Goal: Task Accomplishment & Management: Manage account settings

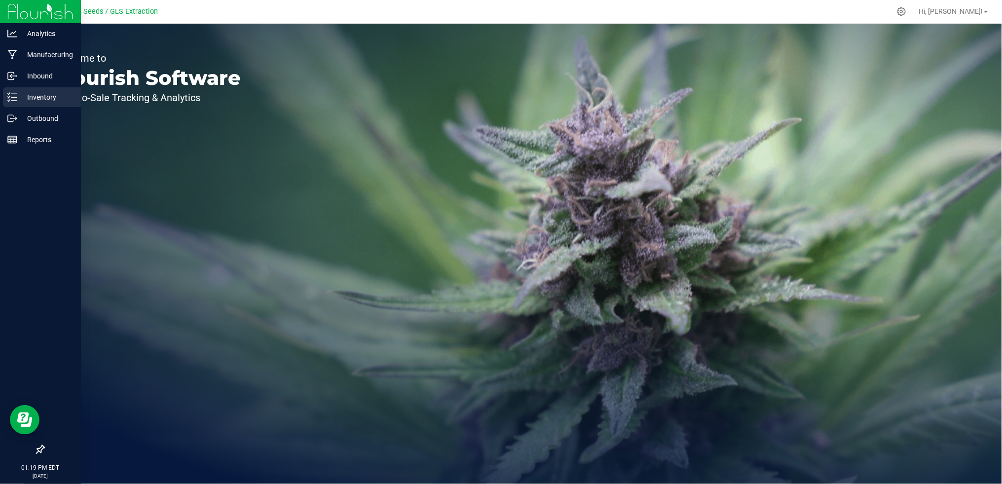
click at [44, 97] on p "Inventory" at bounding box center [46, 97] width 59 height 12
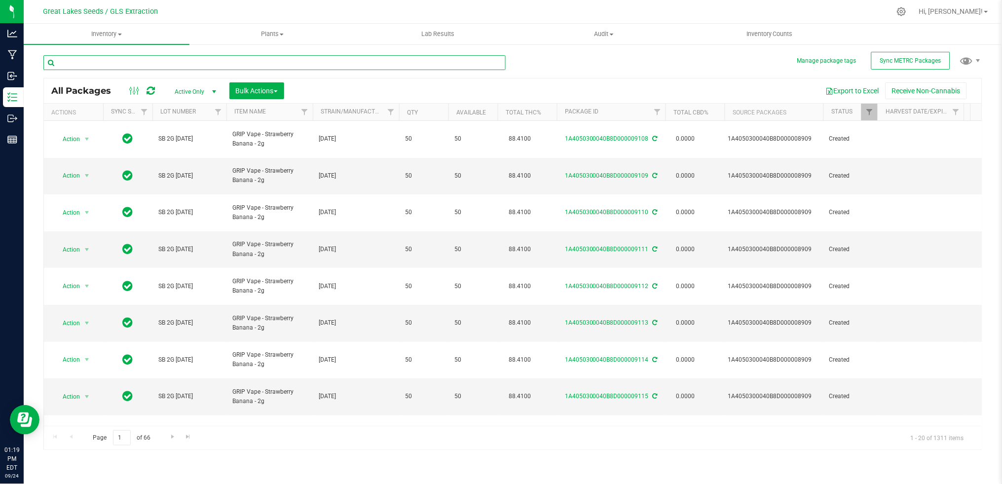
click at [159, 64] on input "text" at bounding box center [274, 62] width 462 height 15
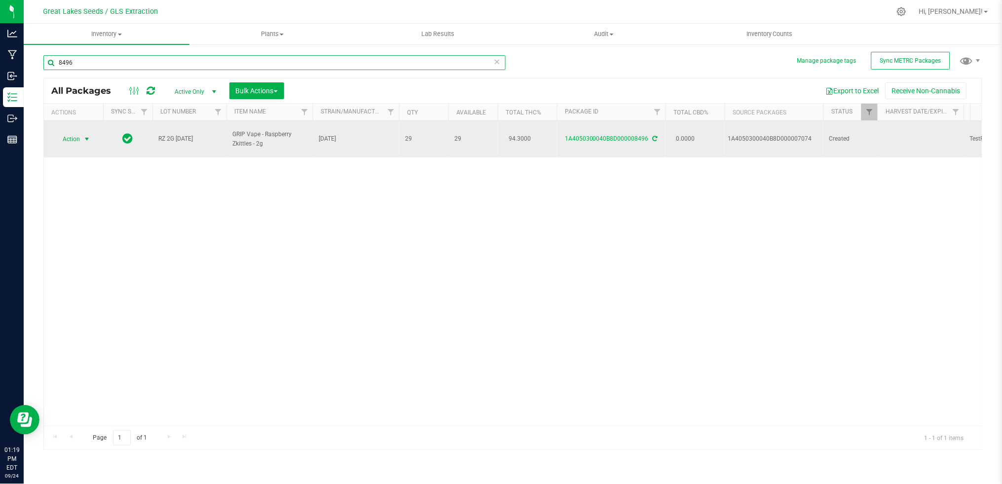
type input "8496"
click at [77, 135] on span "Action" at bounding box center [67, 139] width 27 height 14
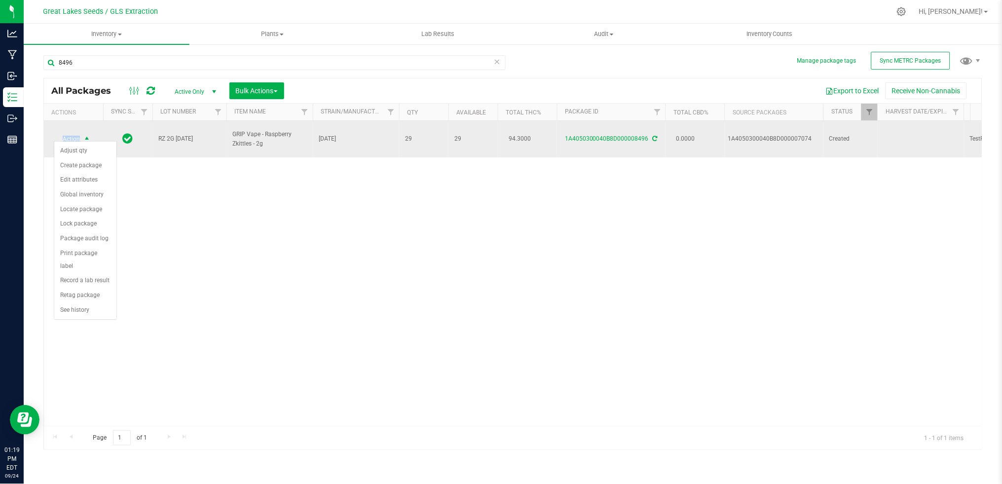
click at [76, 135] on span "Action" at bounding box center [67, 139] width 27 height 14
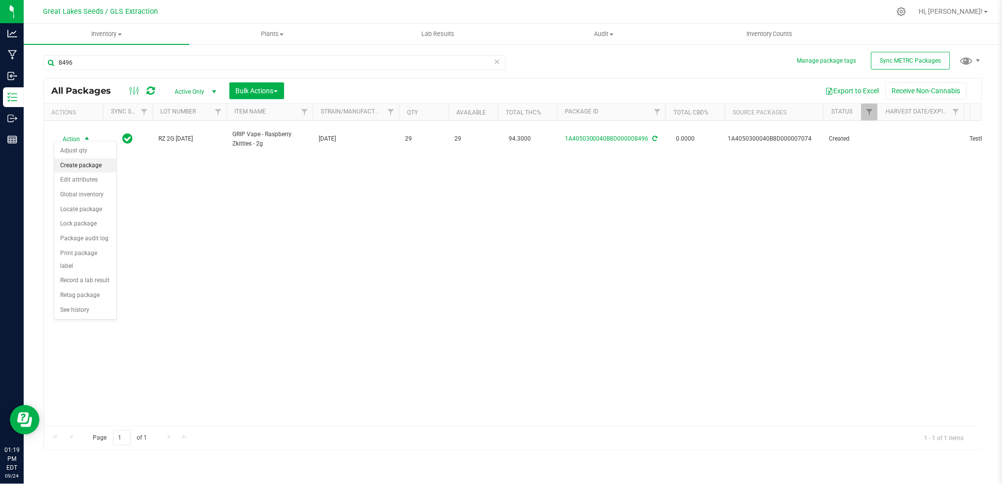
click at [86, 165] on li "Create package" at bounding box center [85, 165] width 62 height 15
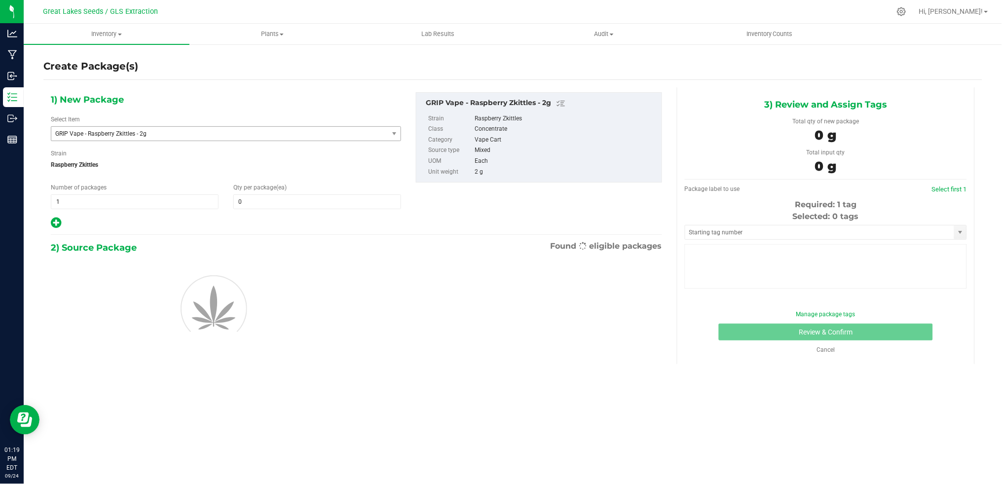
type input "0"
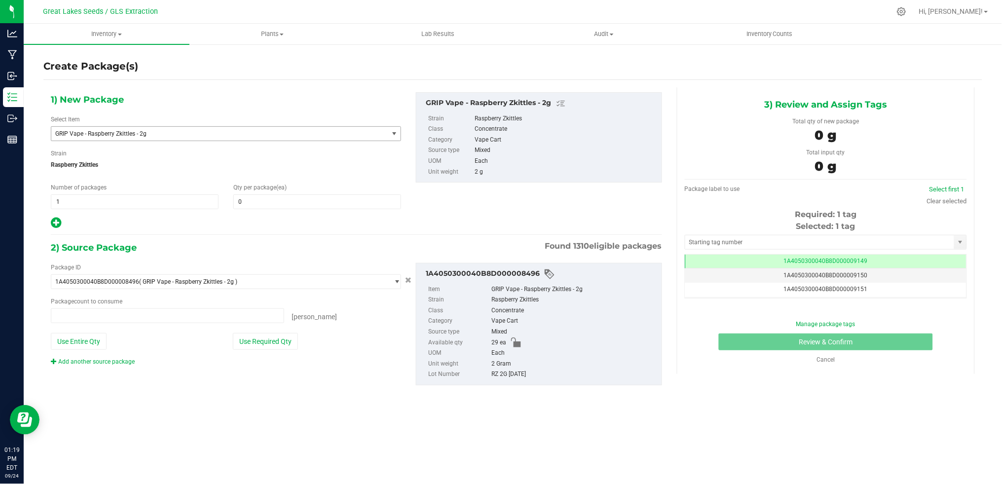
type input "0 ea"
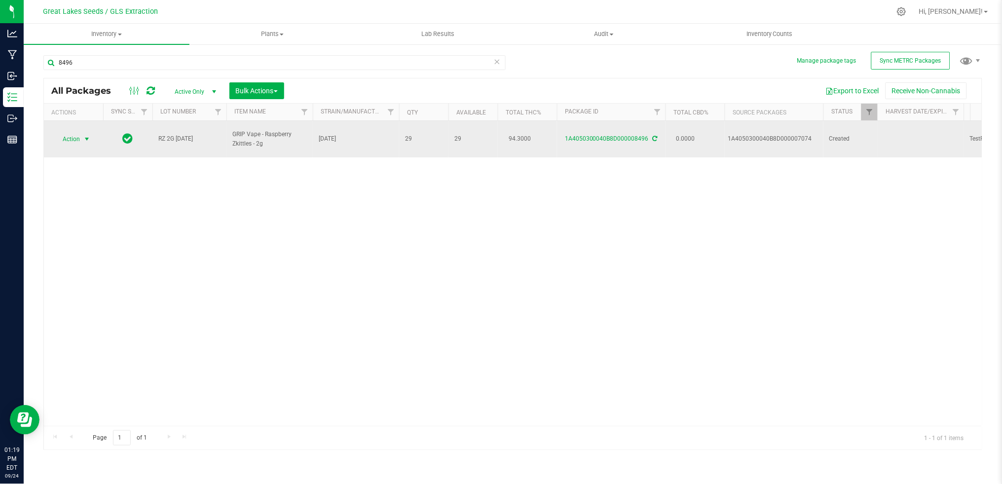
click at [81, 135] on span "select" at bounding box center [87, 139] width 12 height 14
click at [89, 136] on span "select" at bounding box center [87, 139] width 8 height 8
click at [88, 136] on span "select" at bounding box center [87, 139] width 8 height 8
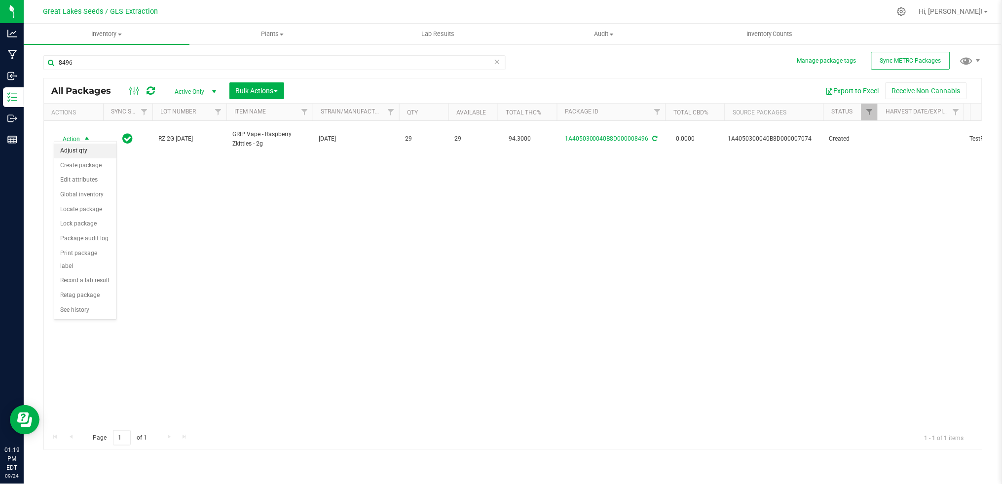
click at [82, 155] on li "Adjust qty" at bounding box center [85, 151] width 62 height 15
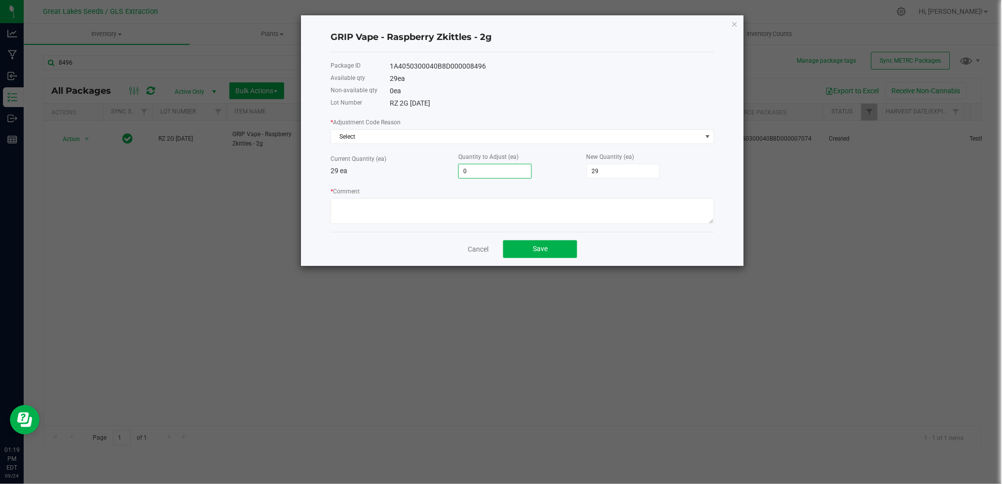
click at [495, 173] on input "0" at bounding box center [495, 171] width 73 height 14
type input "2"
type input "31"
type input "21"
type input "50"
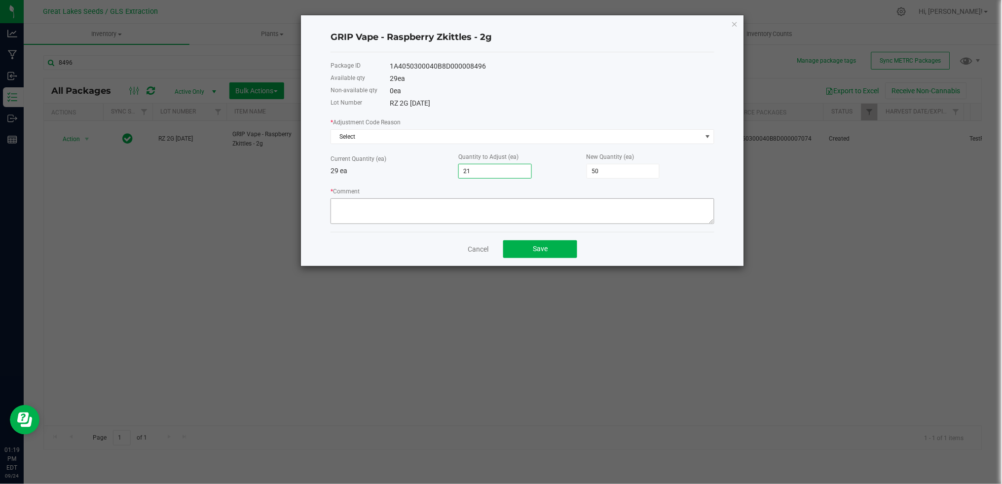
type input "21"
click at [371, 209] on textarea "* Comment" at bounding box center [523, 211] width 384 height 26
type textarea "Entry Error"
click at [401, 137] on span "Select" at bounding box center [516, 137] width 371 height 14
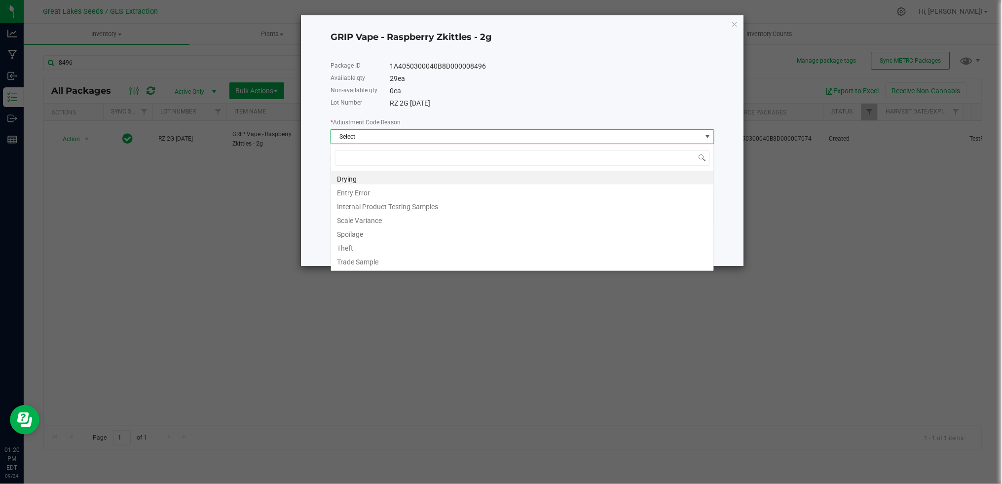
scroll to position [15, 383]
drag, startPoint x: 385, startPoint y: 192, endPoint x: 390, endPoint y: 193, distance: 5.5
click at [386, 193] on li "Entry Error" at bounding box center [522, 192] width 383 height 14
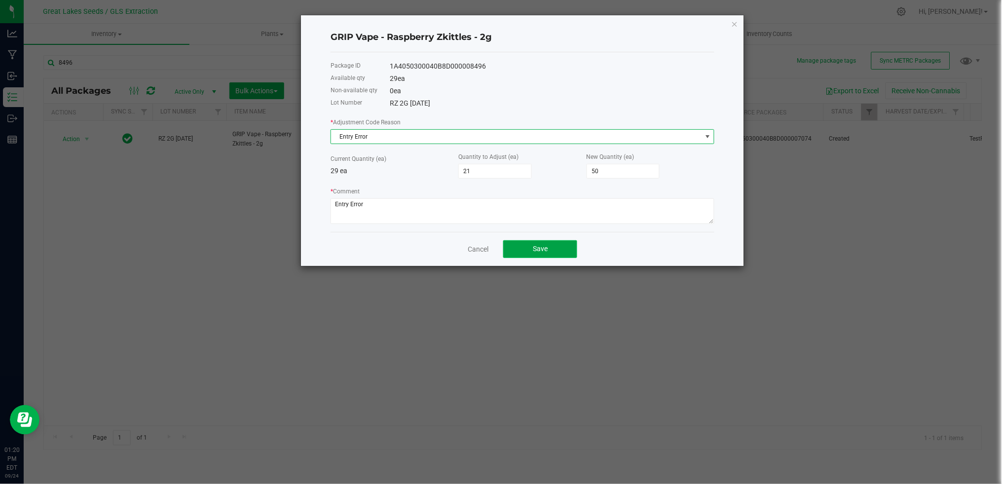
click at [543, 251] on span "Save" at bounding box center [540, 249] width 15 height 8
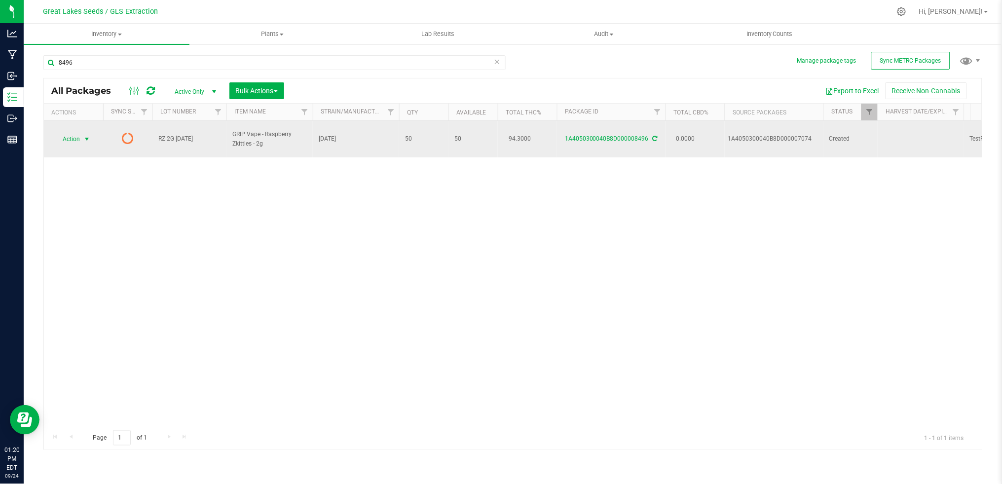
click at [87, 135] on span "select" at bounding box center [87, 139] width 8 height 8
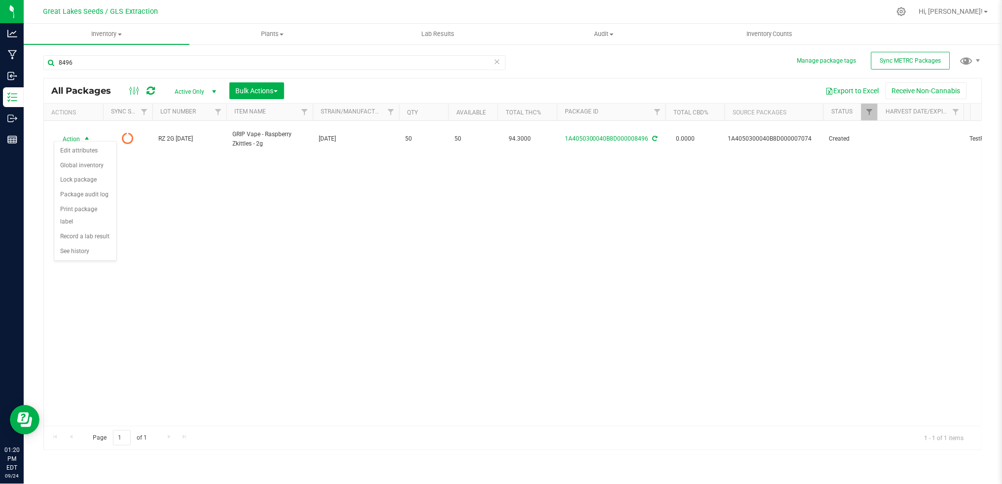
click at [281, 246] on div "Action Action Edit attributes Global inventory Lock package Package audit log P…" at bounding box center [513, 273] width 938 height 305
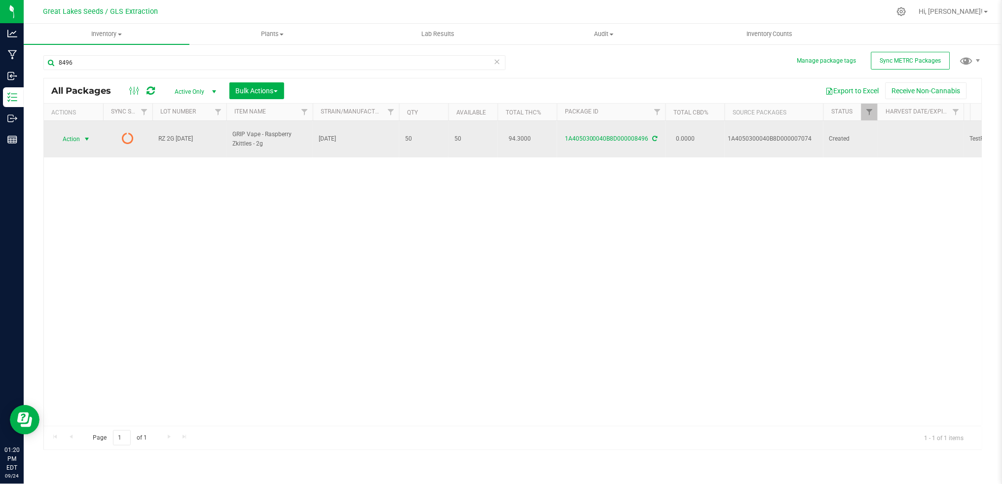
click at [68, 139] on span "Action" at bounding box center [67, 139] width 27 height 14
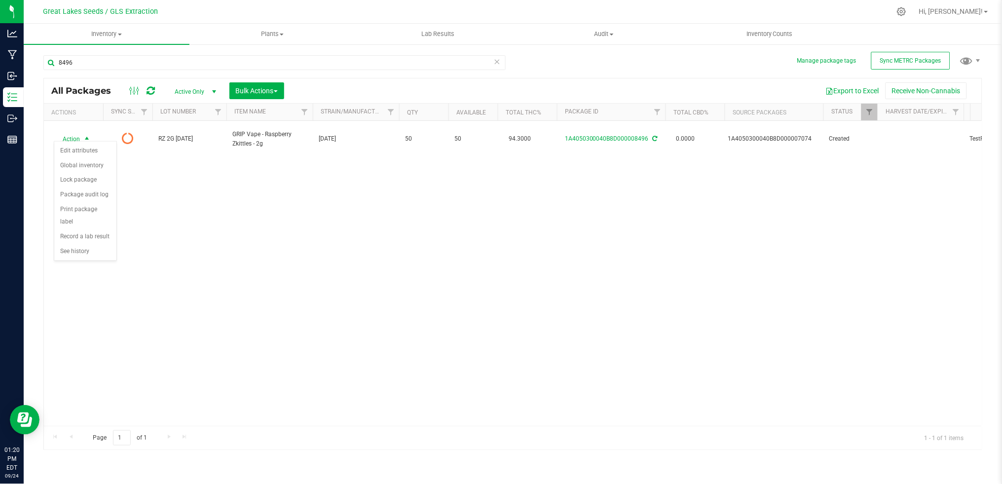
click at [171, 164] on div "Action Action Edit attributes Global inventory Lock package Package audit log P…" at bounding box center [513, 273] width 938 height 305
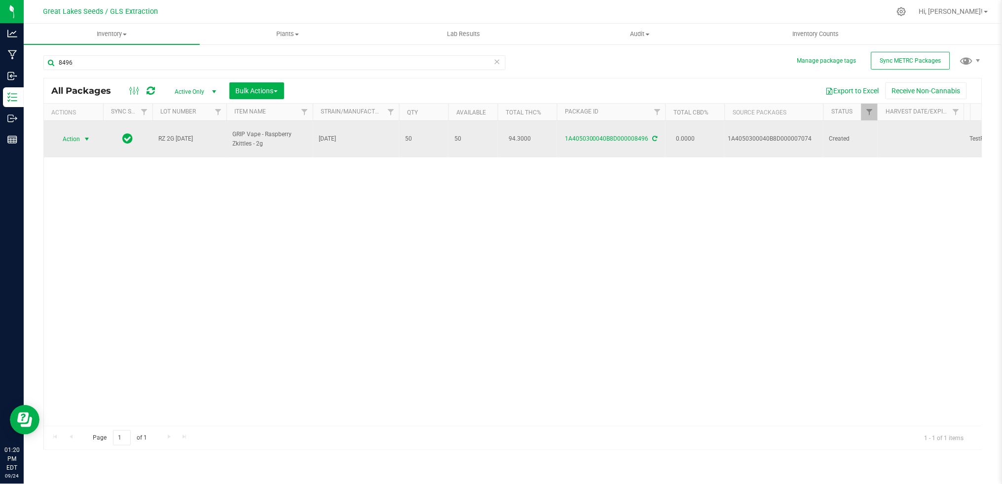
click at [67, 132] on span "Action" at bounding box center [67, 139] width 27 height 14
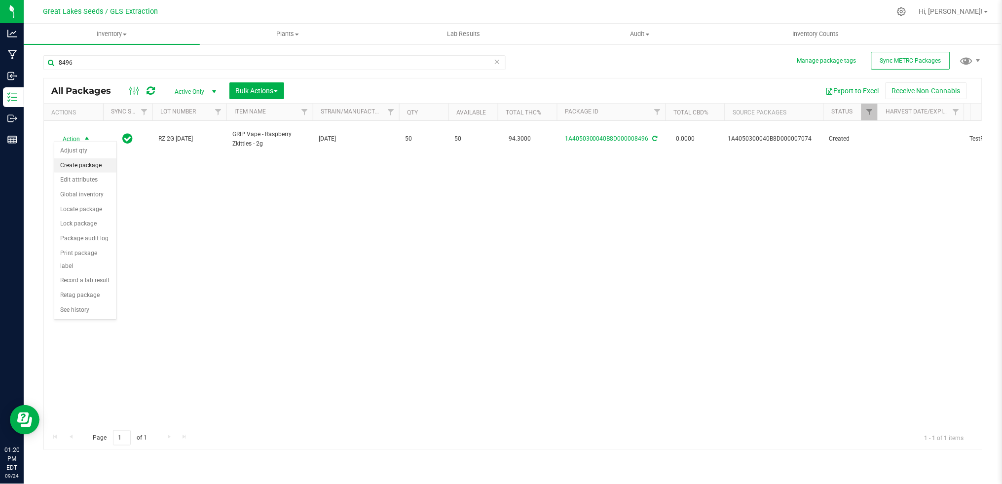
click at [92, 168] on li "Create package" at bounding box center [85, 165] width 62 height 15
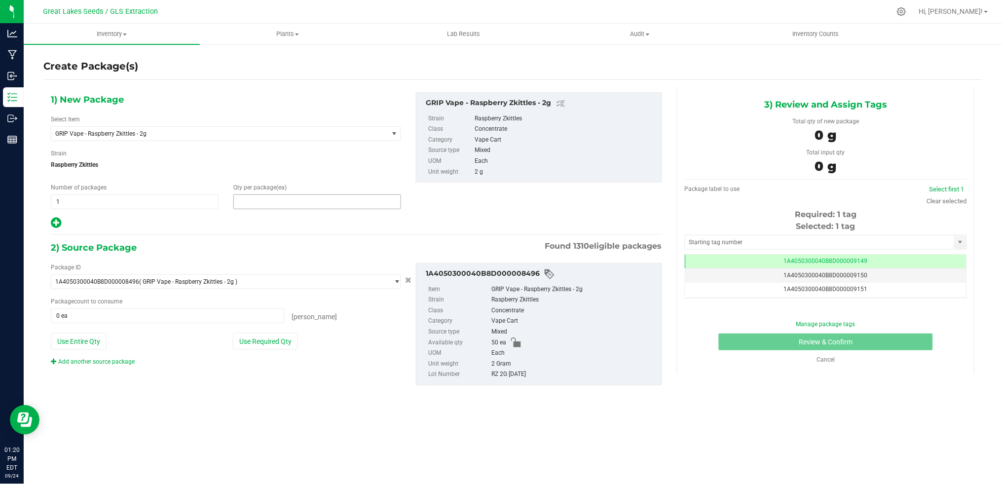
click at [270, 199] on span at bounding box center [317, 201] width 168 height 15
type input "50"
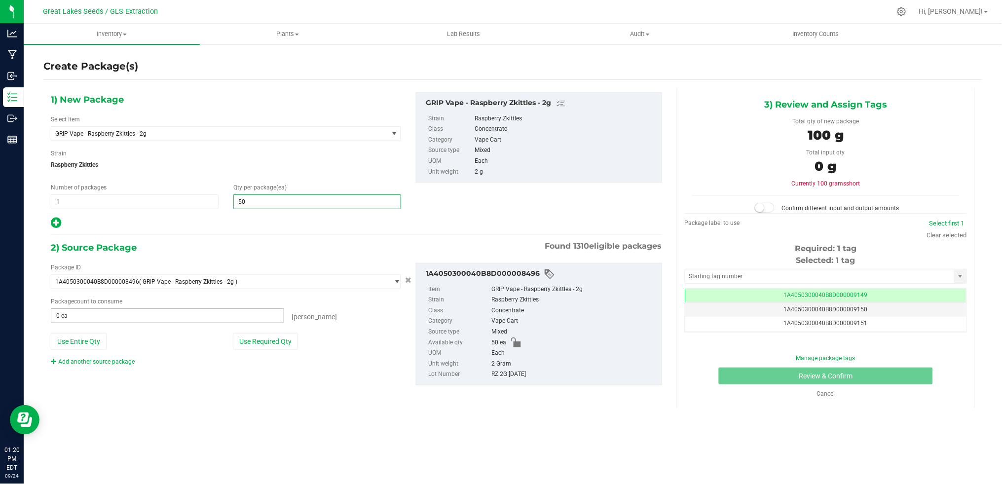
type input "50"
click at [207, 313] on span at bounding box center [167, 315] width 233 height 15
click at [264, 383] on div "Package ID 1A4050300040B8D000008496 ( GRIP Vape - Raspberry Zkittles - 2g ) 1A4…" at bounding box center [356, 324] width 626 height 138
click at [267, 345] on button "Use Required Qty" at bounding box center [265, 341] width 65 height 17
type input "50 ea"
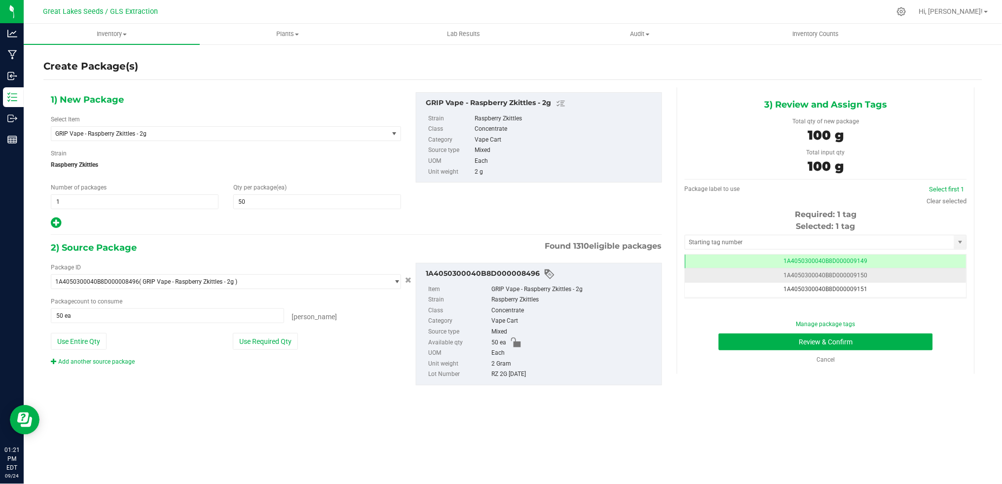
click at [858, 277] on span "1A4050300040B8D000009150" at bounding box center [826, 275] width 84 height 7
click at [851, 256] on td "1A4050300040B8D000009149" at bounding box center [826, 262] width 281 height 14
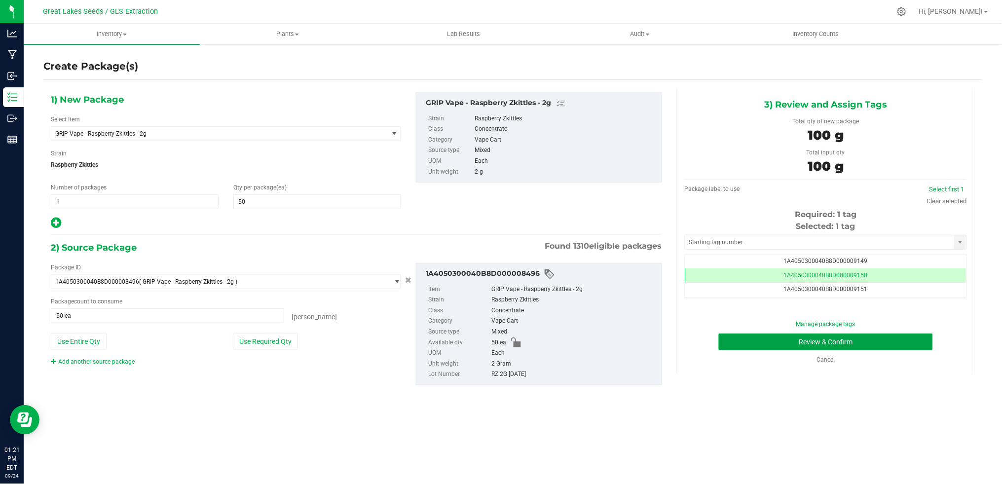
click at [874, 346] on button "Review & Confirm" at bounding box center [826, 342] width 214 height 17
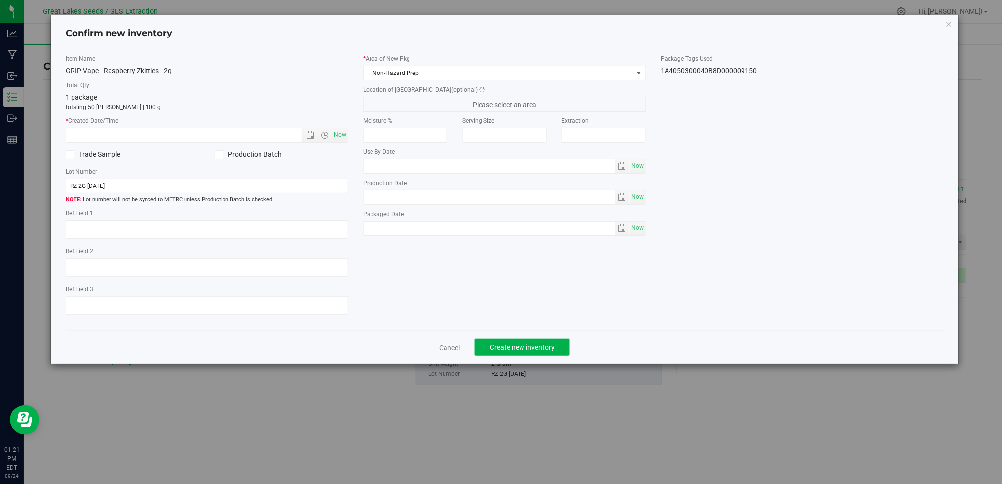
type textarea "[DATE]"
click at [339, 132] on span "Now" at bounding box center [340, 135] width 17 height 14
type input "[DATE] 1:21 PM"
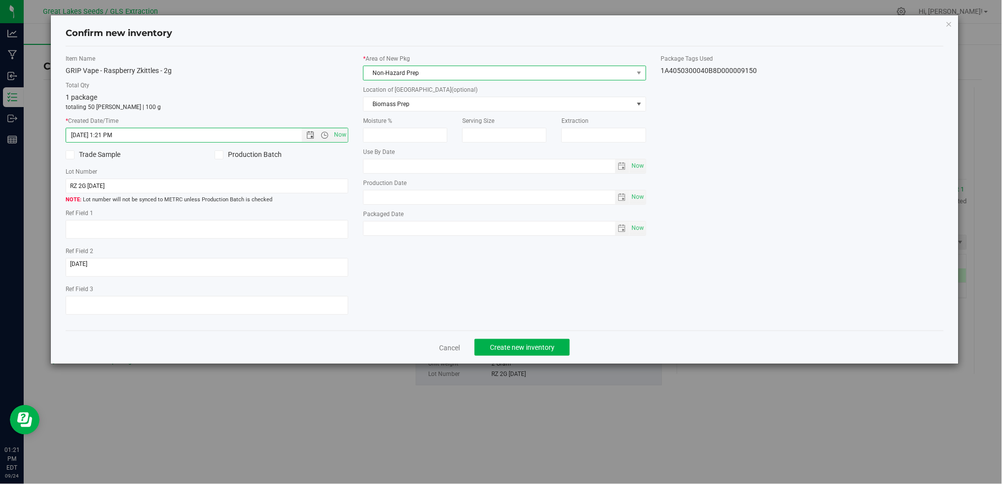
click at [453, 67] on span "Non-Hazard Prep" at bounding box center [498, 73] width 269 height 14
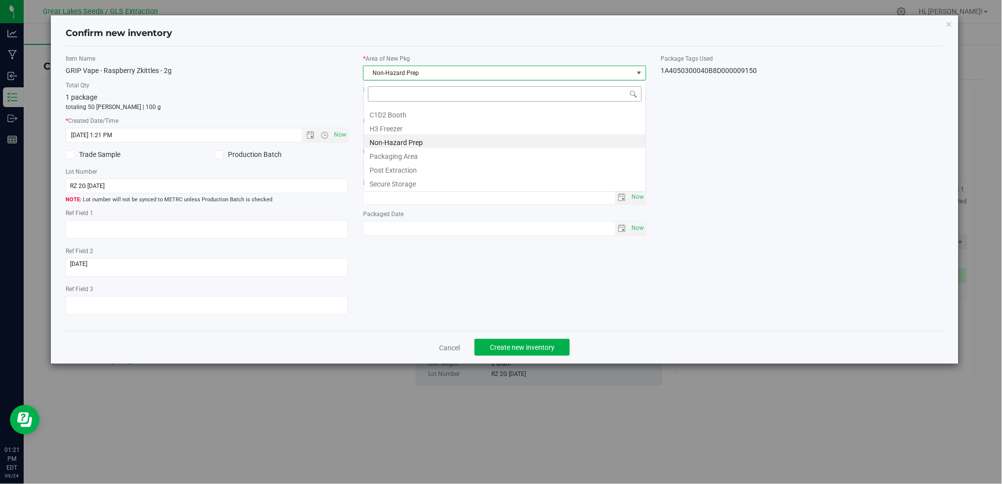
scroll to position [15, 283]
click at [448, 181] on li "Secure Storage" at bounding box center [505, 183] width 282 height 14
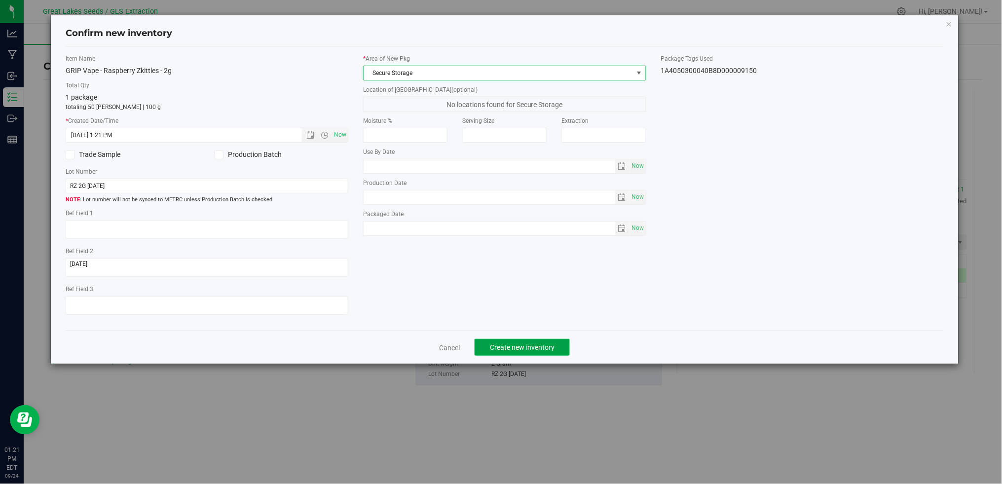
click at [514, 350] on span "Create new inventory" at bounding box center [522, 348] width 65 height 8
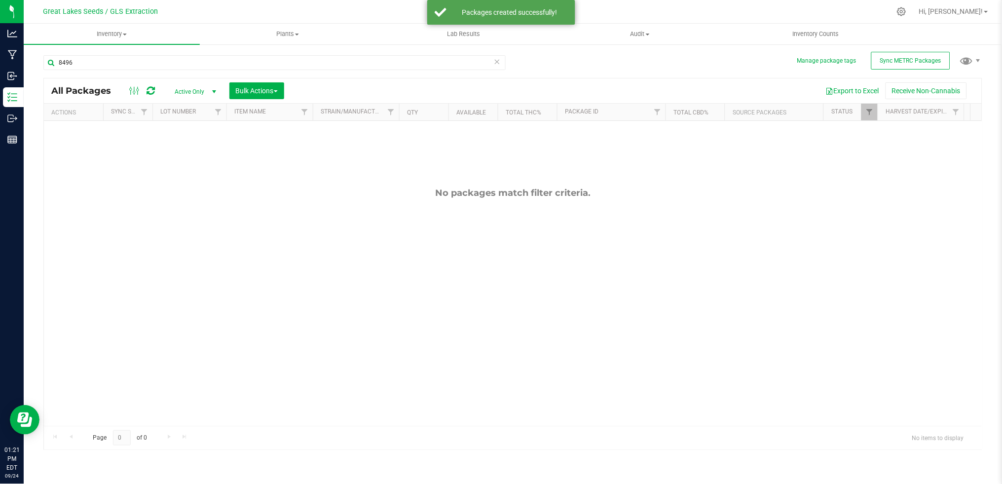
click at [379, 280] on div "No packages match filter criteria." at bounding box center [513, 307] width 938 height 372
click at [250, 170] on div "No packages match filter criteria." at bounding box center [513, 307] width 938 height 372
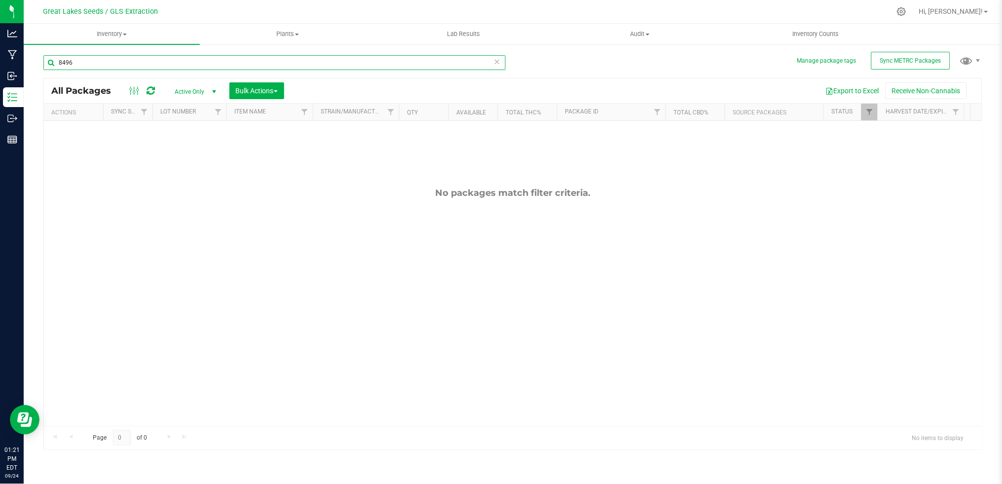
drag, startPoint x: 80, startPoint y: 61, endPoint x: 34, endPoint y: 57, distance: 47.1
click at [34, 57] on div "Manage package tags Sync METRC Packages 8496 All Packages Active Only Active On…" at bounding box center [513, 193] width 979 height 301
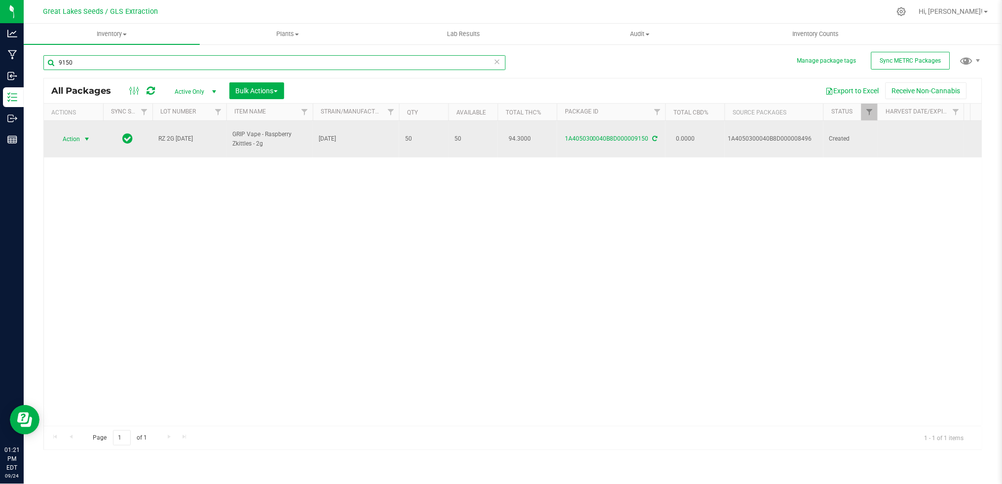
type input "9150"
click at [62, 137] on span "Action" at bounding box center [67, 139] width 27 height 14
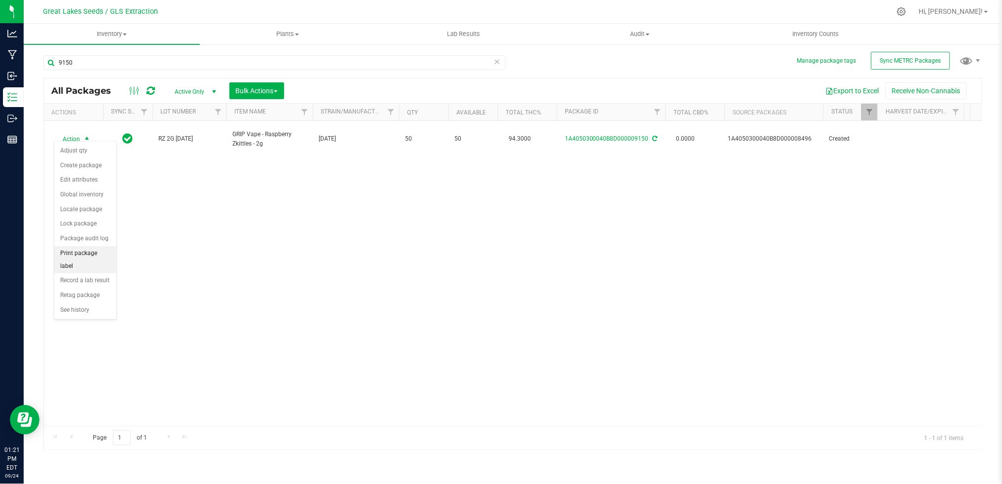
click at [93, 257] on li "Print package label" at bounding box center [85, 259] width 62 height 27
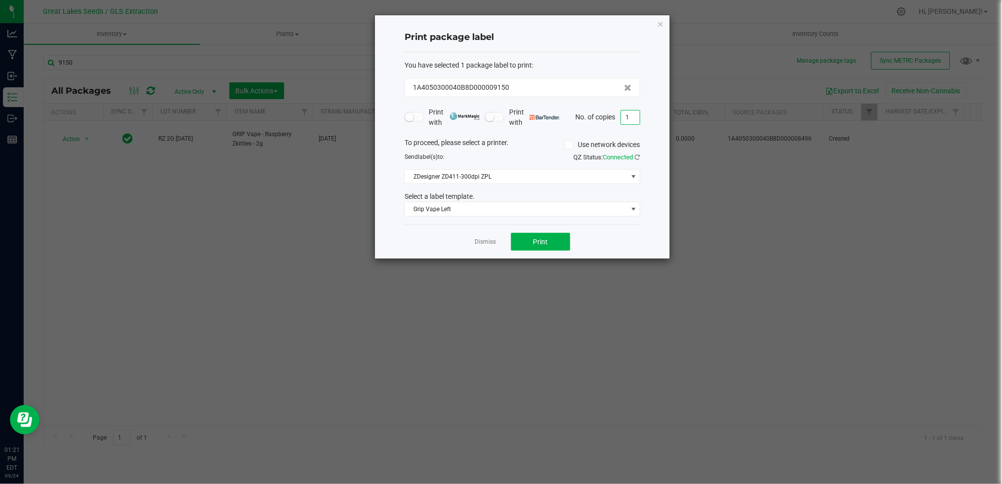
click at [631, 122] on input "1" at bounding box center [630, 118] width 19 height 14
type input "50"
click at [554, 244] on button "Print" at bounding box center [540, 242] width 59 height 18
click at [662, 25] on icon "button" at bounding box center [660, 24] width 7 height 12
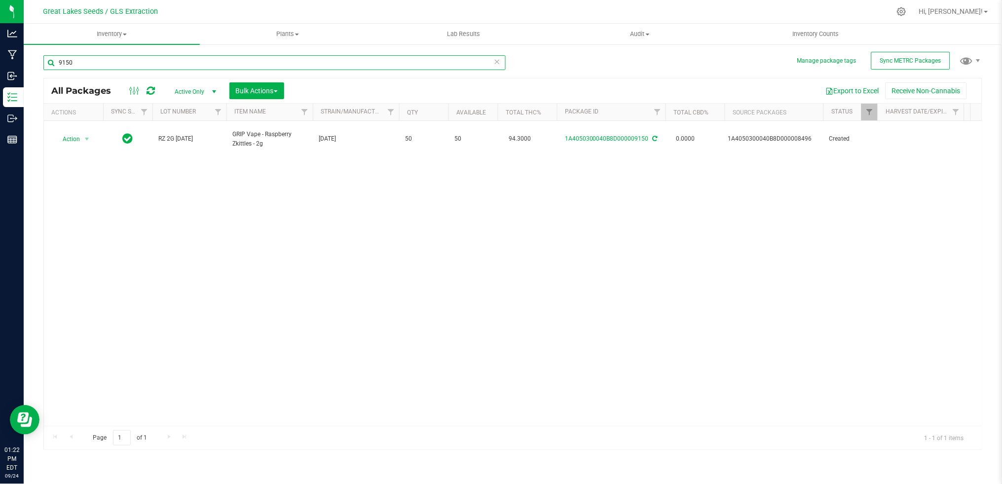
click at [102, 65] on input "9150" at bounding box center [274, 62] width 462 height 15
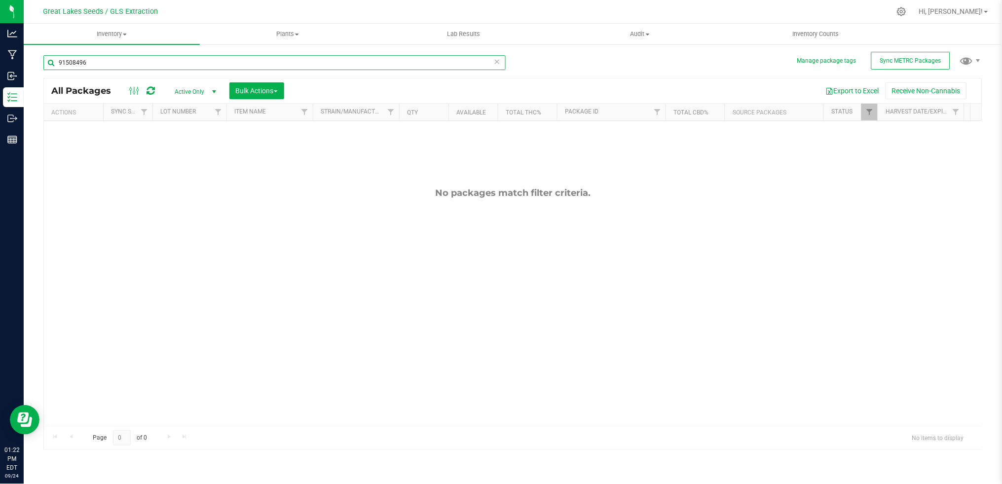
drag, startPoint x: 102, startPoint y: 65, endPoint x: 49, endPoint y: 56, distance: 53.5
click at [49, 59] on input "91508496" at bounding box center [274, 62] width 462 height 15
drag, startPoint x: 85, startPoint y: 57, endPoint x: 51, endPoint y: 62, distance: 34.4
click at [51, 62] on input "8496" at bounding box center [274, 62] width 462 height 15
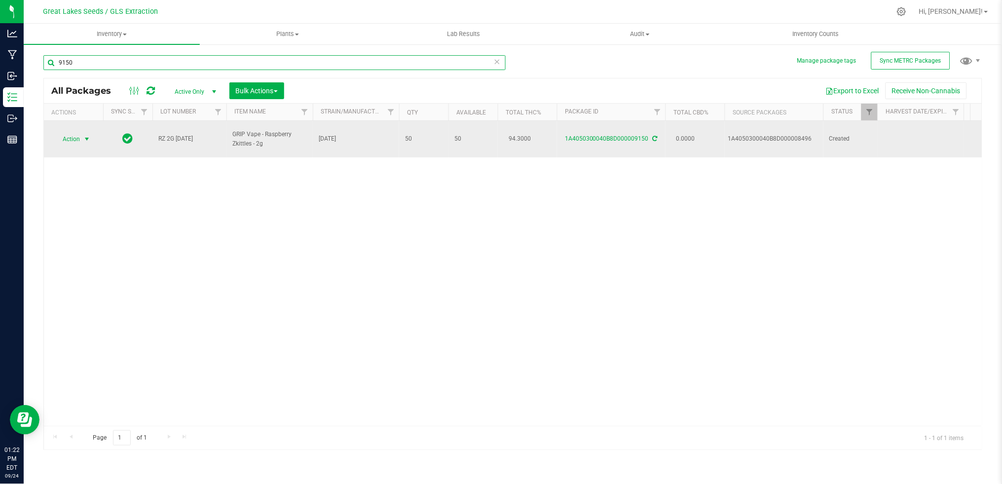
type input "9150"
click at [81, 134] on span "select" at bounding box center [87, 139] width 12 height 14
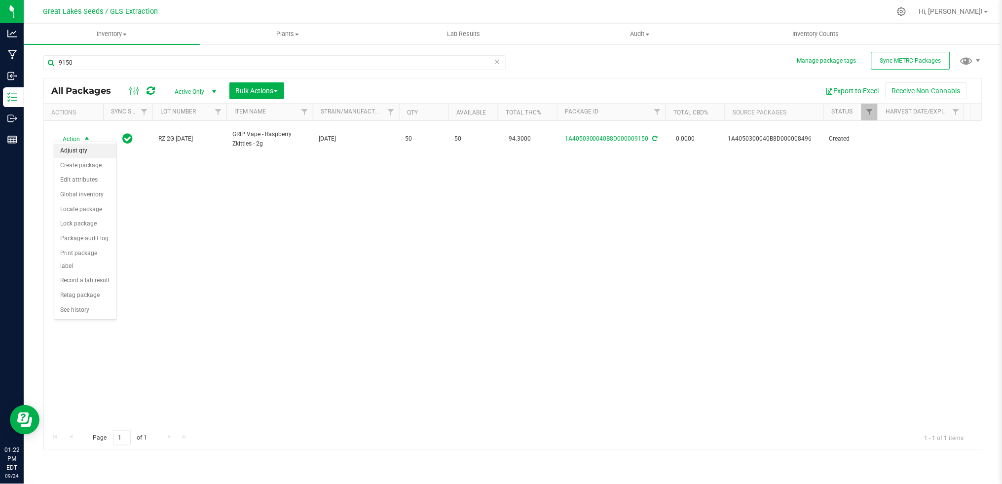
click at [82, 154] on li "Adjust qty" at bounding box center [85, 151] width 62 height 15
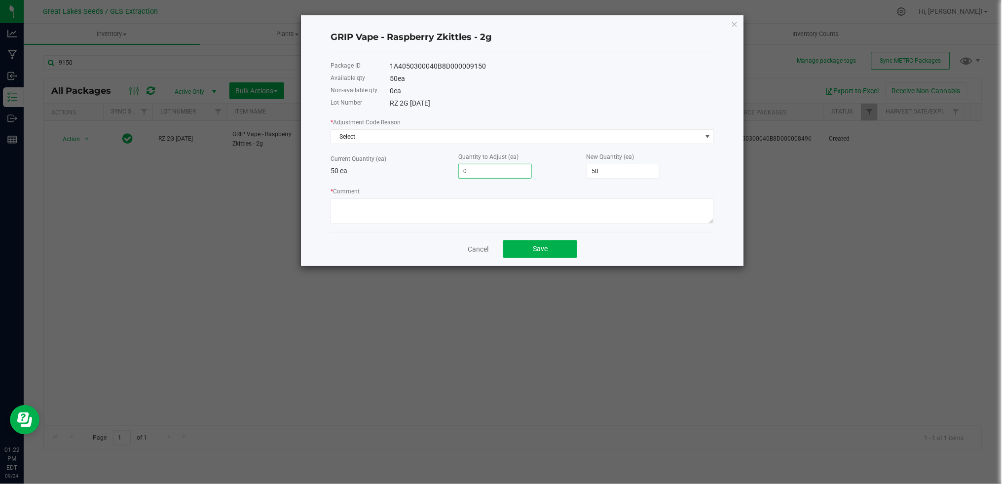
click at [482, 169] on input "0" at bounding box center [495, 171] width 73 height 14
type input "-2"
type input "48"
type input "-29"
type input "21"
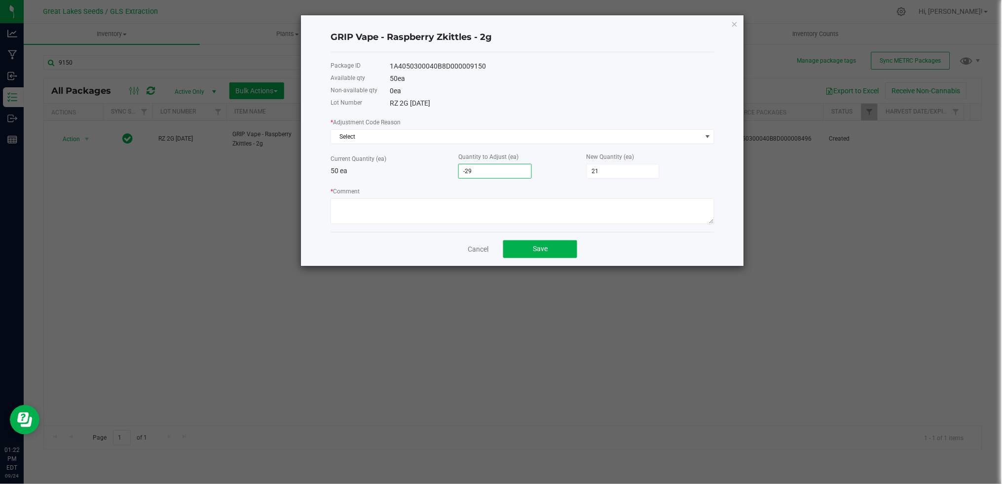
type input "-2"
type input "48"
type input "-"
type input "50"
type input "-1"
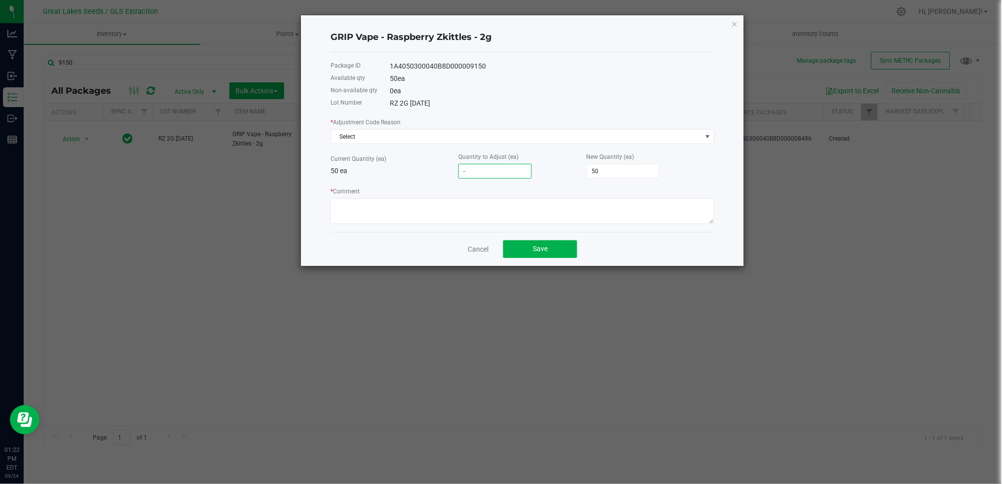
type input "49"
type input "-19"
type input "31"
click at [400, 220] on textarea "* Comment" at bounding box center [523, 211] width 384 height 26
click at [484, 176] on input "-19" at bounding box center [495, 171] width 73 height 14
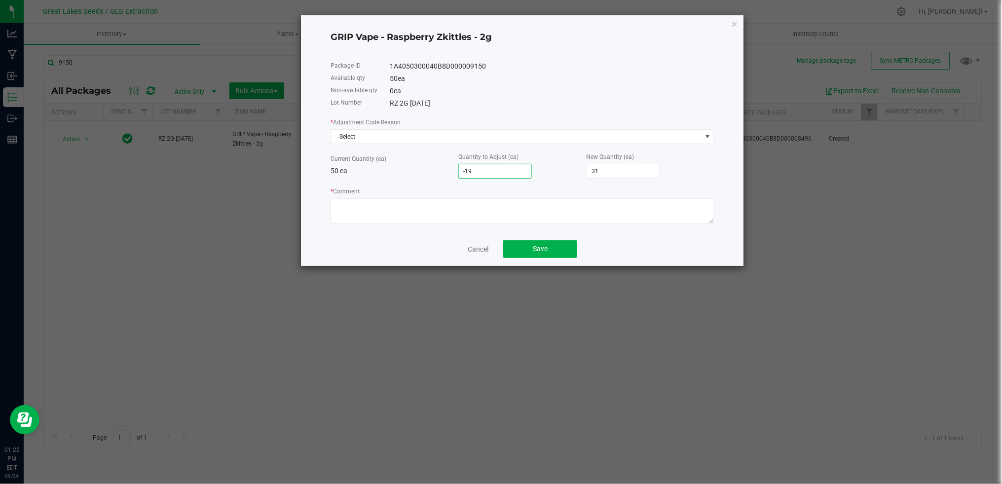
type input "-"
type input "50"
type input "-2"
type input "48"
type input "-21"
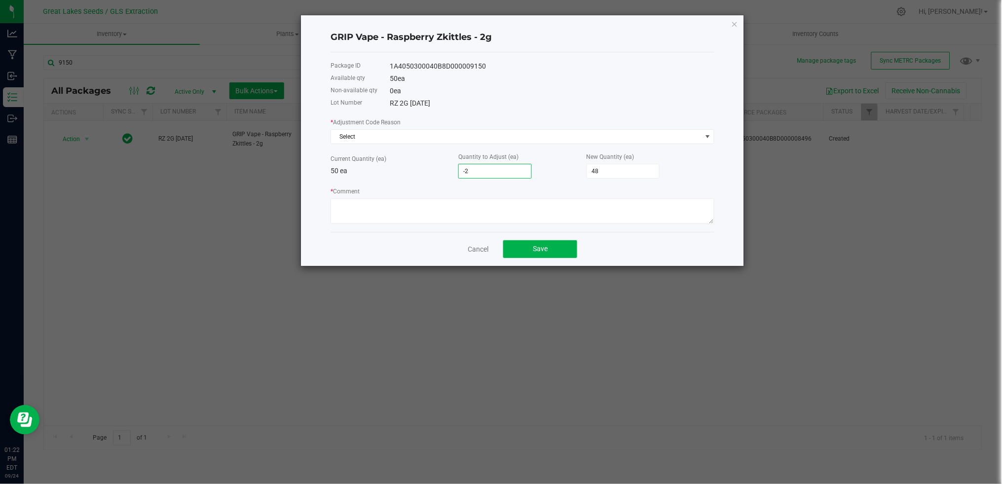
type input "29"
type input "-21"
drag, startPoint x: 395, startPoint y: 210, endPoint x: 389, endPoint y: 210, distance: 6.4
click at [396, 211] on textarea "* Comment" at bounding box center [523, 211] width 384 height 26
type textarea "Entry Error"
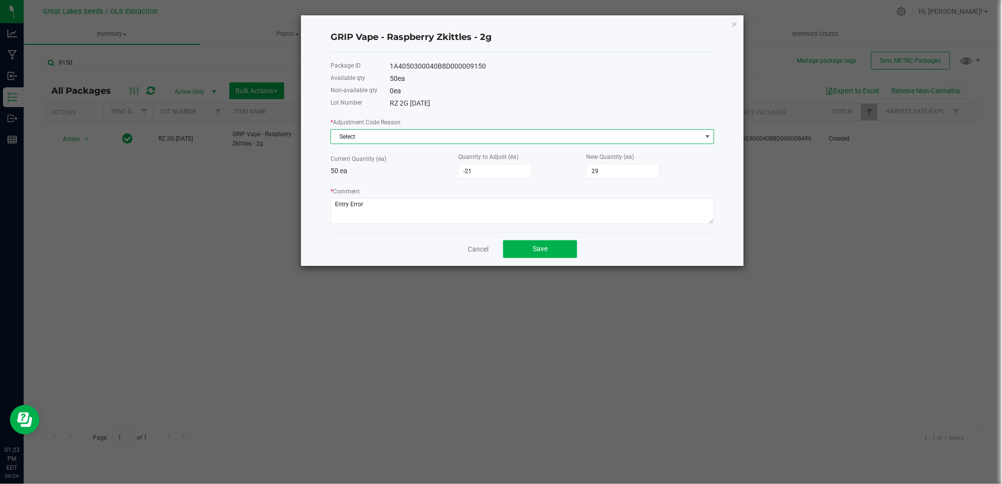
click at [364, 139] on span "Select" at bounding box center [516, 137] width 371 height 14
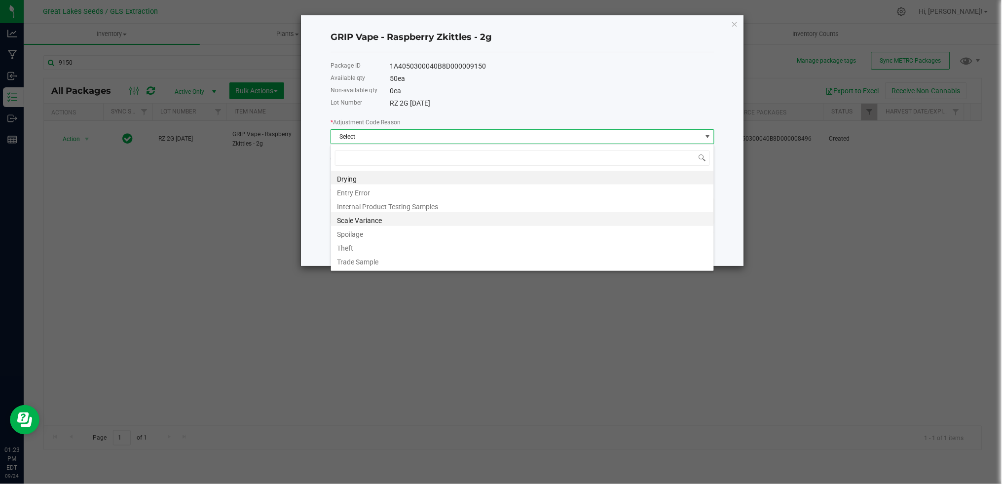
scroll to position [15, 383]
click at [394, 195] on li "Entry Error" at bounding box center [522, 192] width 383 height 14
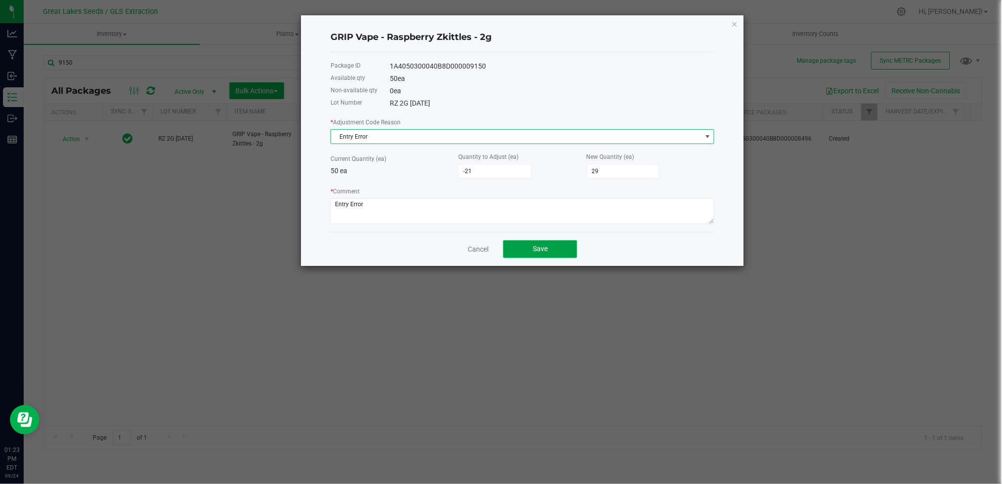
click at [560, 254] on button "Save" at bounding box center [540, 249] width 74 height 18
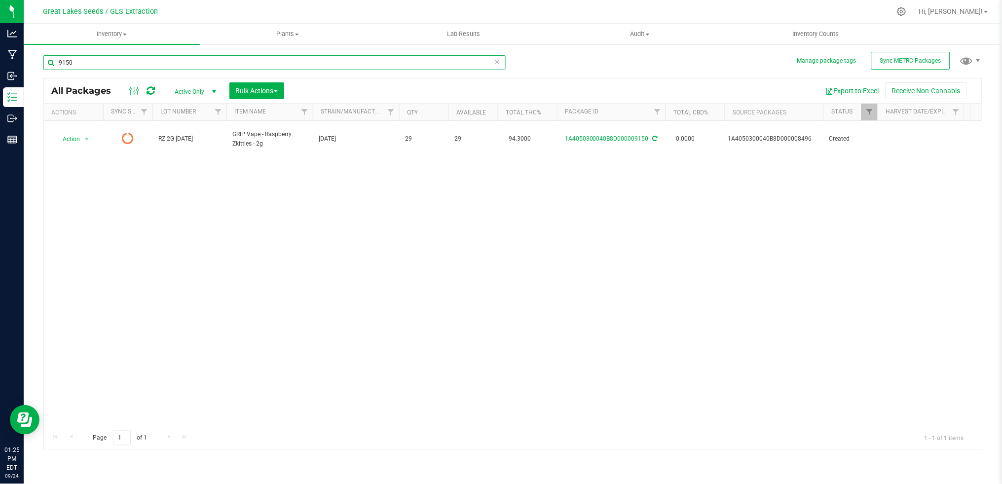
drag, startPoint x: 79, startPoint y: 65, endPoint x: 55, endPoint y: 57, distance: 25.8
click at [55, 58] on input "9150" at bounding box center [274, 62] width 462 height 15
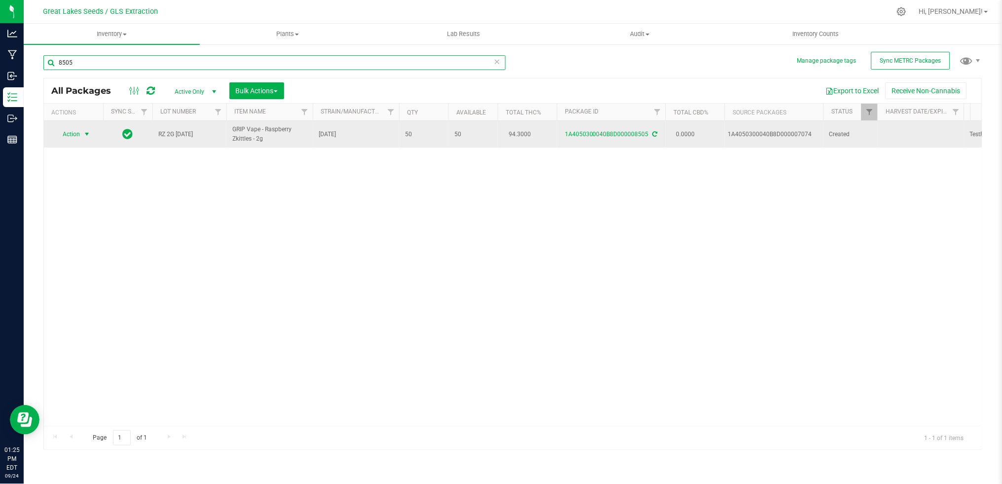
type input "8505"
click at [70, 136] on span "Action" at bounding box center [67, 134] width 27 height 14
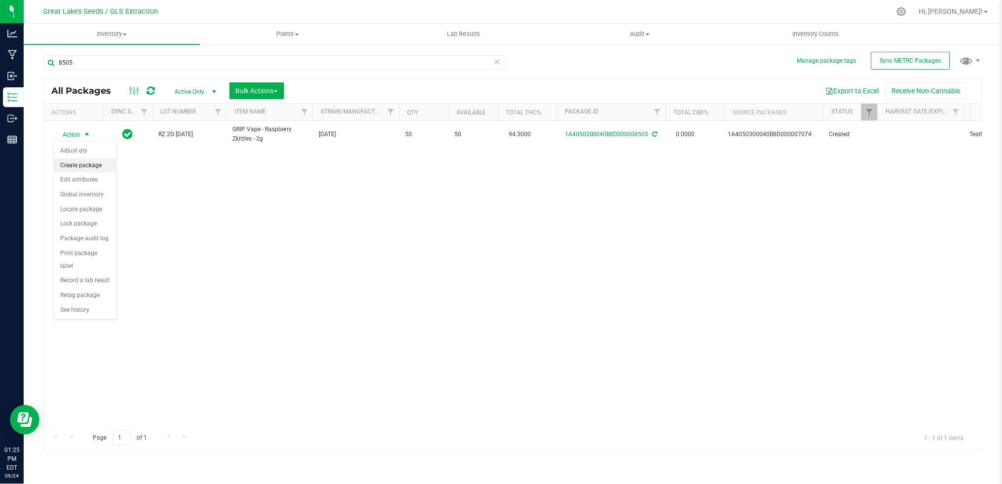
click at [98, 166] on li "Create package" at bounding box center [85, 165] width 62 height 15
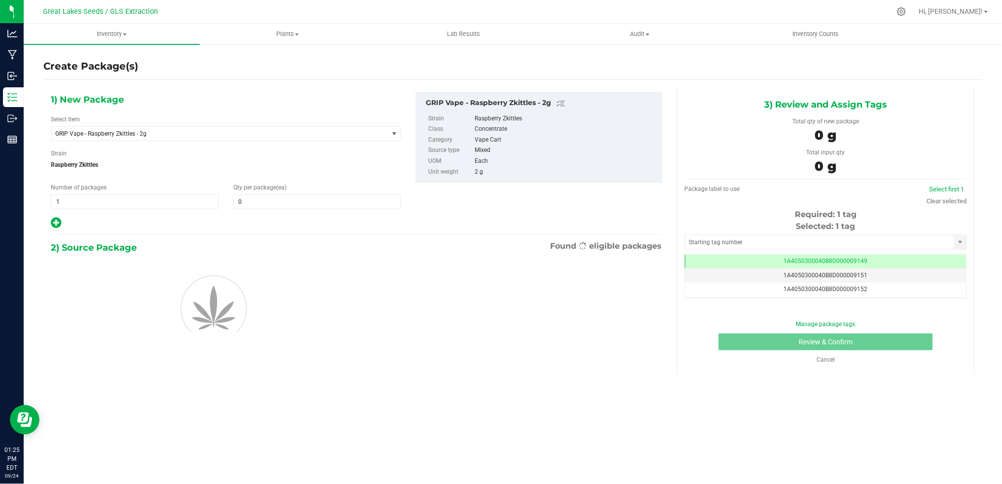
scroll to position [0, 0]
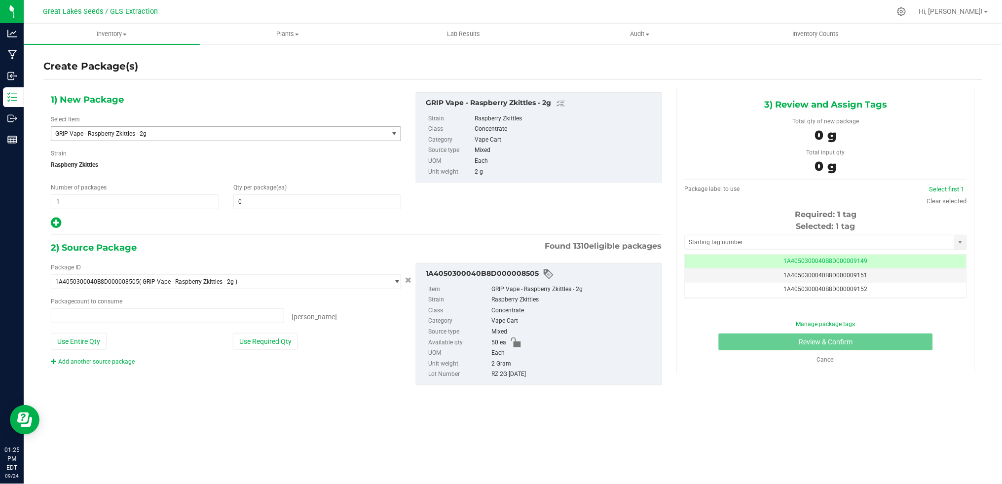
type input "0 ea"
click at [275, 207] on span at bounding box center [317, 201] width 168 height 15
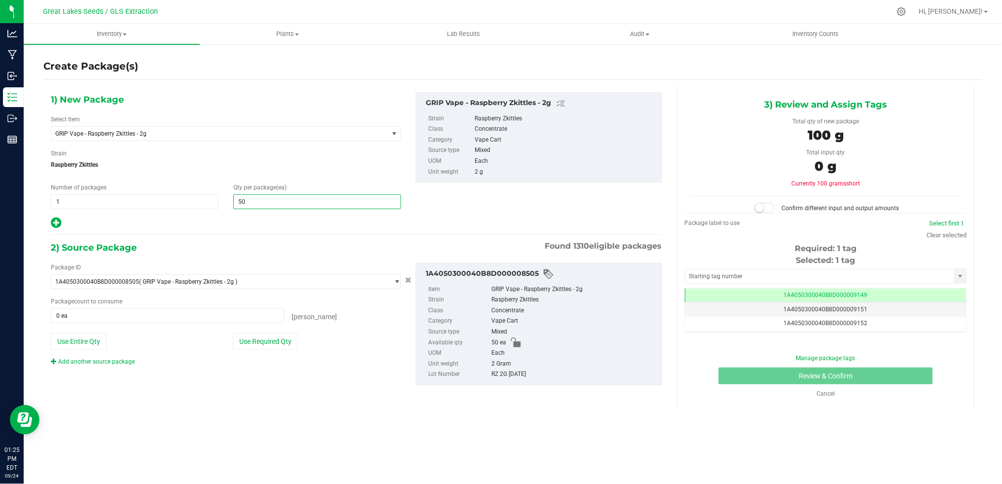
type input "5"
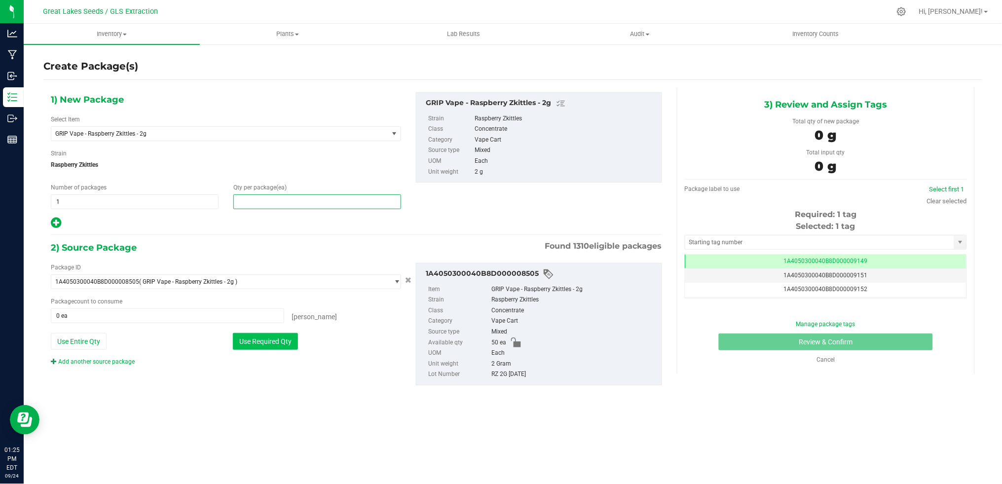
type input "0"
click at [264, 341] on button "Use Required Qty" at bounding box center [265, 341] width 65 height 17
click at [278, 203] on span at bounding box center [317, 201] width 168 height 15
type input "1"
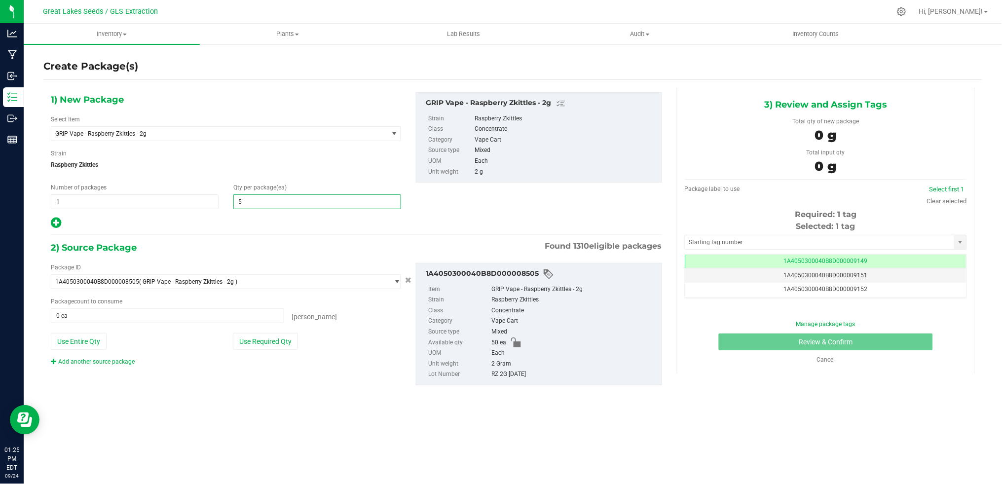
type input "50"
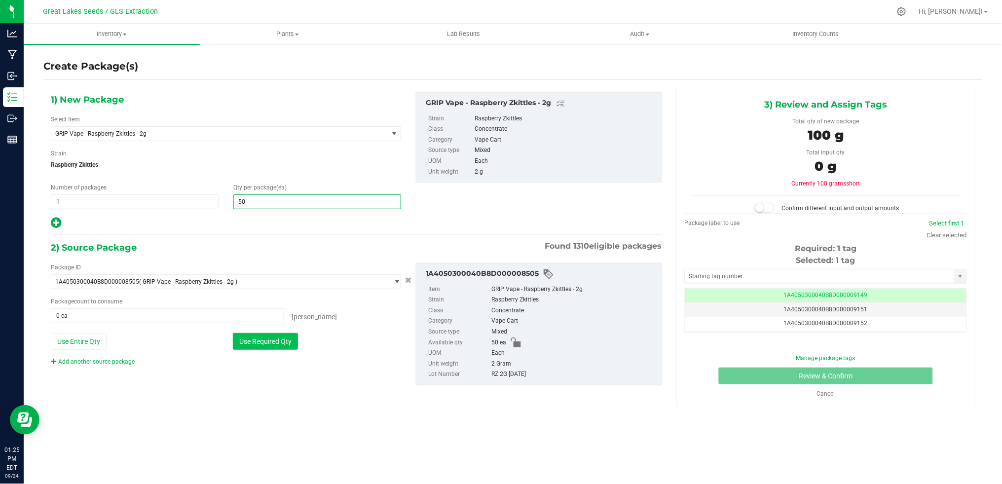
type input "50"
click at [289, 340] on button "Use Required Qty" at bounding box center [265, 341] width 65 height 17
type input "50 ea"
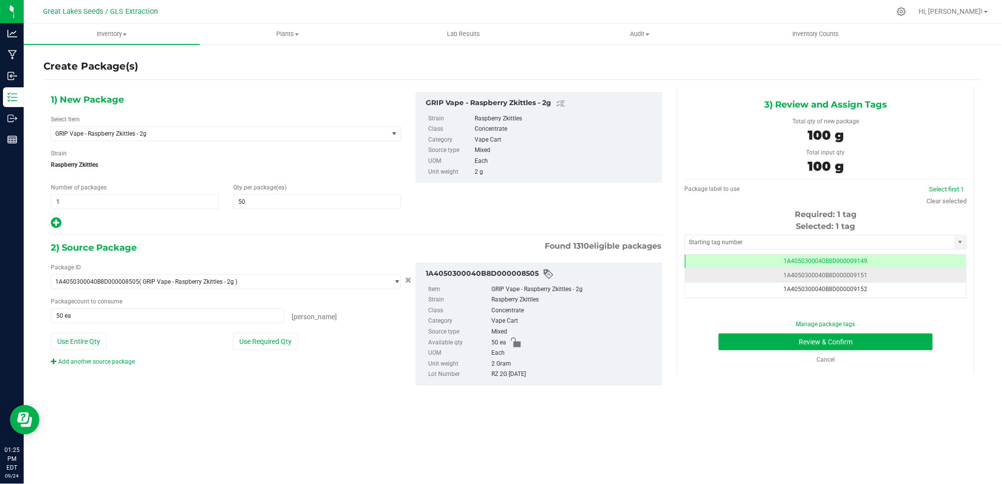
click at [868, 276] on td "1A4050300040B8D000009151" at bounding box center [826, 275] width 281 height 14
drag, startPoint x: 868, startPoint y: 276, endPoint x: 864, endPoint y: 261, distance: 15.9
click at [864, 261] on td "1A4050300040B8D000009149" at bounding box center [826, 262] width 281 height 14
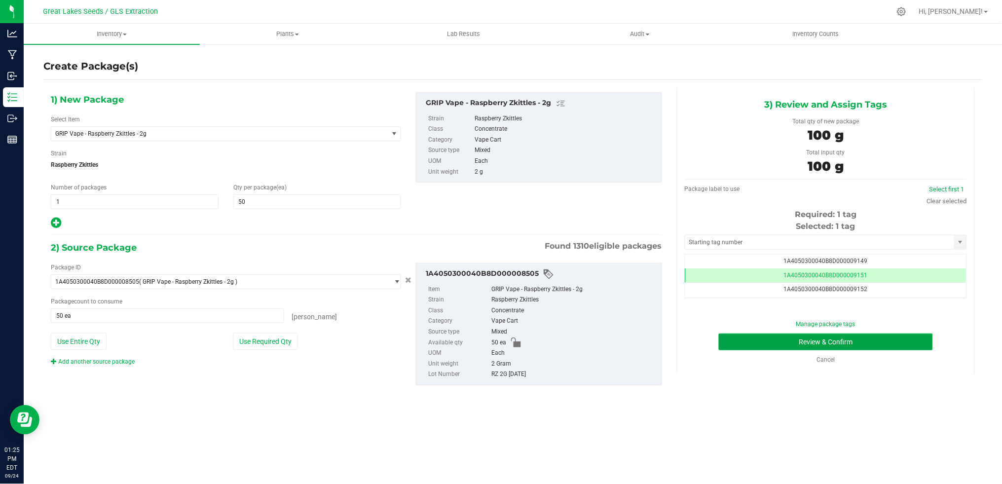
click at [857, 341] on button "Review & Confirm" at bounding box center [826, 342] width 214 height 17
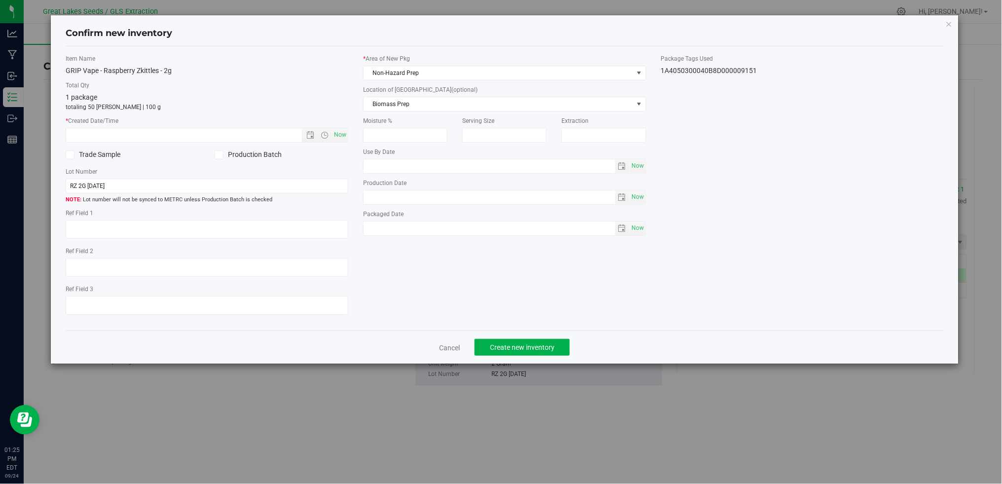
type textarea "[DATE]"
click at [337, 137] on span "Now" at bounding box center [340, 135] width 17 height 14
type input "[DATE] 1:25 PM"
click at [401, 72] on span "Non-Hazard Prep" at bounding box center [498, 73] width 269 height 14
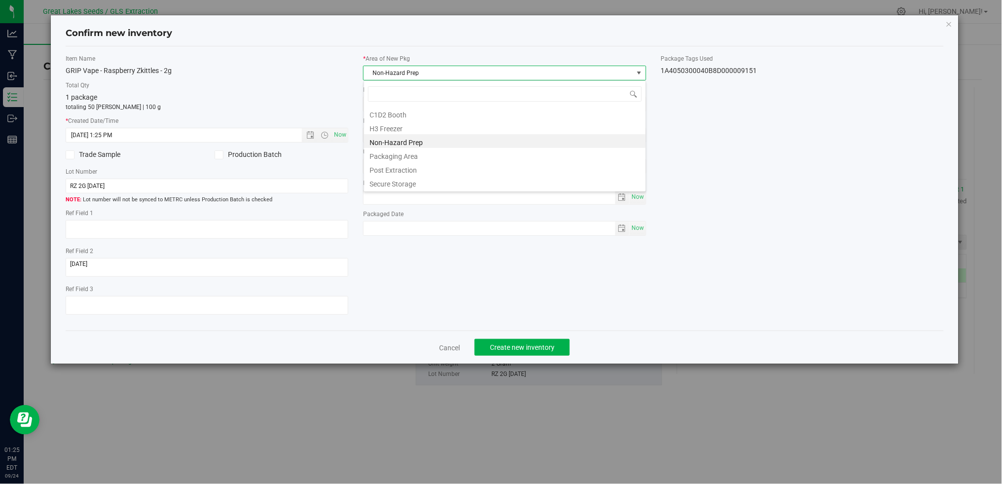
scroll to position [15, 283]
click at [417, 182] on li "Secure Storage" at bounding box center [505, 183] width 282 height 14
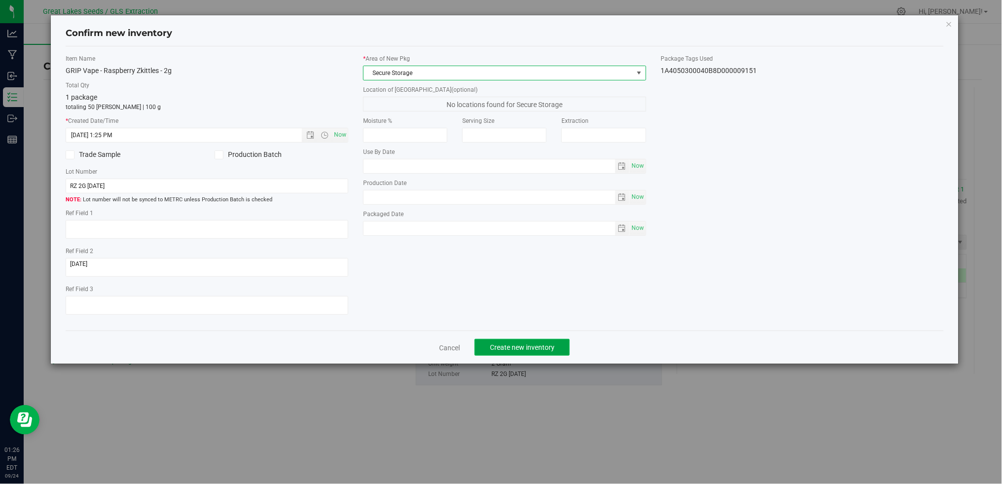
click at [531, 345] on button "Create new inventory" at bounding box center [522, 347] width 95 height 17
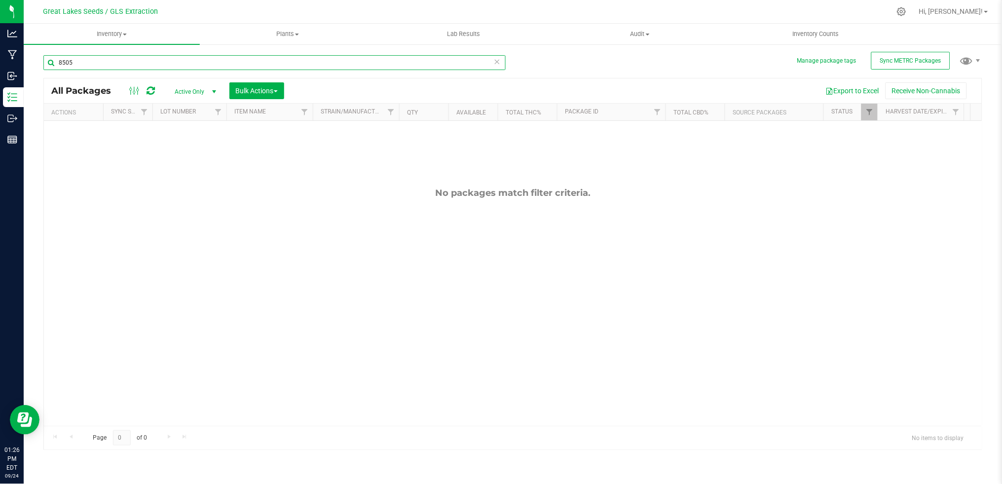
drag, startPoint x: 85, startPoint y: 64, endPoint x: 47, endPoint y: 59, distance: 38.8
click at [47, 59] on input "8505" at bounding box center [274, 62] width 462 height 15
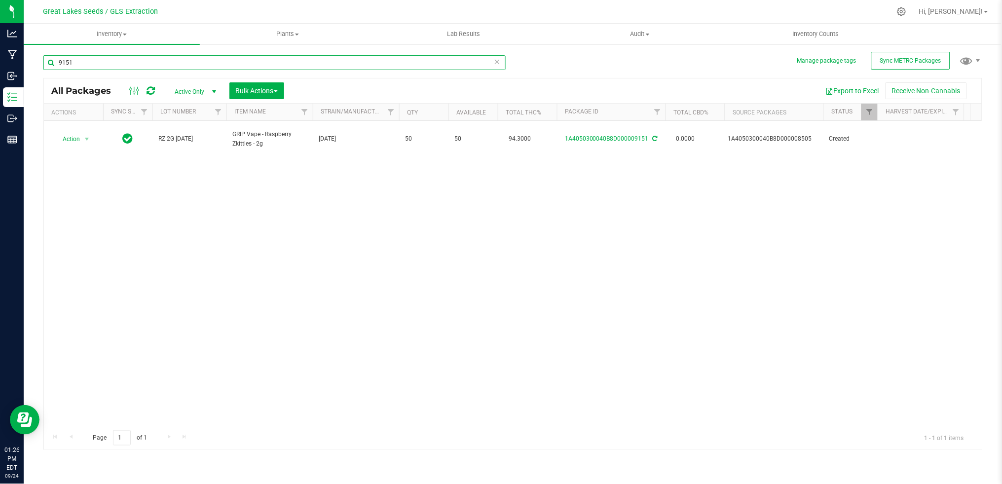
type input "9151"
click at [322, 172] on div "Action Action Adjust qty Create package Edit attributes Global inventory Locate…" at bounding box center [513, 273] width 938 height 305
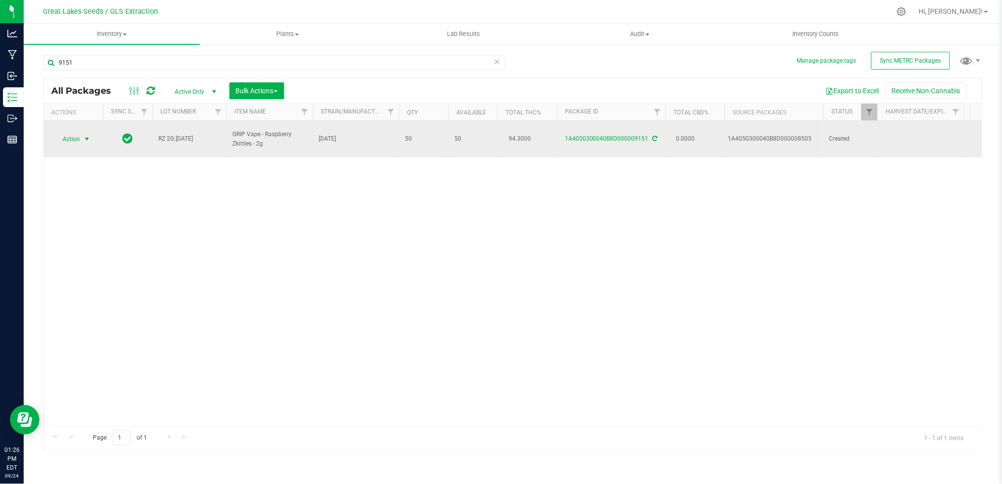
click at [76, 137] on span "Action" at bounding box center [67, 139] width 27 height 14
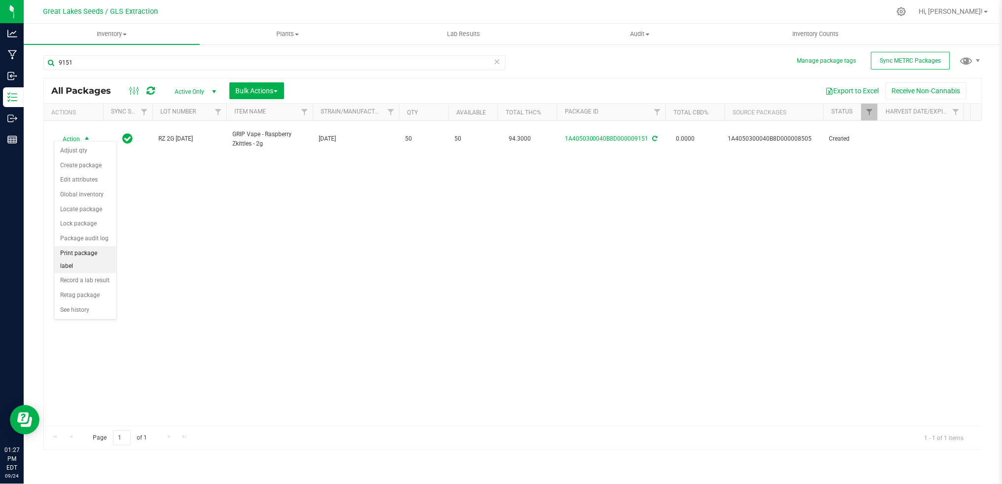
click at [92, 259] on li "Print package label" at bounding box center [85, 259] width 62 height 27
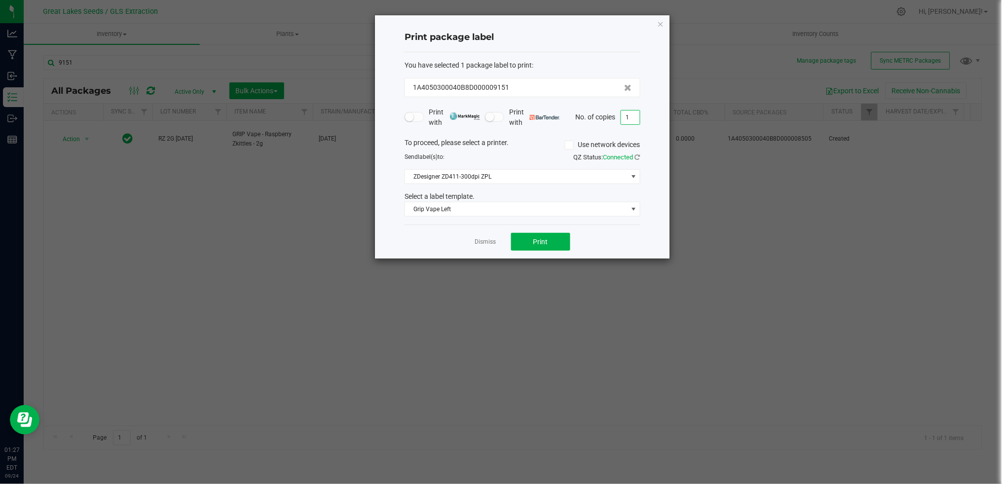
click at [632, 120] on input "1" at bounding box center [630, 118] width 19 height 14
type input "50"
click at [528, 244] on button "Print" at bounding box center [540, 242] width 59 height 18
click at [659, 20] on icon "button" at bounding box center [660, 24] width 7 height 12
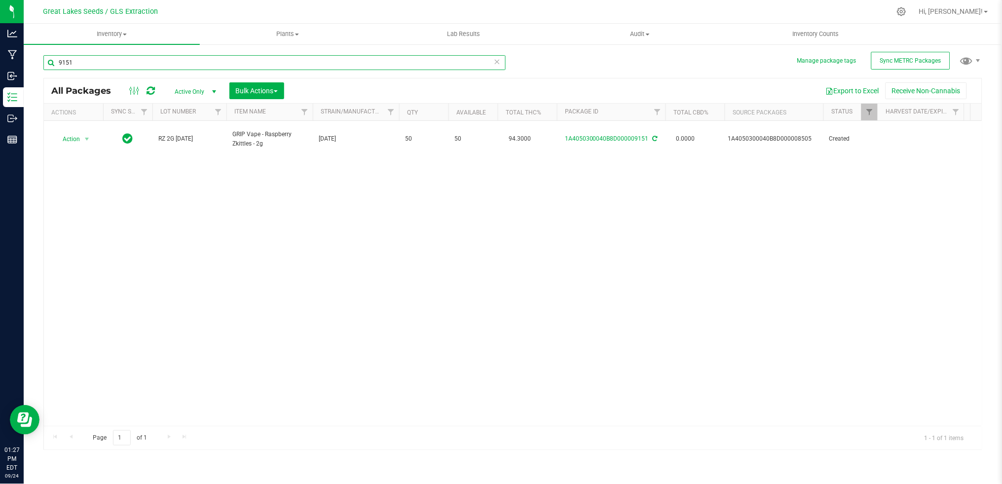
drag, startPoint x: 91, startPoint y: 63, endPoint x: 37, endPoint y: 60, distance: 54.4
click at [37, 60] on div "Manage package tags Sync METRC Packages 9151 All Packages Active Only Active On…" at bounding box center [513, 193] width 979 height 301
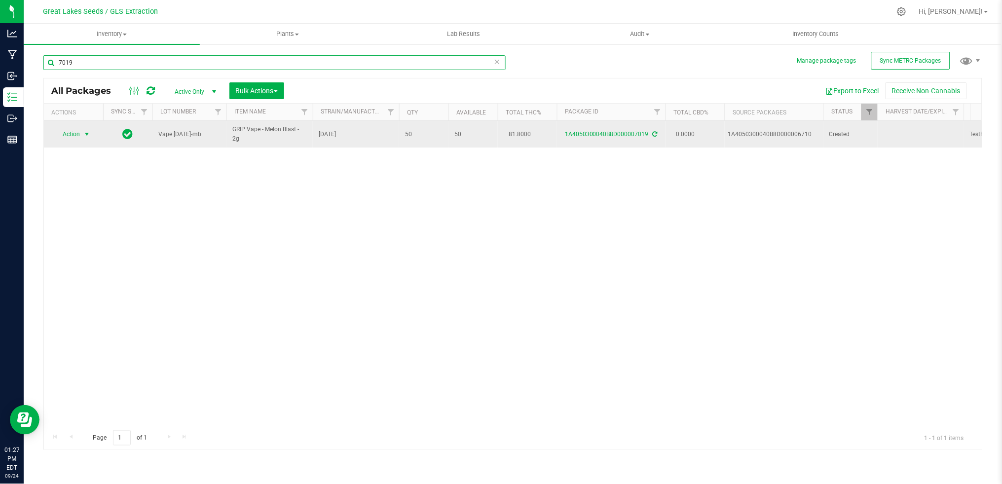
type input "7019"
click at [85, 136] on span "select" at bounding box center [87, 134] width 8 height 8
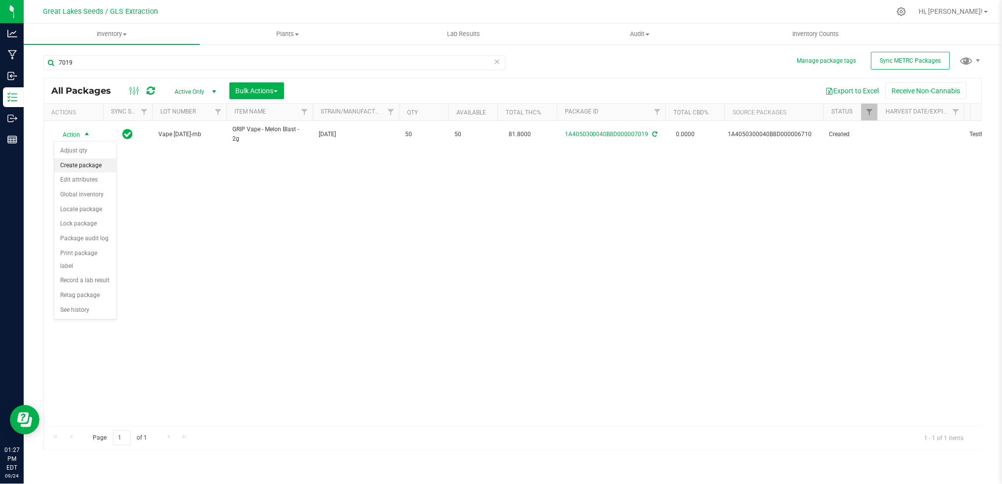
click at [86, 169] on li "Create package" at bounding box center [85, 165] width 62 height 15
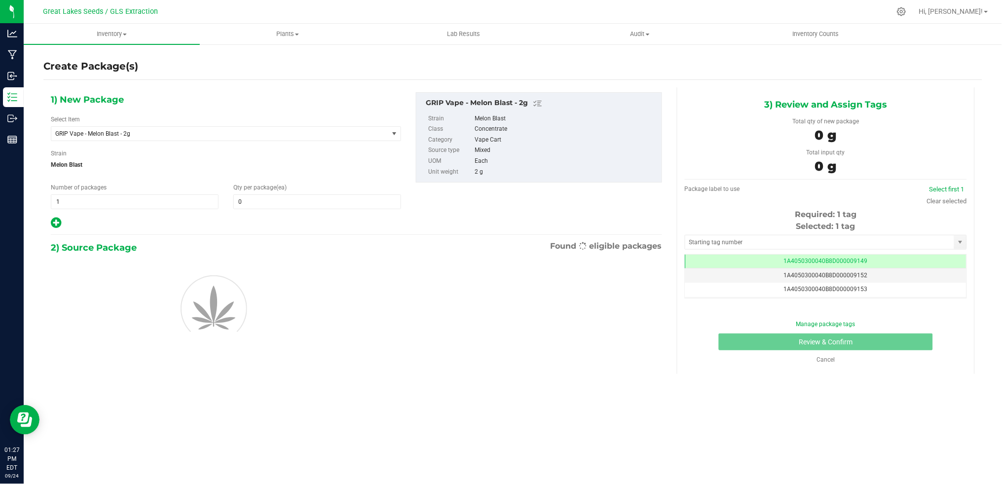
scroll to position [0, 0]
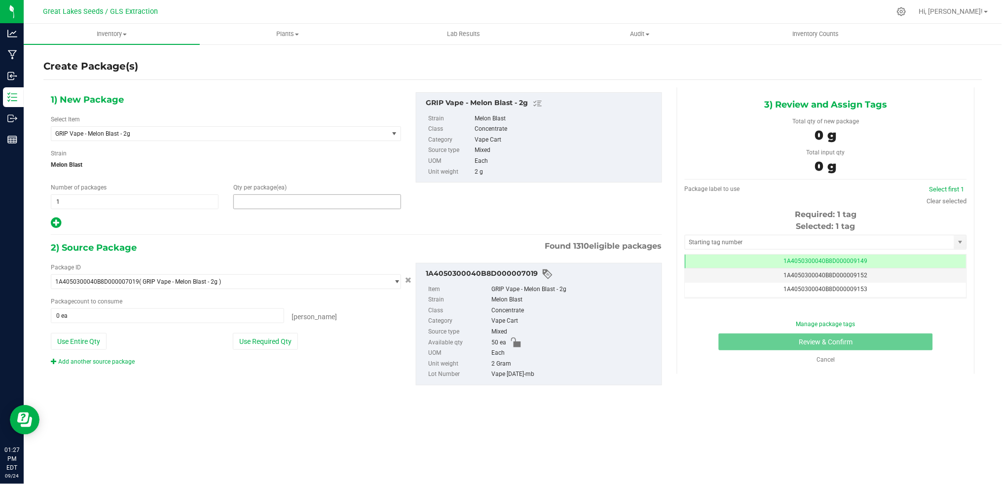
click at [258, 201] on span at bounding box center [317, 201] width 168 height 15
type input "50"
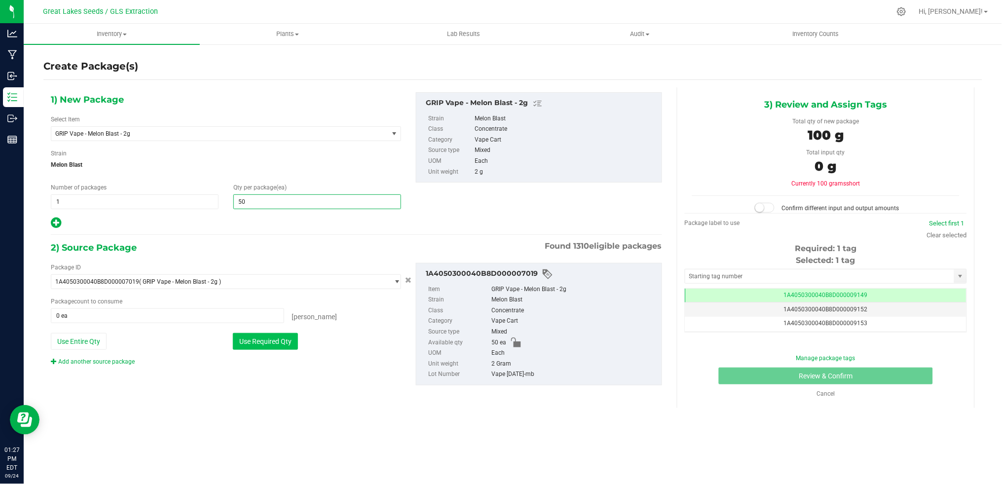
type input "50"
drag, startPoint x: 279, startPoint y: 343, endPoint x: 288, endPoint y: 340, distance: 9.7
click at [279, 343] on button "Use Required Qty" at bounding box center [265, 341] width 65 height 17
type input "50 ea"
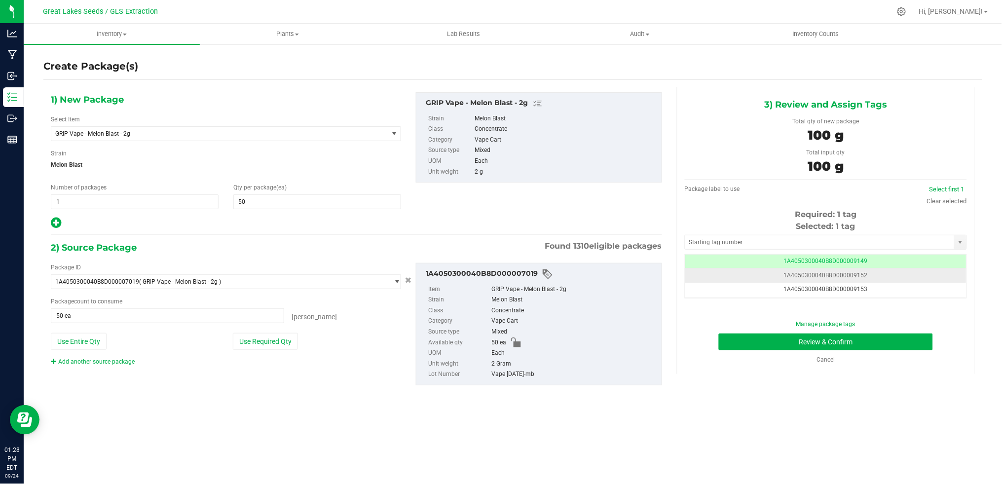
click at [903, 279] on td "1A4050300040B8D000009152" at bounding box center [826, 275] width 281 height 14
click at [901, 280] on td "1A4050300040B8D000009152" at bounding box center [826, 275] width 281 height 14
click at [842, 273] on span "1A4050300040B8D000009152" at bounding box center [826, 275] width 84 height 7
click at [843, 262] on span "1A4050300040B8D000009149" at bounding box center [826, 261] width 84 height 7
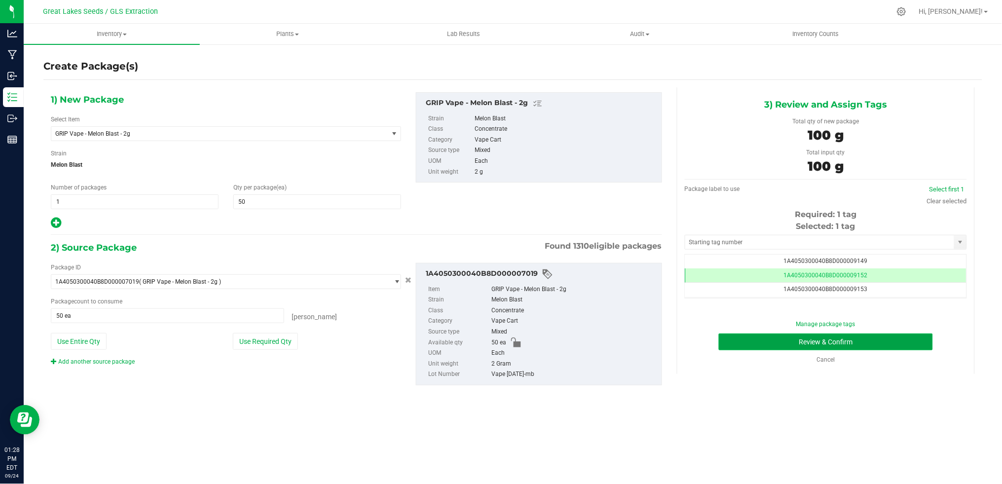
click at [846, 341] on button "Review & Confirm" at bounding box center [826, 342] width 214 height 17
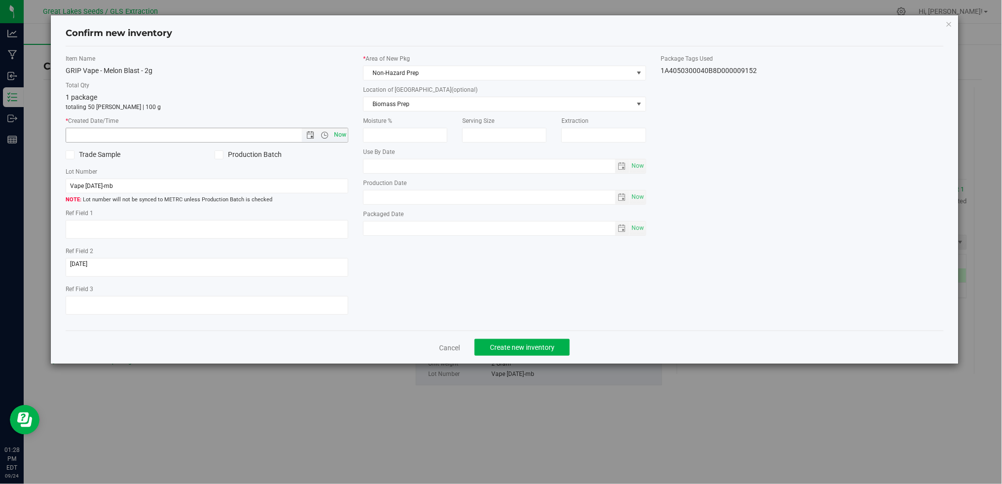
click at [340, 131] on span "Now" at bounding box center [340, 135] width 17 height 14
type input "[DATE] 1:28 PM"
click at [418, 75] on span "Non-Hazard Prep" at bounding box center [498, 73] width 269 height 14
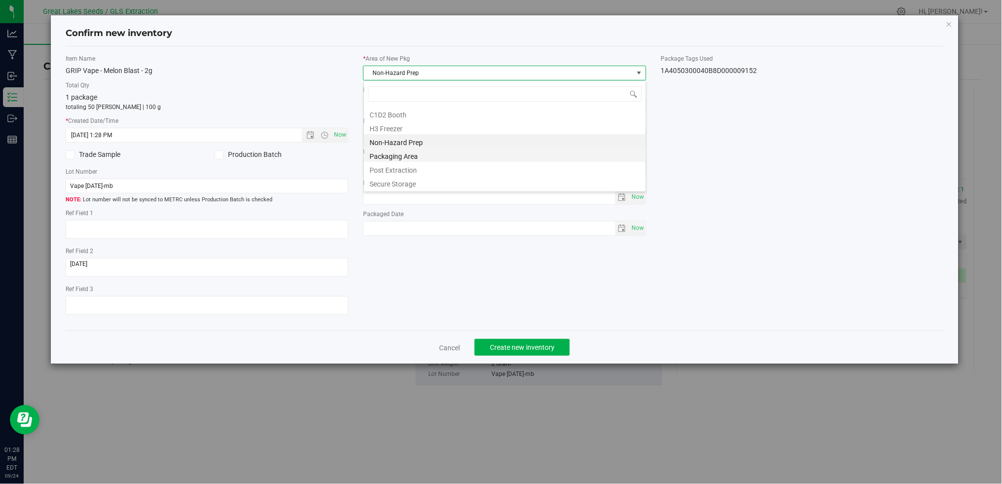
scroll to position [15, 283]
click at [422, 181] on li "Secure Storage" at bounding box center [505, 183] width 282 height 14
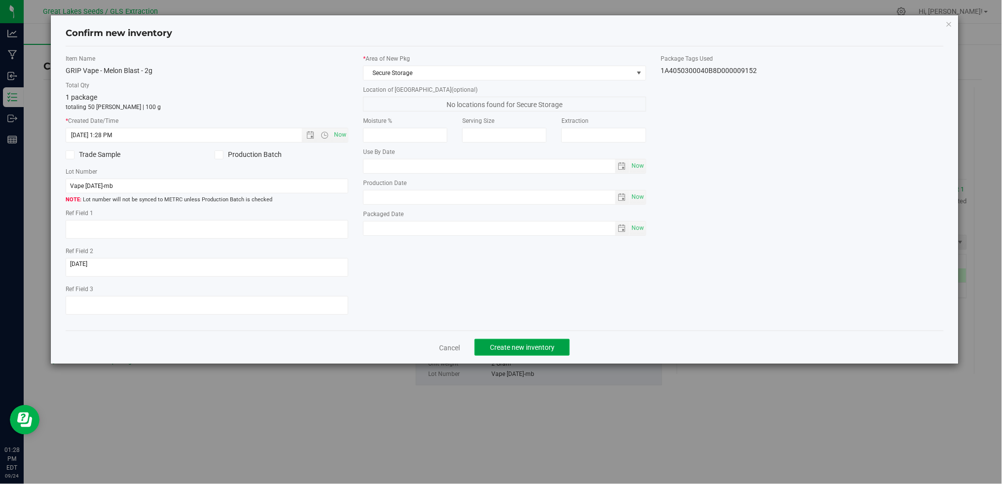
click at [541, 348] on span "Create new inventory" at bounding box center [522, 348] width 65 height 8
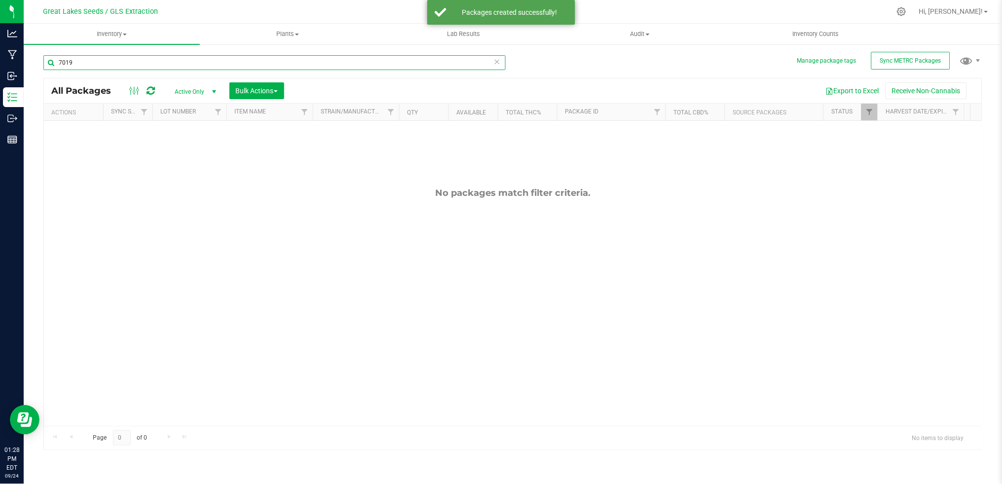
click at [99, 64] on input "7019" at bounding box center [274, 62] width 462 height 15
type input "7"
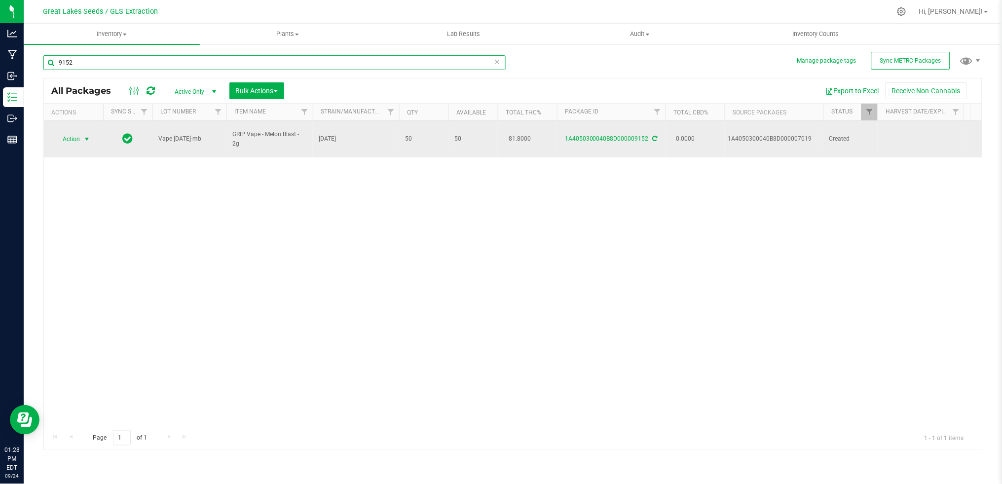
type input "9152"
click at [65, 135] on span "Action" at bounding box center [67, 139] width 27 height 14
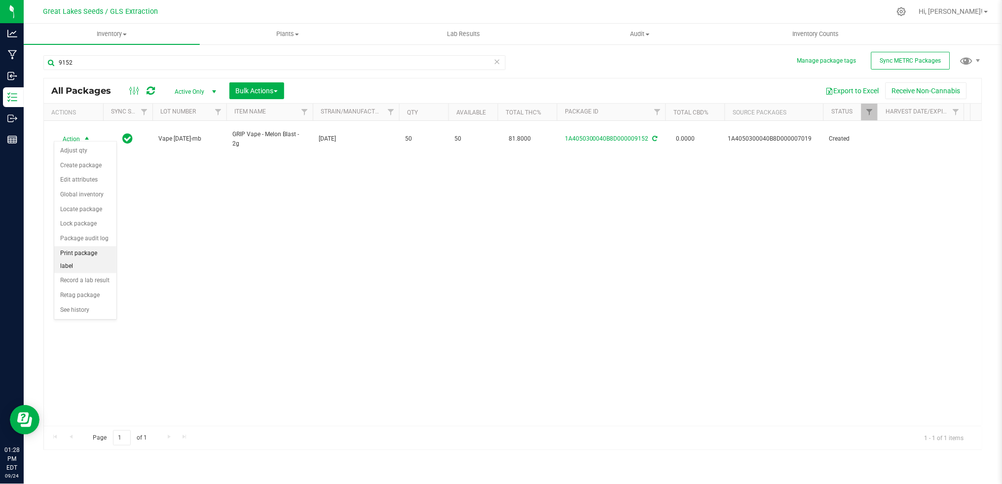
click at [77, 257] on li "Print package label" at bounding box center [85, 259] width 62 height 27
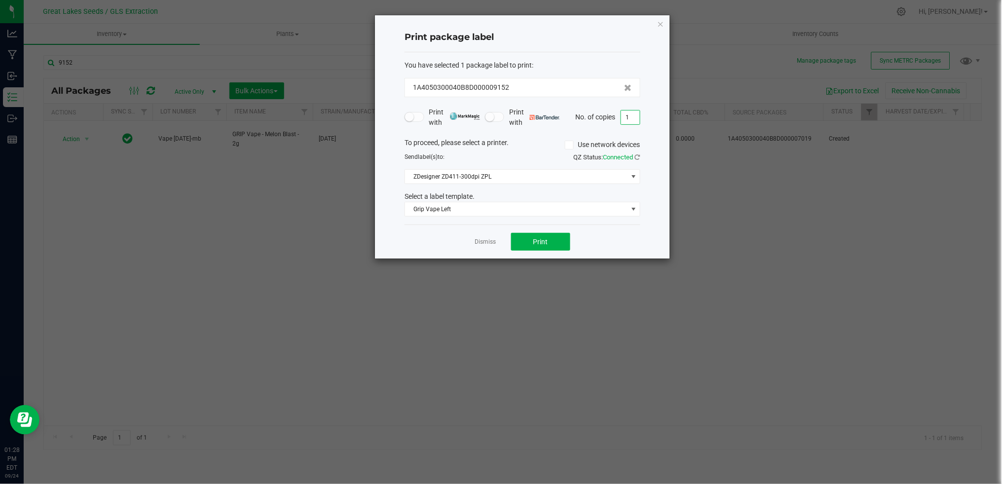
click at [633, 118] on input "1" at bounding box center [630, 118] width 19 height 14
type input "50"
click at [557, 243] on button "Print" at bounding box center [540, 242] width 59 height 18
click at [660, 21] on icon "button" at bounding box center [660, 24] width 7 height 12
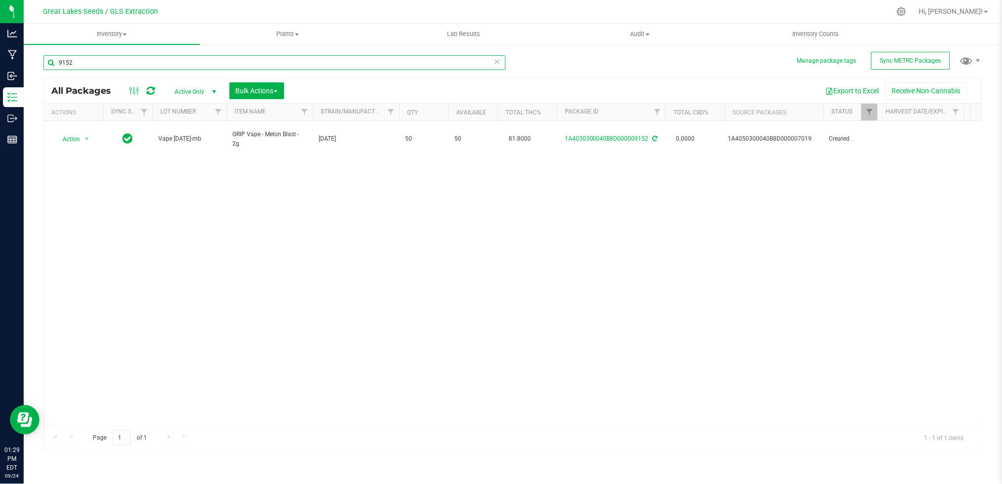
drag, startPoint x: 86, startPoint y: 62, endPoint x: 54, endPoint y: 59, distance: 32.2
click at [55, 59] on input "9152" at bounding box center [274, 62] width 462 height 15
type input "6710"
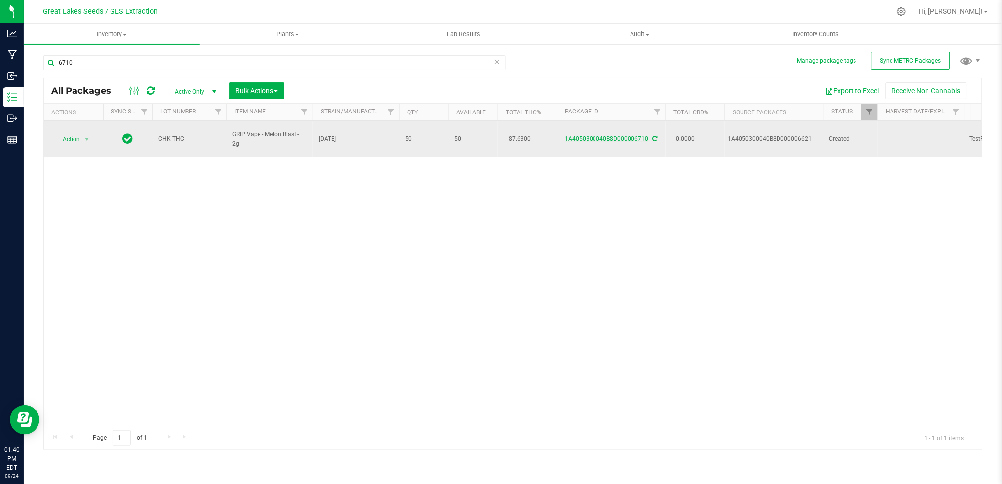
click at [631, 136] on link "1A4050300040B8D000006710" at bounding box center [607, 138] width 84 height 7
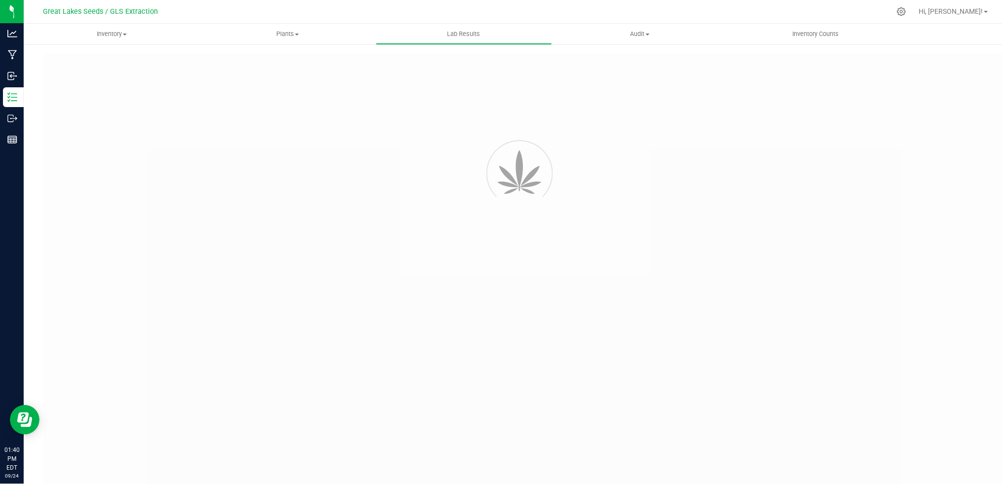
type input "1A4050300040B8D000006705"
type input "daf"
type input "1A4050300040B8D000006705"
type input "[DATE] 9:21 AM"
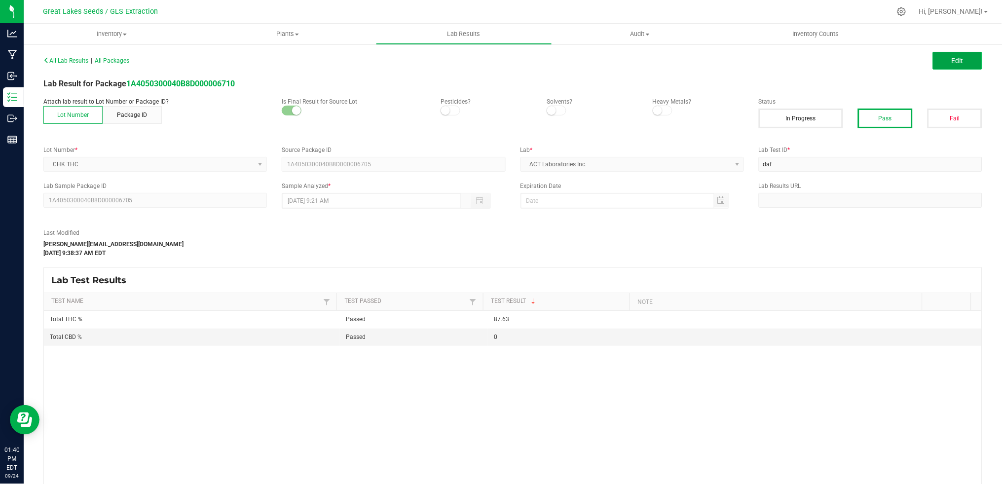
click at [957, 58] on button "Edit" at bounding box center [957, 61] width 49 height 18
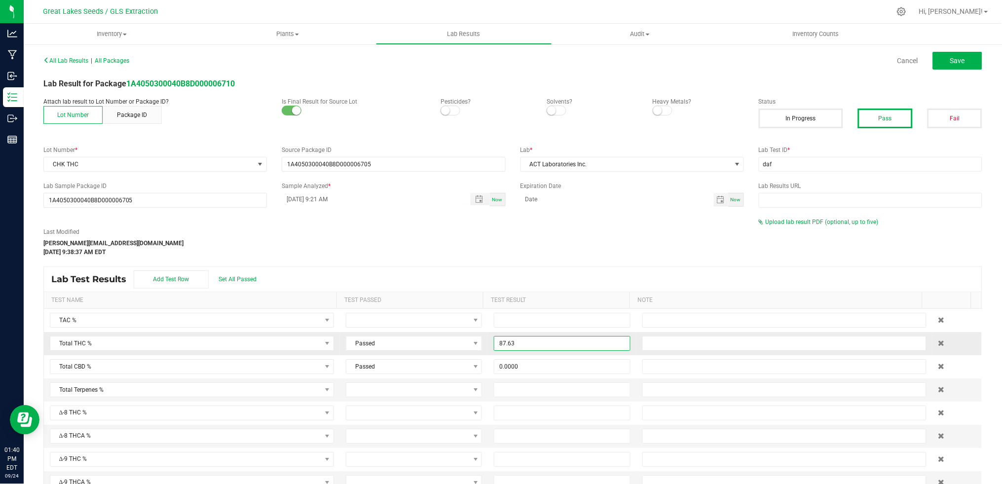
click at [529, 345] on input "87.63" at bounding box center [562, 344] width 135 height 14
type input "87.6500"
click at [937, 58] on button "Save" at bounding box center [957, 61] width 49 height 18
type input "87.6500"
type input "0.0000"
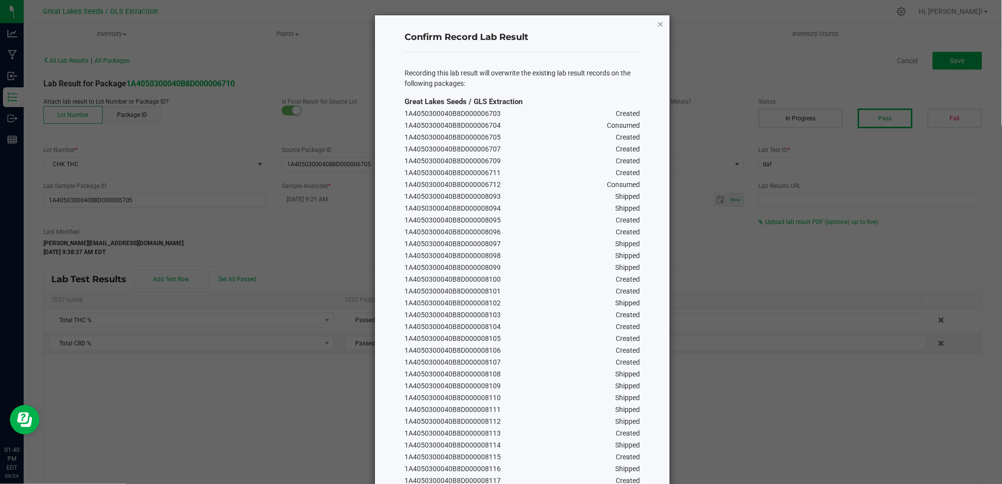
click at [657, 22] on icon "Close" at bounding box center [660, 24] width 7 height 12
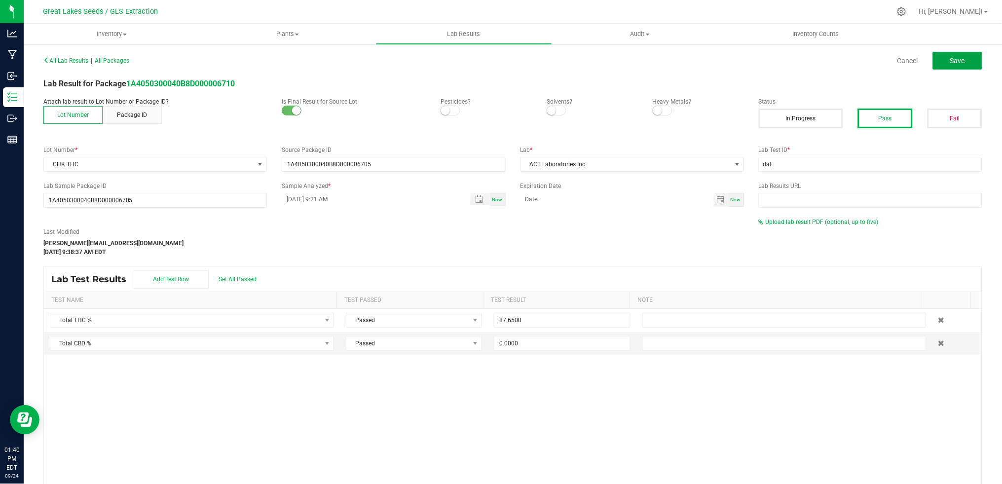
click at [951, 62] on span "Save" at bounding box center [958, 61] width 15 height 8
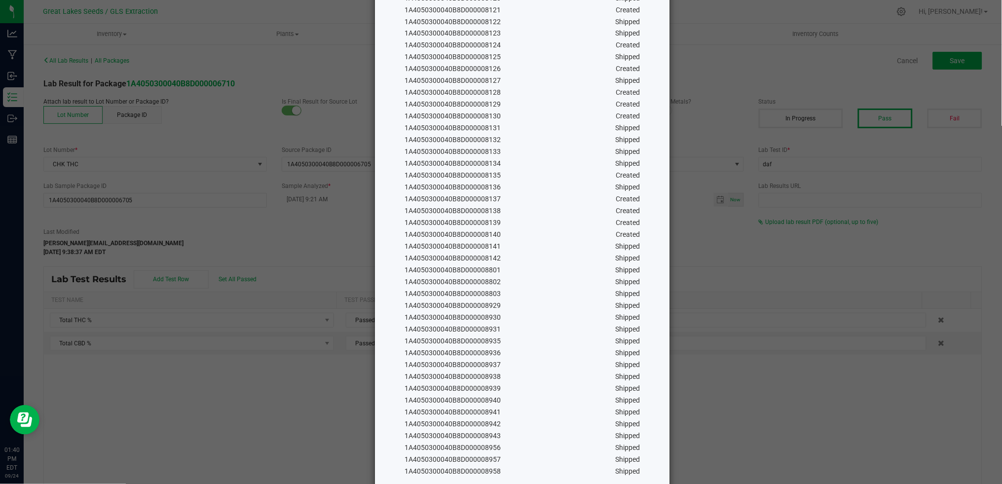
scroll to position [578, 0]
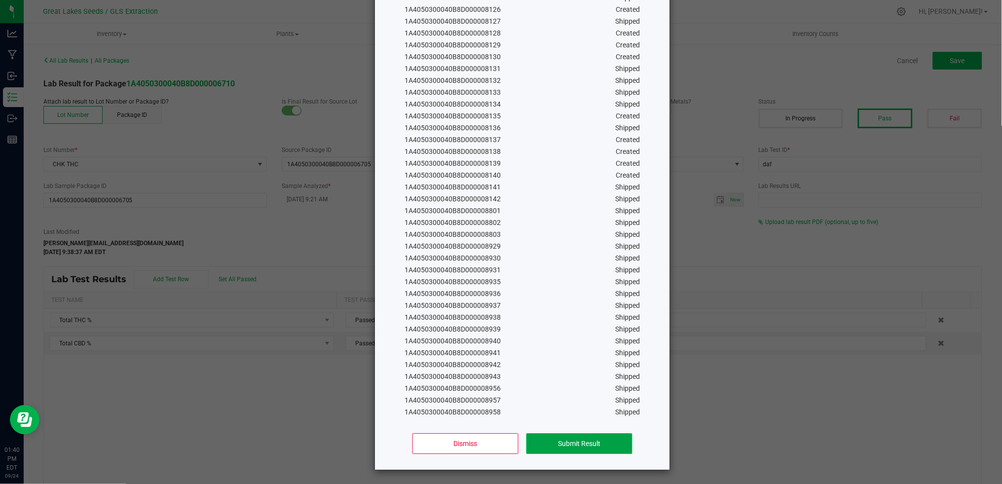
click at [603, 447] on button "Submit Result" at bounding box center [580, 443] width 106 height 21
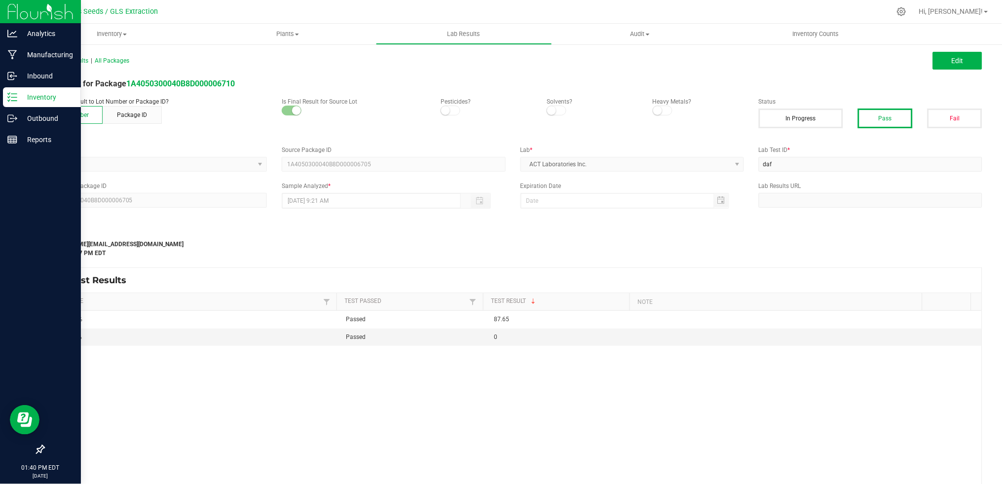
click at [15, 97] on line at bounding box center [13, 97] width 5 height 0
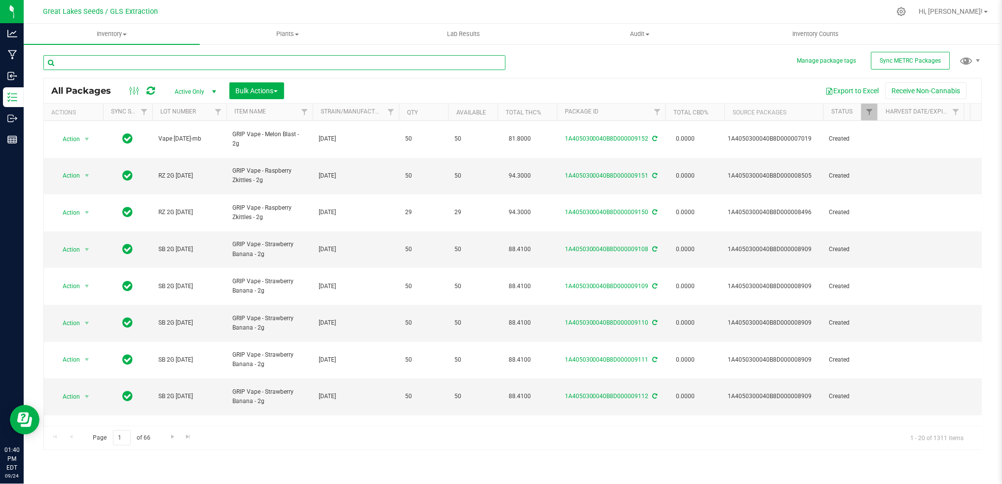
click at [155, 63] on input "text" at bounding box center [274, 62] width 462 height 15
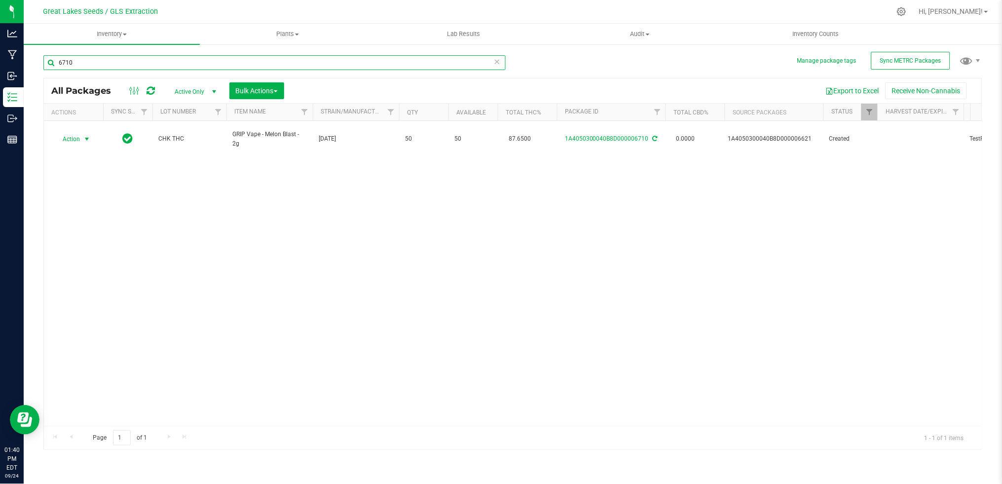
type input "6710"
click at [70, 136] on span "Action" at bounding box center [67, 139] width 27 height 14
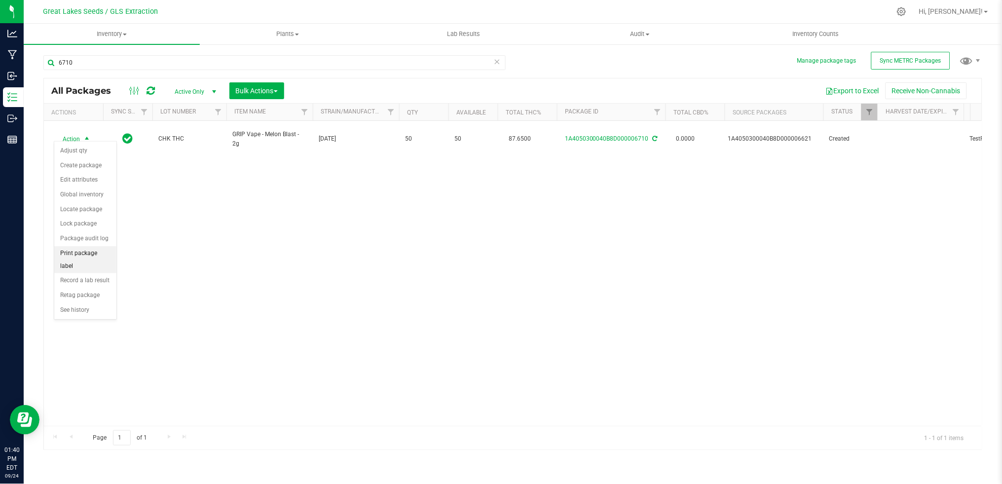
click at [97, 261] on li "Print package label" at bounding box center [85, 259] width 62 height 27
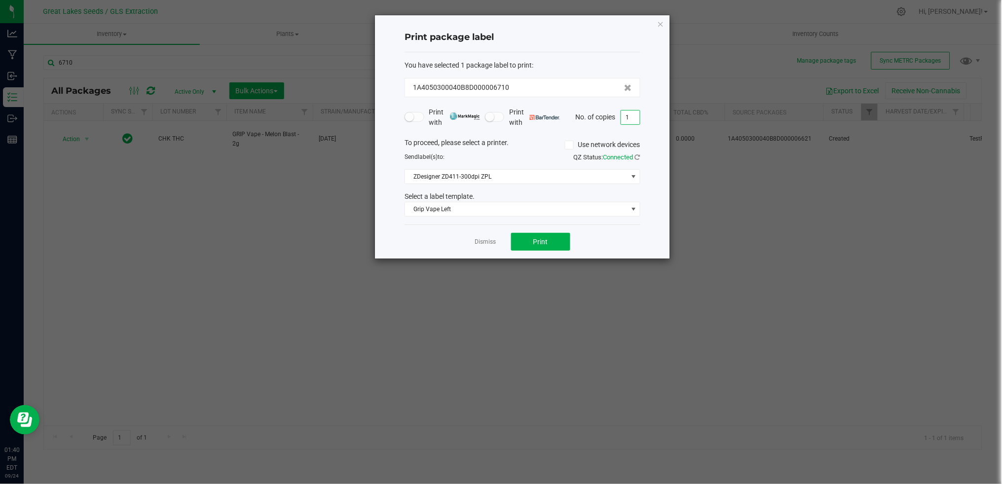
click at [630, 115] on input "1" at bounding box center [630, 118] width 19 height 14
type input "50"
click at [553, 244] on button "Print" at bounding box center [540, 242] width 59 height 18
click at [663, 23] on icon "button" at bounding box center [660, 24] width 7 height 12
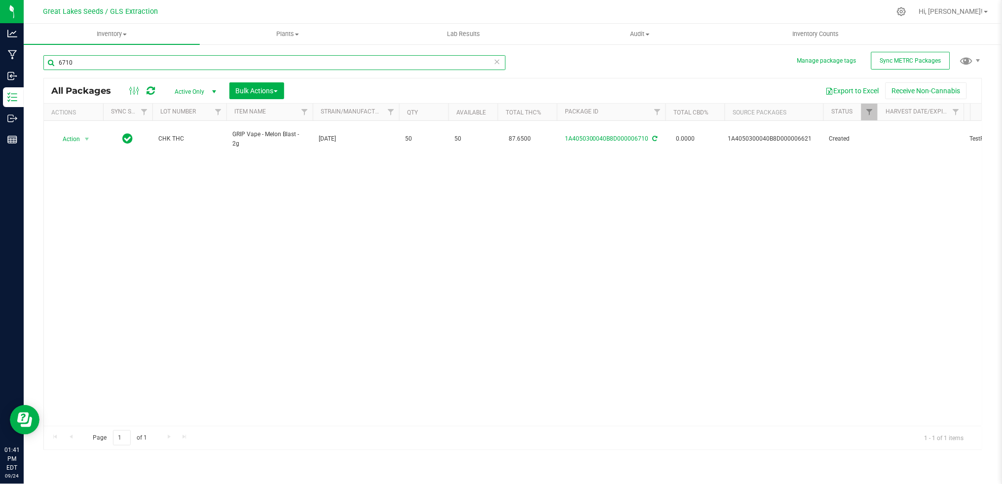
drag, startPoint x: 94, startPoint y: 60, endPoint x: 42, endPoint y: 61, distance: 51.3
click at [42, 61] on div "Manage package tags Sync METRC Packages 6710 All Packages Active Only Active On…" at bounding box center [513, 193] width 979 height 301
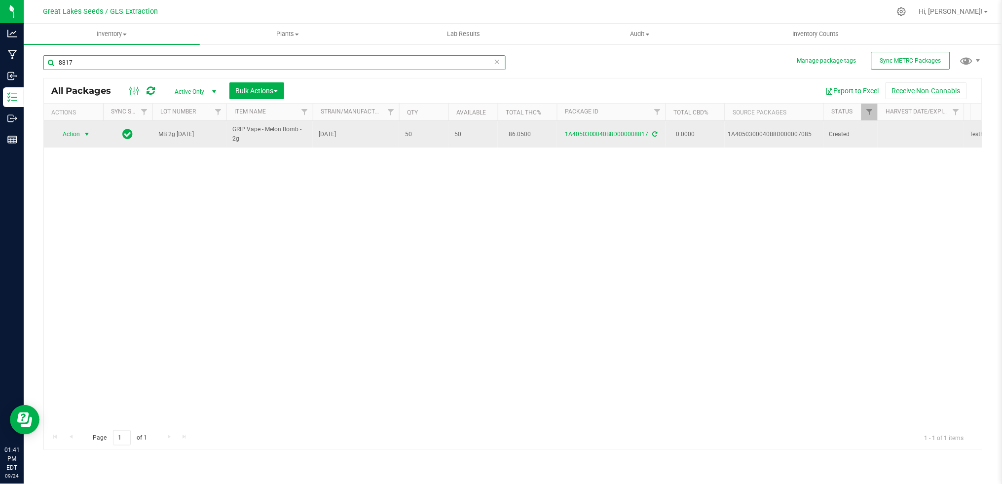
type input "8817"
click at [70, 135] on span "Action" at bounding box center [67, 134] width 27 height 14
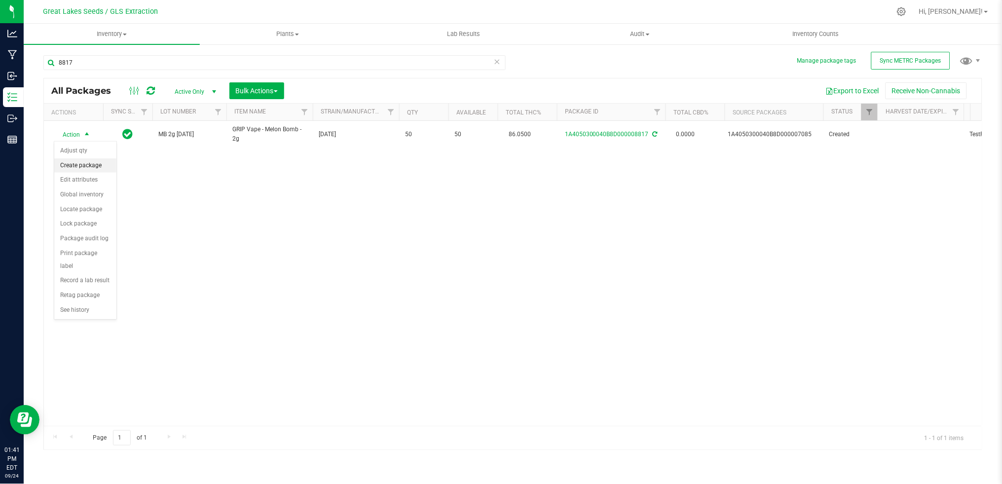
click at [98, 169] on li "Create package" at bounding box center [85, 165] width 62 height 15
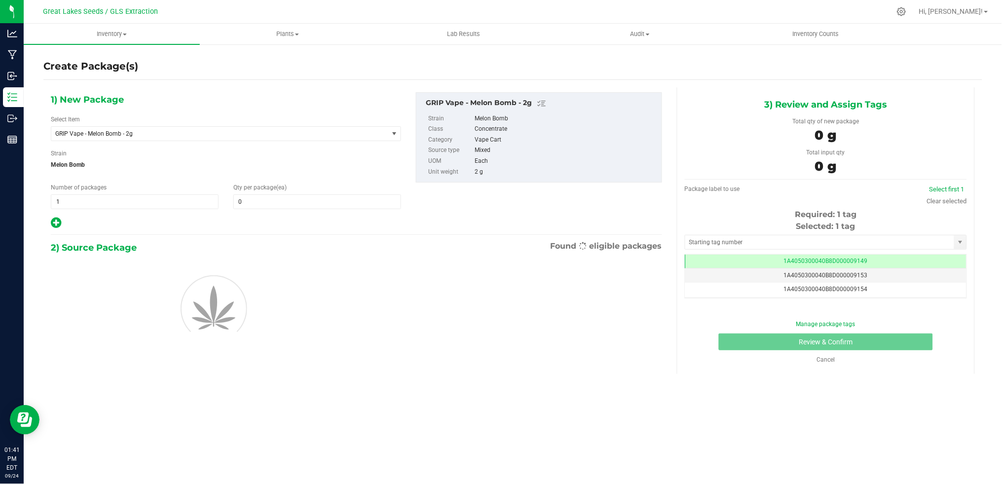
scroll to position [0, 0]
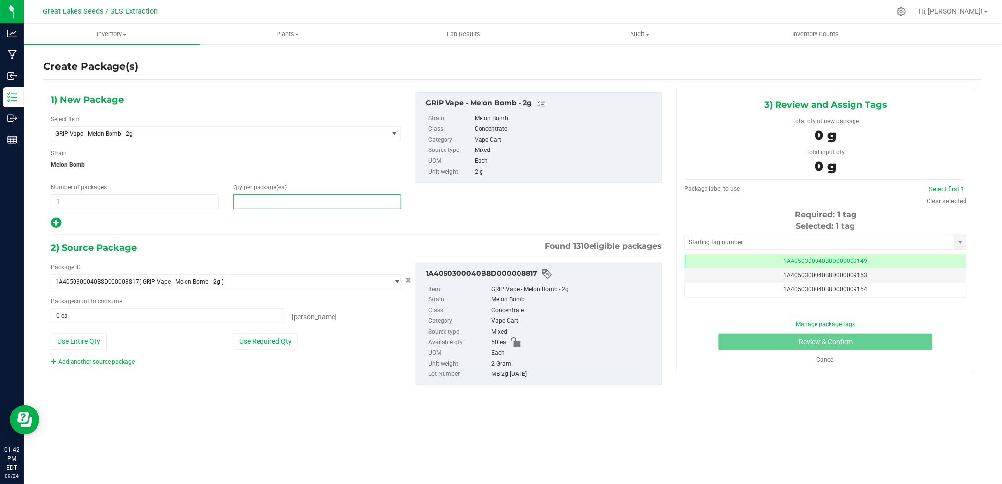
click at [255, 202] on span at bounding box center [317, 201] width 168 height 15
type input "50"
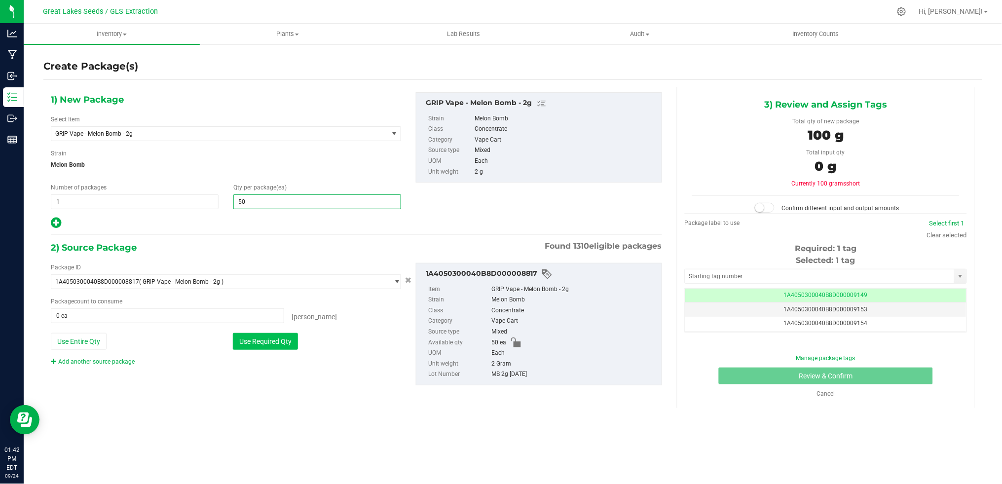
type input "50"
click at [250, 344] on button "Use Required Qty" at bounding box center [265, 341] width 65 height 17
type input "50 ea"
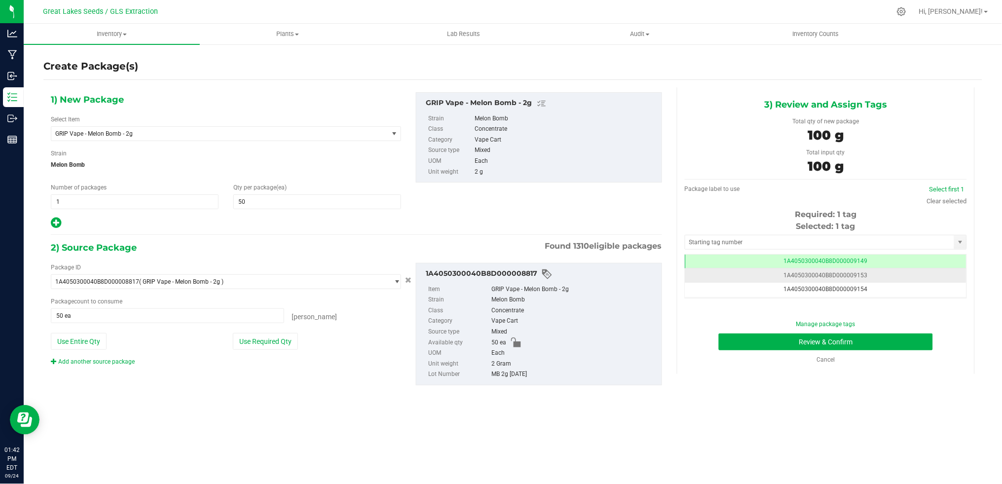
click at [848, 279] on span "1A4050300040B8D000009153" at bounding box center [826, 275] width 84 height 7
click at [857, 260] on span "1A4050300040B8D000009149" at bounding box center [826, 261] width 84 height 7
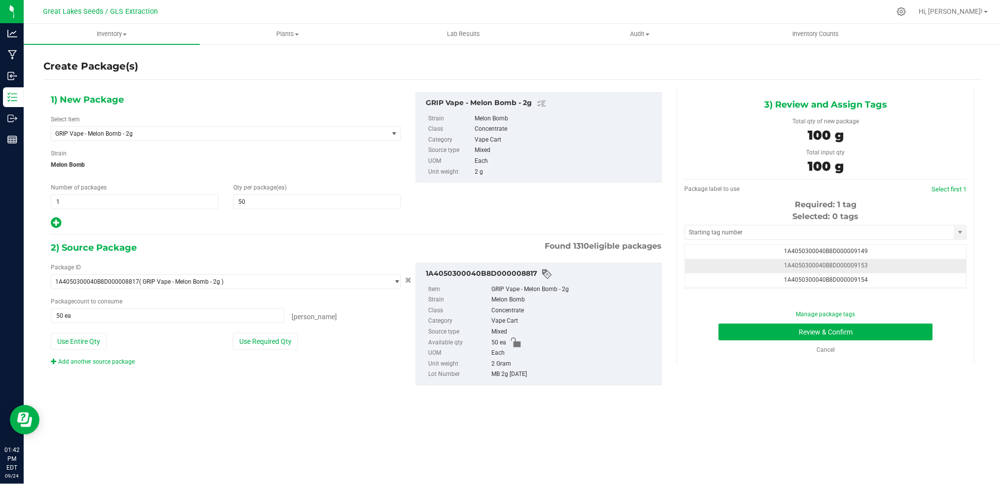
click at [856, 264] on span "1A4050300040B8D000009153" at bounding box center [826, 265] width 84 height 7
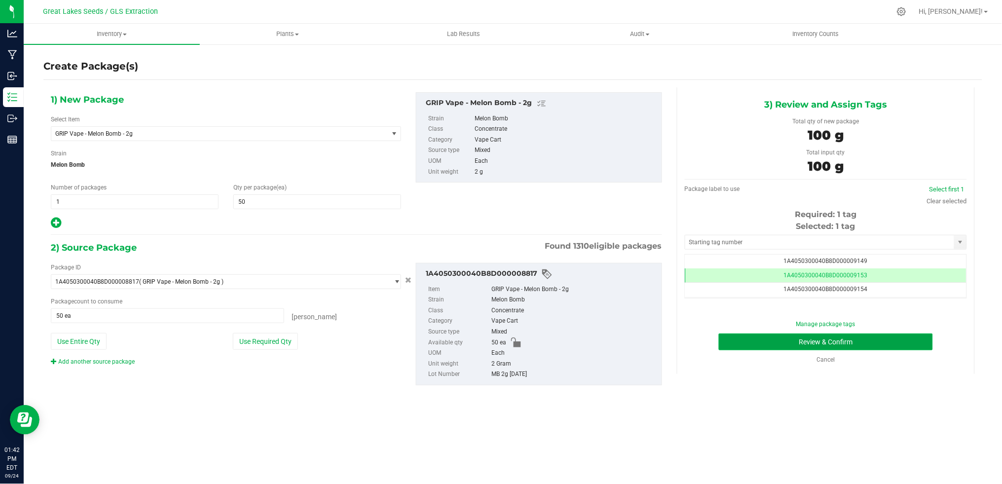
click at [857, 342] on button "Review & Confirm" at bounding box center [826, 342] width 214 height 17
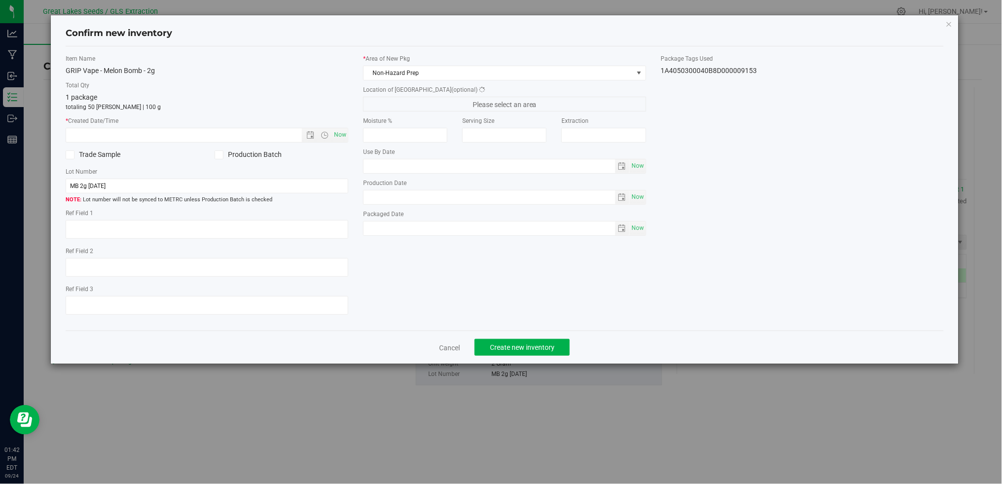
type textarea "[DATE]"
drag, startPoint x: 341, startPoint y: 133, endPoint x: 357, endPoint y: 121, distance: 20.1
click at [341, 134] on span "Now" at bounding box center [340, 135] width 17 height 14
type input "[DATE] 1:42 PM"
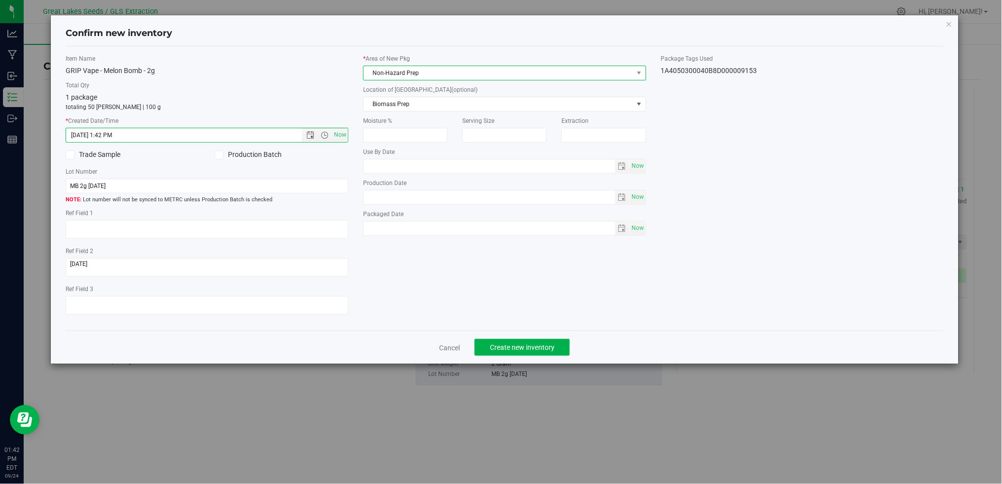
click at [422, 76] on span "Non-Hazard Prep" at bounding box center [498, 73] width 269 height 14
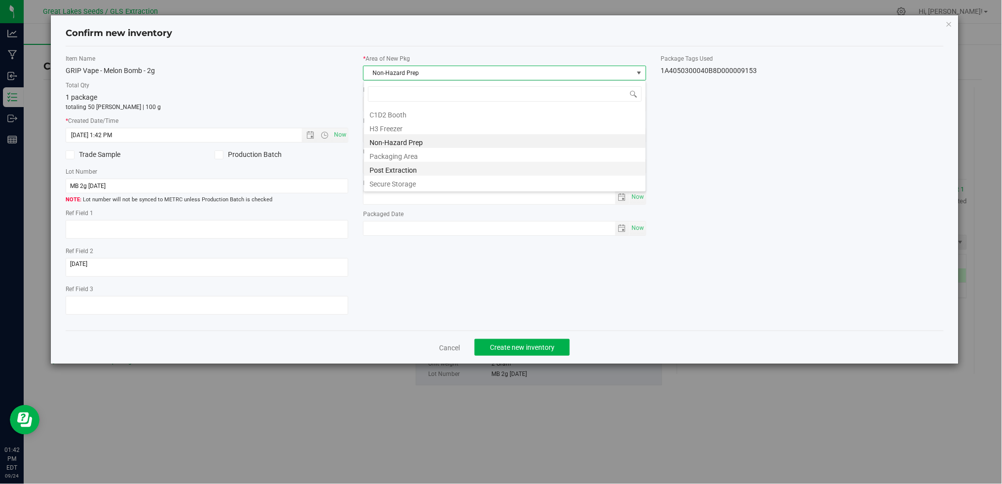
scroll to position [15, 283]
click at [422, 186] on li "Secure Storage" at bounding box center [505, 183] width 282 height 14
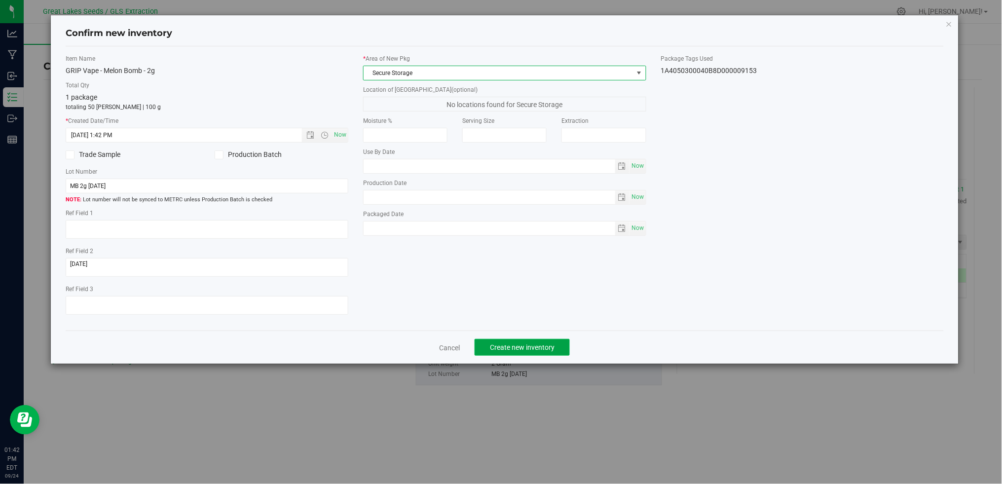
click at [540, 347] on span "Create new inventory" at bounding box center [522, 348] width 65 height 8
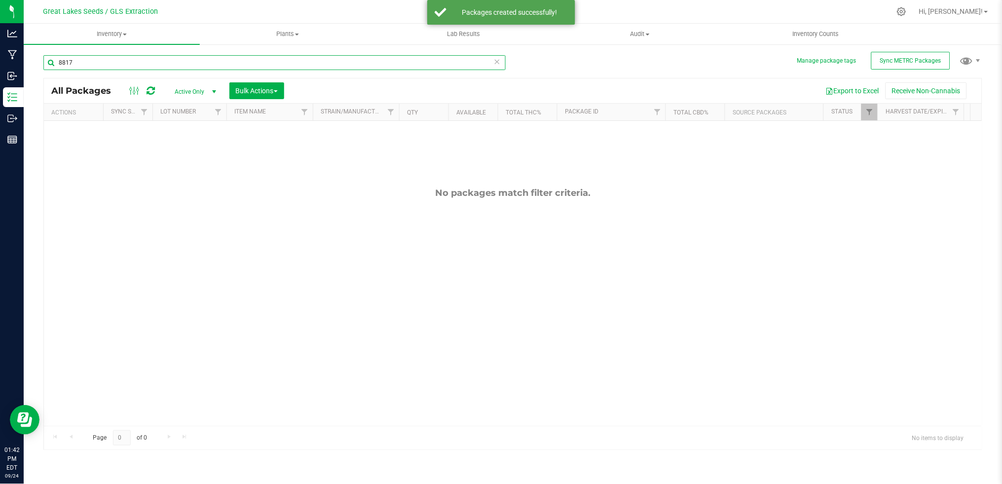
drag, startPoint x: 106, startPoint y: 66, endPoint x: 56, endPoint y: 63, distance: 50.5
click at [57, 63] on input "8817" at bounding box center [274, 62] width 462 height 15
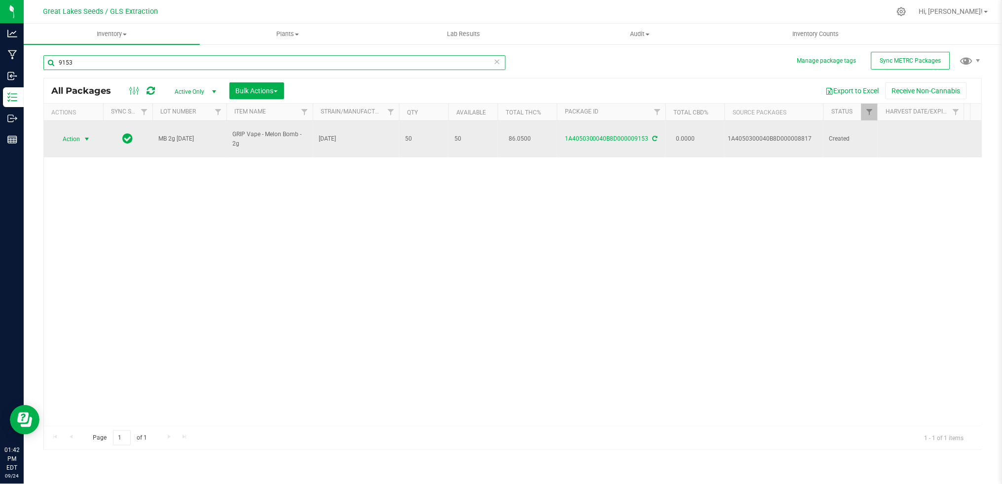
type input "9153"
click at [64, 135] on span "Action" at bounding box center [67, 139] width 27 height 14
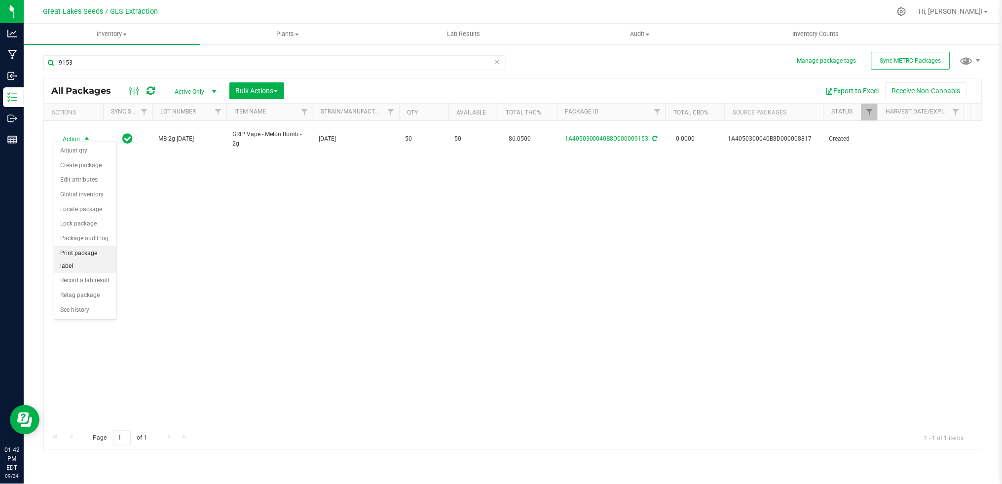
click at [90, 262] on li "Print package label" at bounding box center [85, 259] width 62 height 27
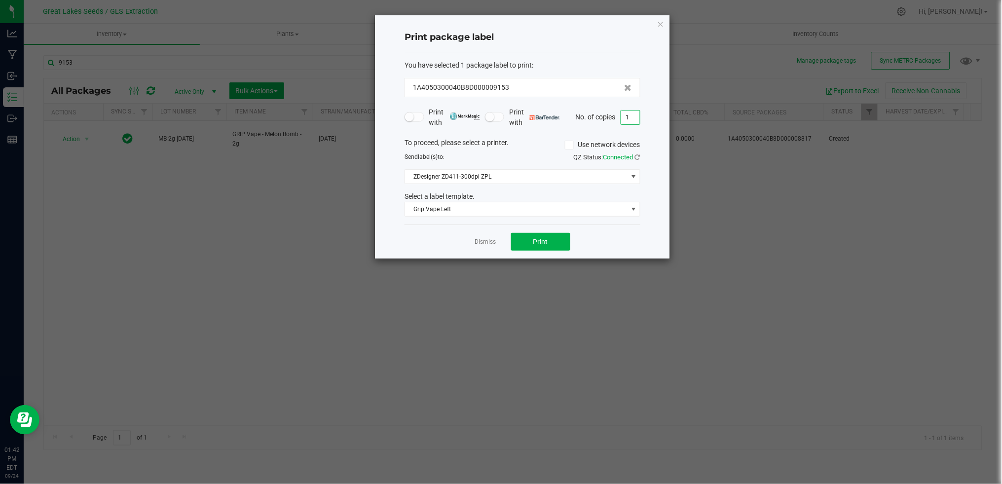
click at [627, 122] on input "1" at bounding box center [630, 118] width 19 height 14
type input "50"
click at [570, 246] on button "Print" at bounding box center [540, 242] width 59 height 18
click at [664, 22] on icon "button" at bounding box center [660, 24] width 7 height 12
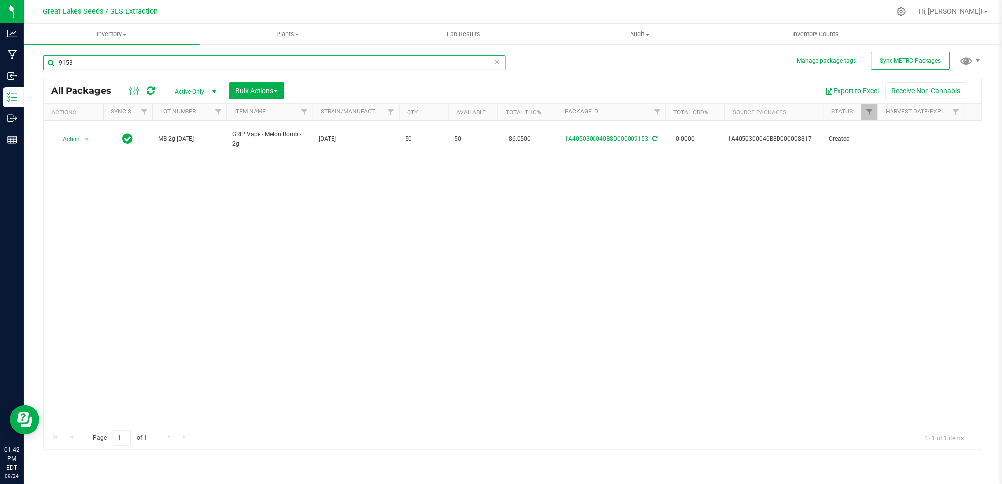
drag, startPoint x: 100, startPoint y: 64, endPoint x: 53, endPoint y: 57, distance: 47.4
click at [55, 59] on input "9153" at bounding box center [274, 62] width 462 height 15
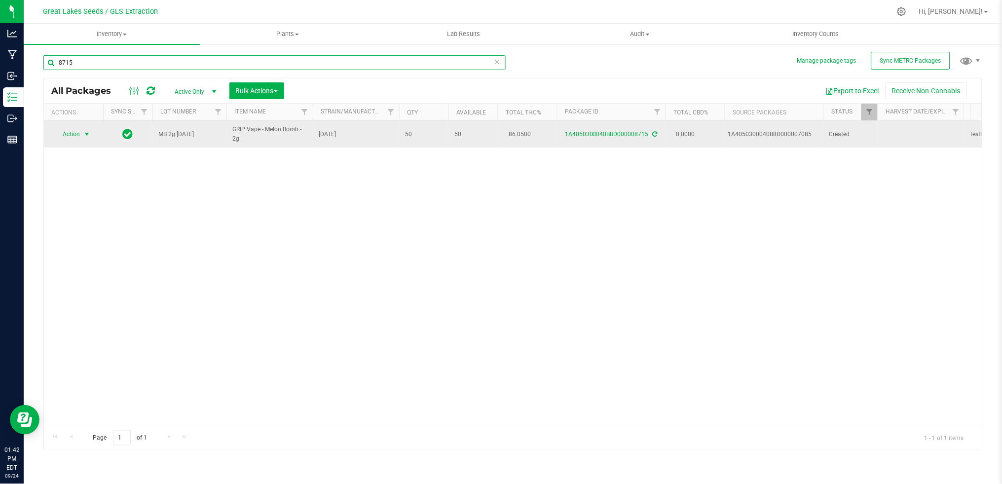
type input "8715"
click at [80, 133] on span "Action" at bounding box center [67, 134] width 27 height 14
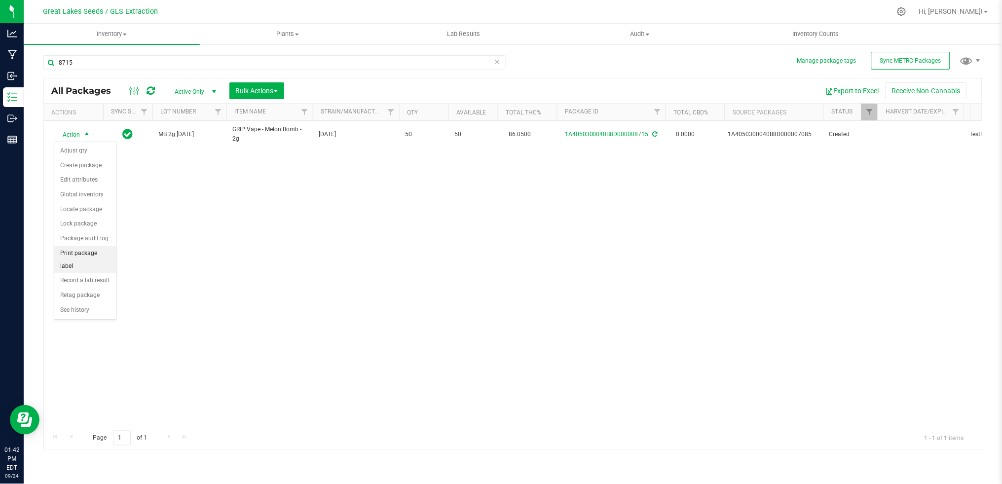
click at [95, 257] on li "Print package label" at bounding box center [85, 259] width 62 height 27
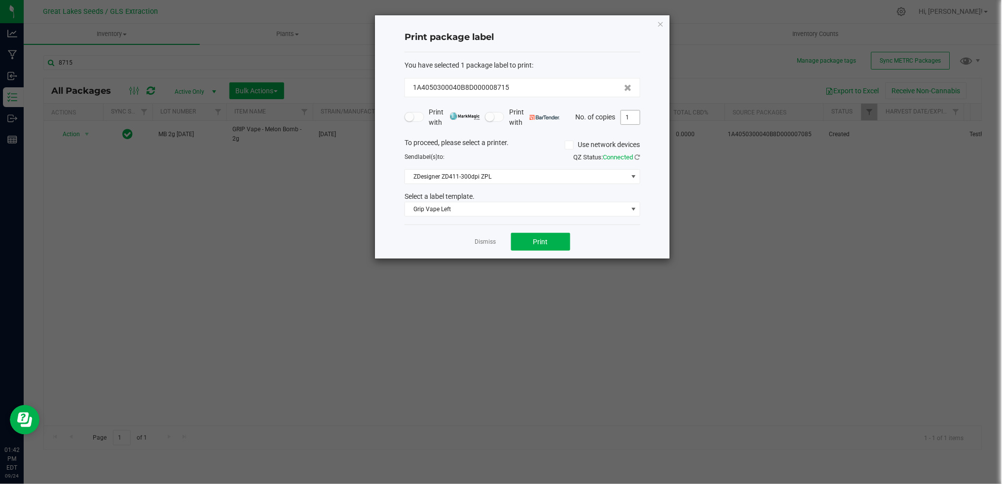
click at [628, 118] on input "1" at bounding box center [630, 118] width 19 height 14
type input "3"
click at [550, 248] on button "Print" at bounding box center [540, 242] width 59 height 18
click at [664, 26] on div "Print package label You have selected 1 package label to print : 1A4050300040B8…" at bounding box center [522, 136] width 295 height 243
click at [661, 24] on icon "button" at bounding box center [660, 24] width 7 height 12
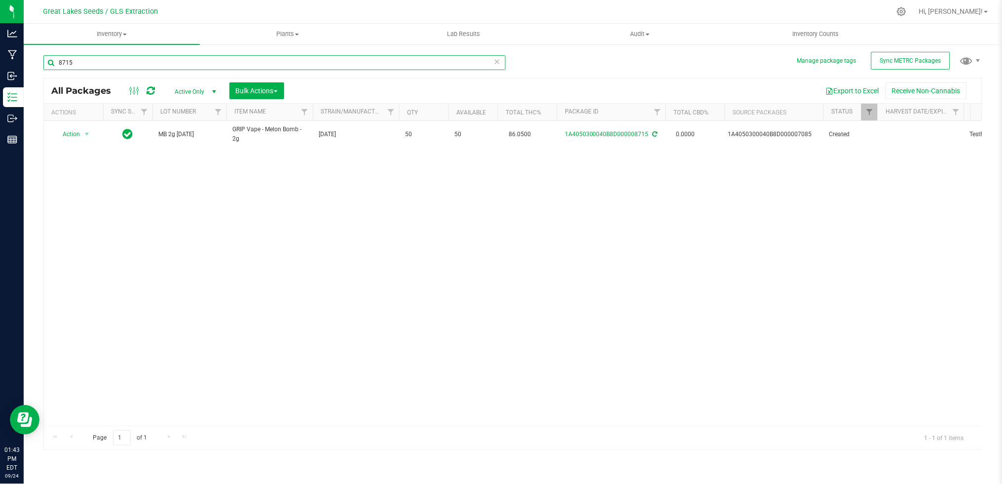
drag, startPoint x: 79, startPoint y: 62, endPoint x: 50, endPoint y: 56, distance: 29.7
click at [51, 57] on input "8715" at bounding box center [274, 62] width 462 height 15
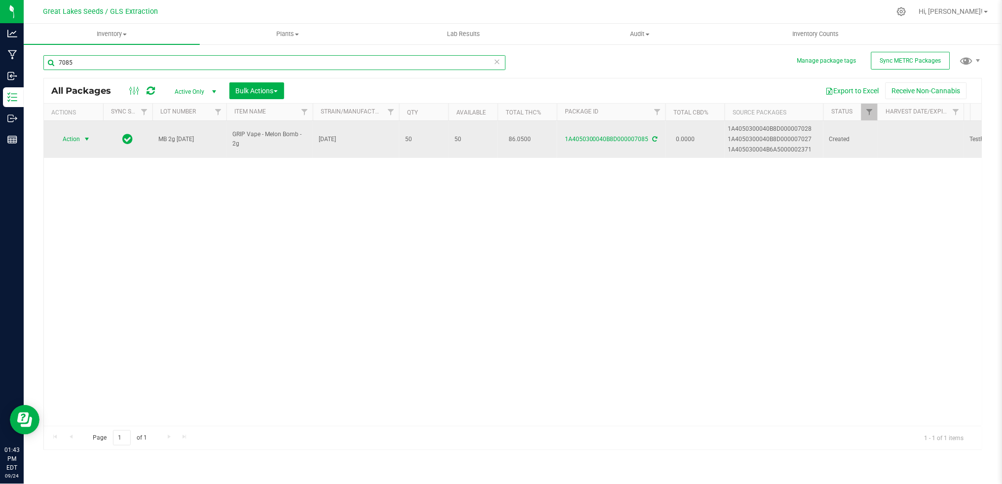
type input "7085"
click at [64, 138] on span "Action" at bounding box center [67, 139] width 27 height 14
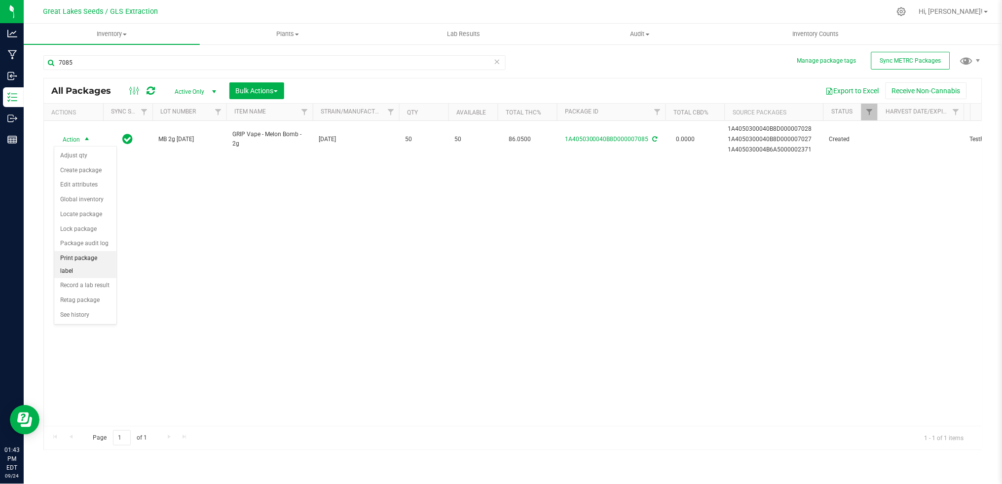
click at [100, 261] on li "Print package label" at bounding box center [85, 264] width 62 height 27
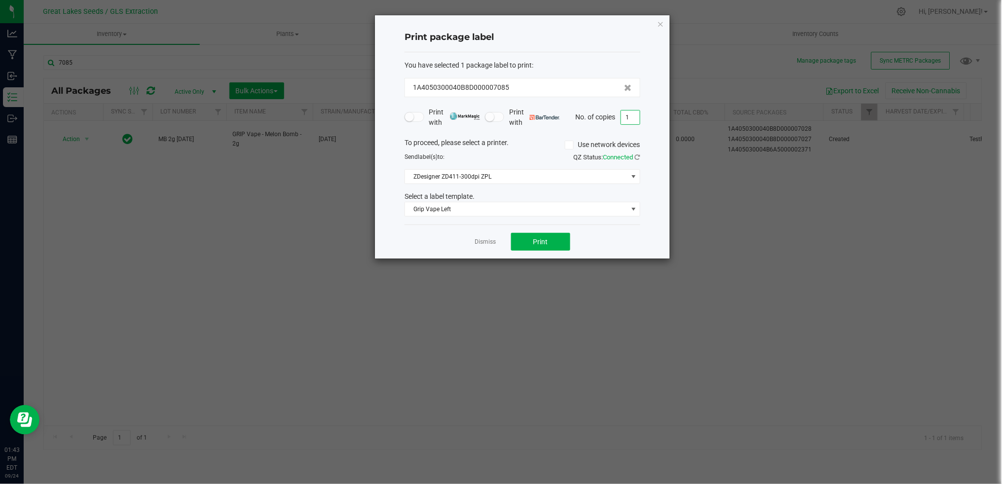
click at [629, 115] on input "1" at bounding box center [630, 118] width 19 height 14
type input "50"
click at [526, 246] on button "Print" at bounding box center [540, 242] width 59 height 18
click at [659, 23] on icon "button" at bounding box center [660, 24] width 7 height 12
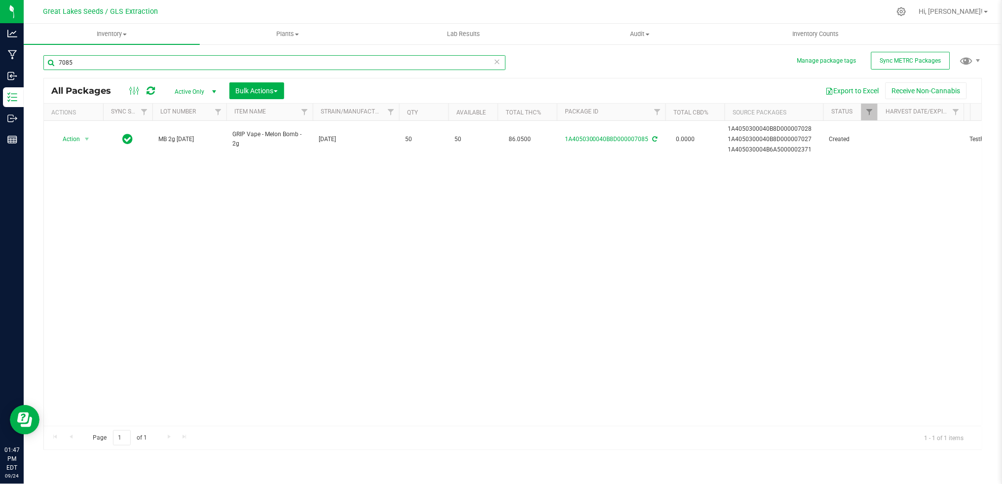
drag, startPoint x: 77, startPoint y: 59, endPoint x: 59, endPoint y: 59, distance: 17.8
click at [51, 59] on input "7085" at bounding box center [274, 62] width 462 height 15
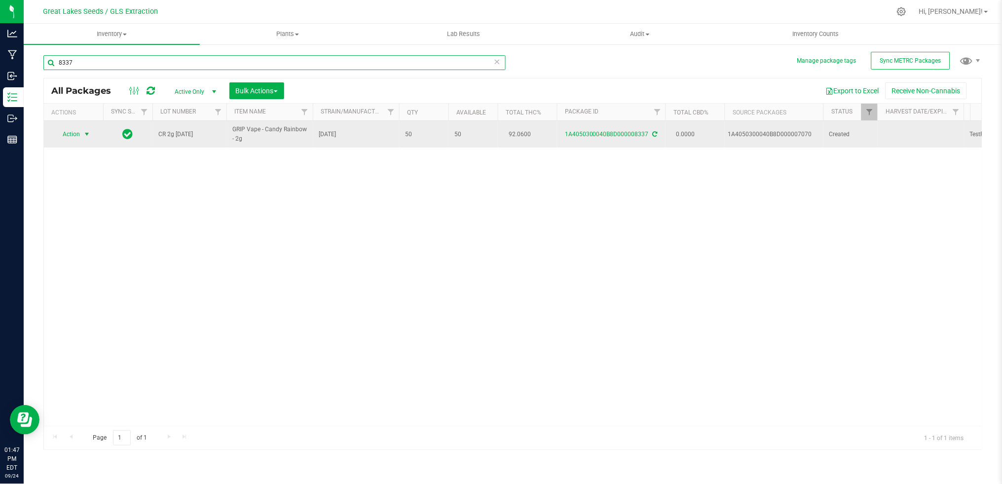
type input "8337"
click at [76, 135] on span "Action" at bounding box center [67, 134] width 27 height 14
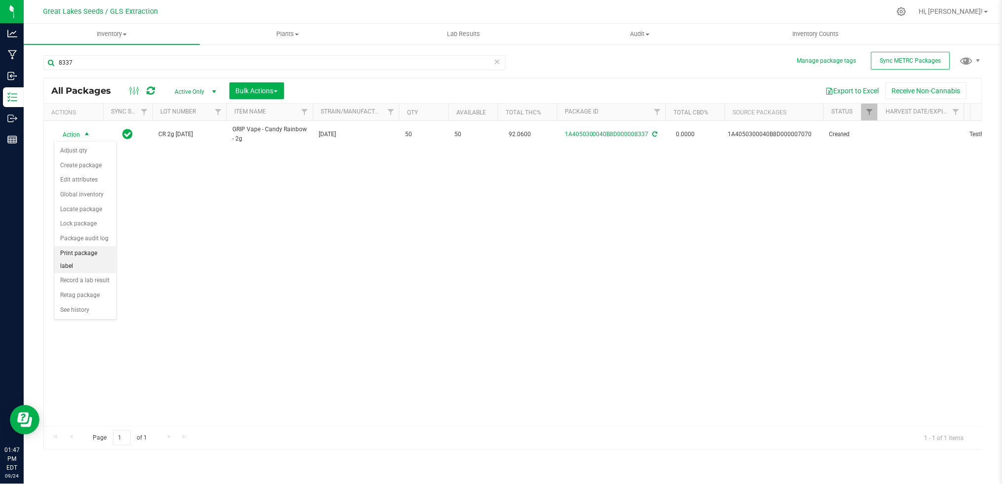
click at [88, 260] on li "Print package label" at bounding box center [85, 259] width 62 height 27
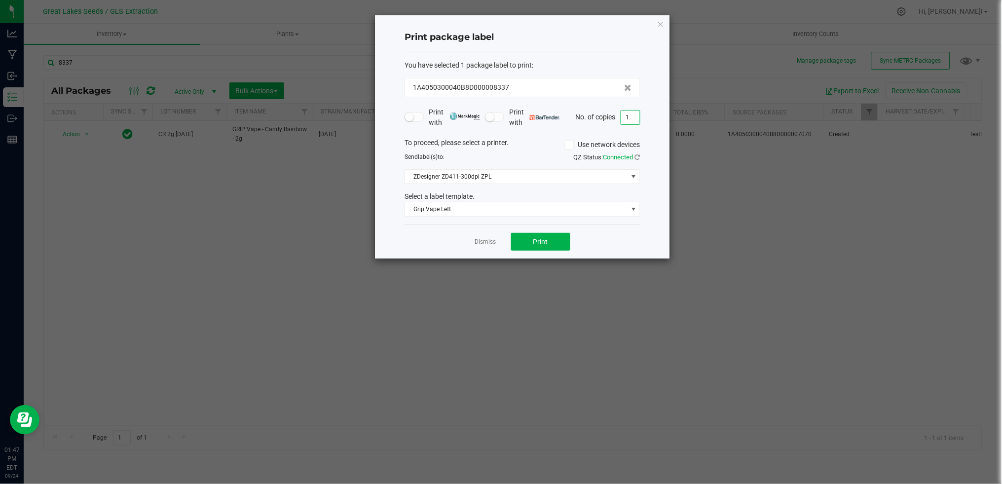
click at [634, 119] on input "1" at bounding box center [630, 118] width 19 height 14
type input "3"
click at [543, 242] on span "Print" at bounding box center [541, 242] width 15 height 8
click at [661, 23] on icon "button" at bounding box center [660, 24] width 7 height 12
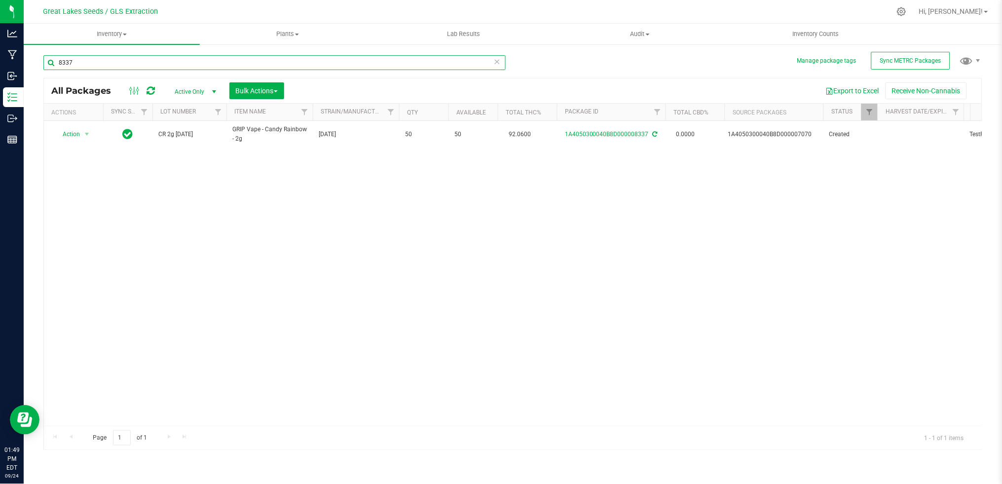
drag, startPoint x: 78, startPoint y: 62, endPoint x: 41, endPoint y: 58, distance: 37.8
click at [41, 58] on div "Manage package tags Sync METRC Packages 8337 All Packages Active Only Active On…" at bounding box center [513, 193] width 979 height 301
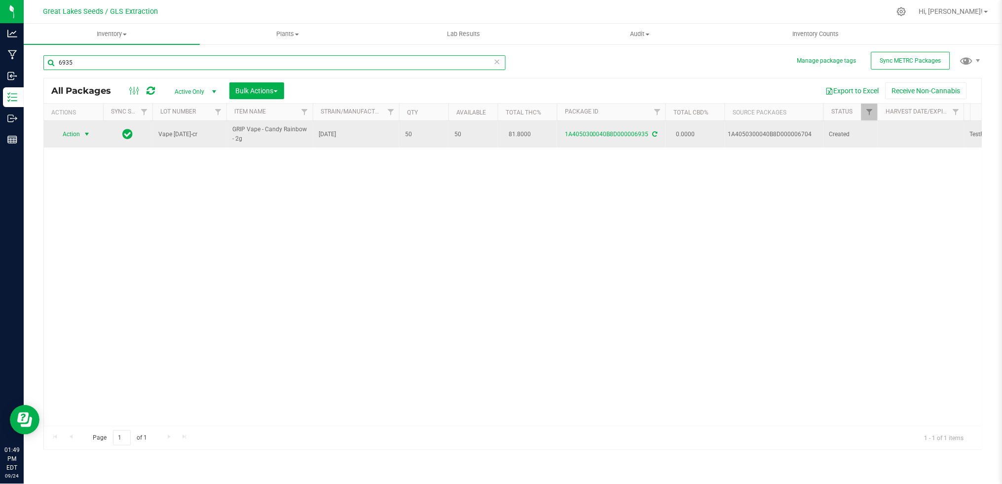
type input "6935"
click at [75, 136] on span "Action" at bounding box center [67, 134] width 27 height 14
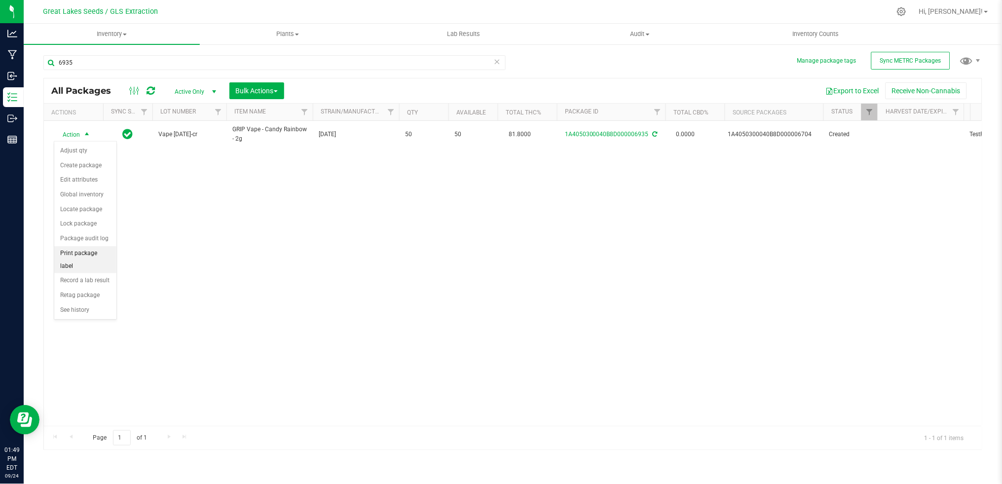
click at [91, 259] on li "Print package label" at bounding box center [85, 259] width 62 height 27
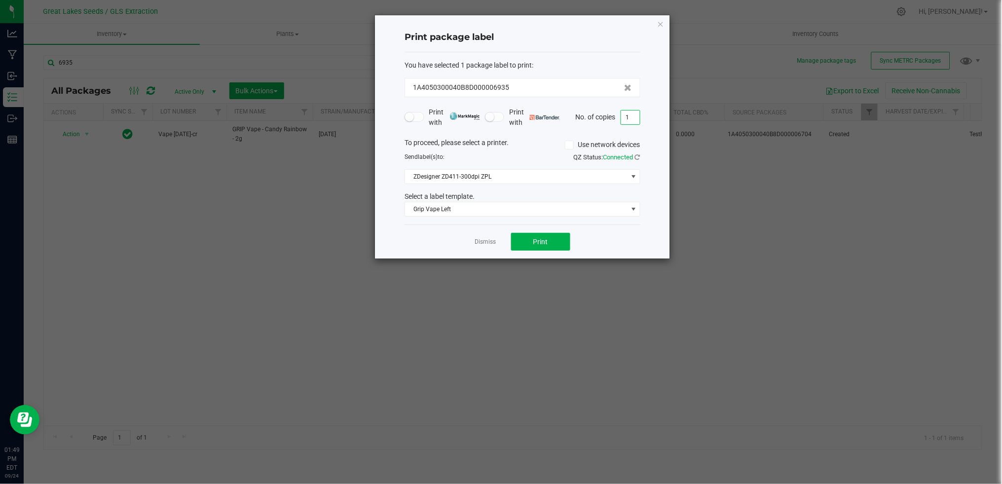
click at [631, 114] on input "1" at bounding box center [630, 118] width 19 height 14
type input "34"
click at [547, 239] on span "Print" at bounding box center [541, 242] width 15 height 8
click at [662, 21] on icon "button" at bounding box center [660, 24] width 7 height 12
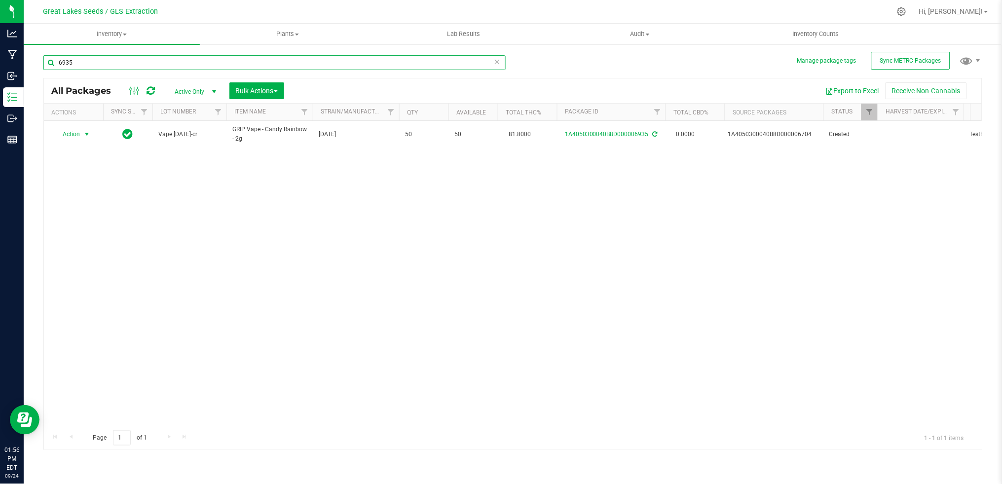
click at [91, 61] on input "6935" at bounding box center [274, 62] width 462 height 15
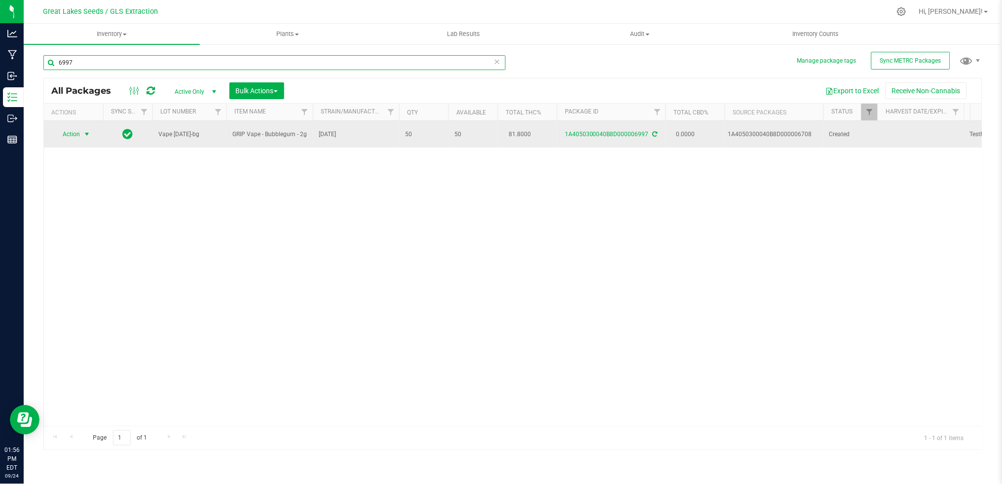
type input "6997"
click at [77, 135] on span "Action" at bounding box center [67, 134] width 27 height 14
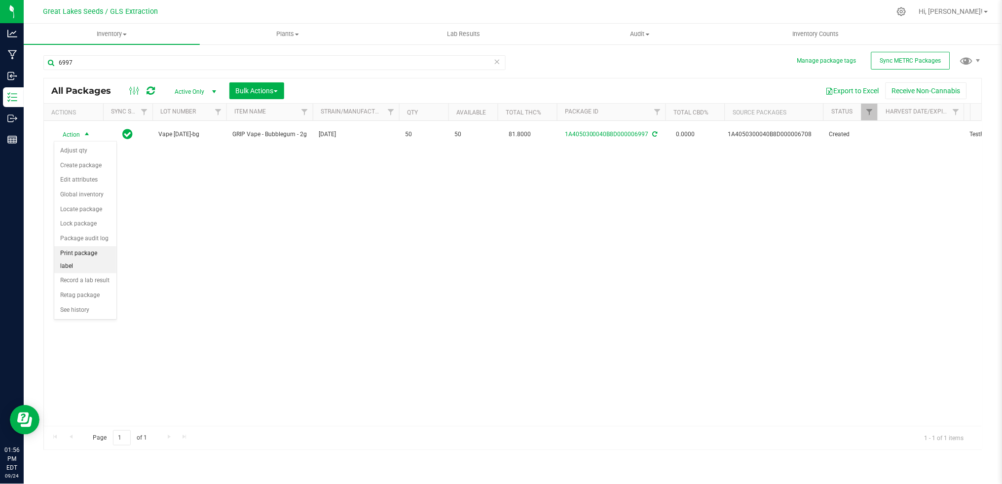
click at [88, 257] on li "Print package label" at bounding box center [85, 259] width 62 height 27
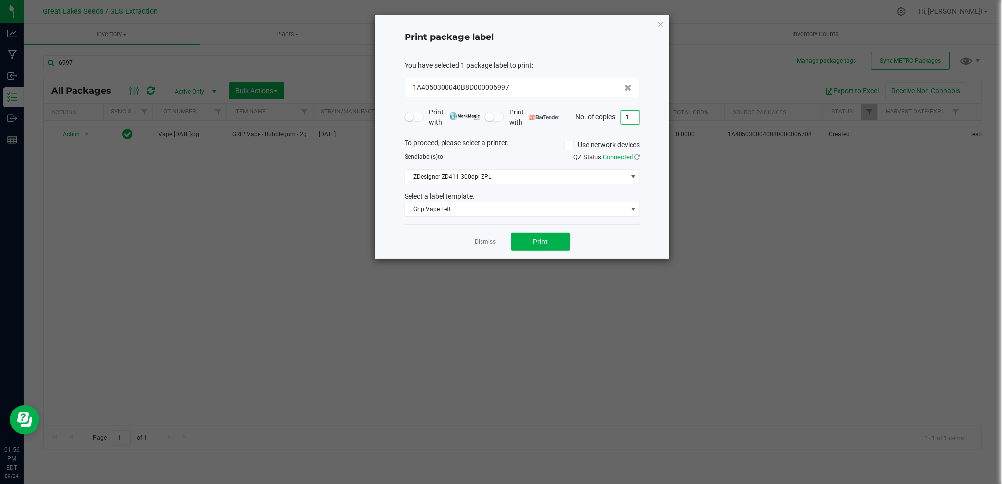
click at [626, 116] on input "1" at bounding box center [630, 118] width 19 height 14
type input "3"
click at [550, 245] on button "Print" at bounding box center [540, 242] width 59 height 18
click at [662, 23] on icon "button" at bounding box center [660, 24] width 7 height 12
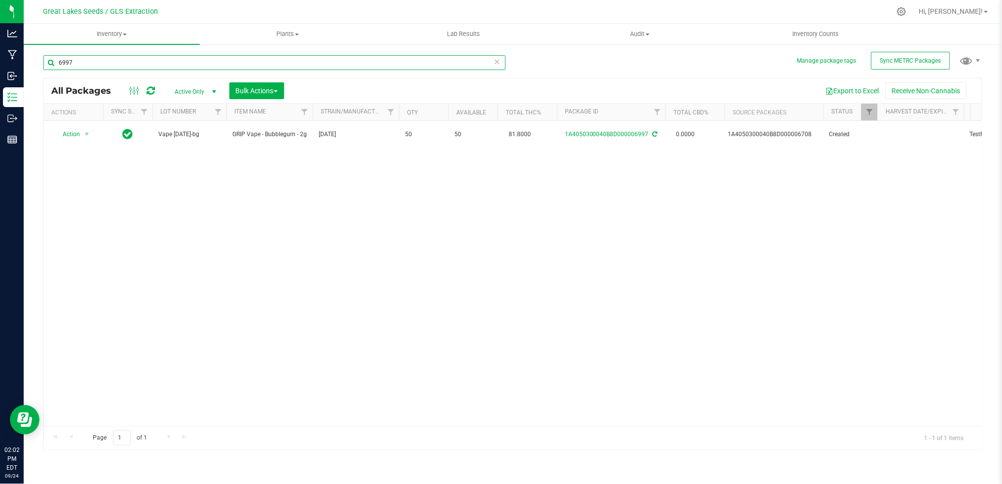
drag, startPoint x: 65, startPoint y: 62, endPoint x: 53, endPoint y: 60, distance: 12.1
click at [53, 60] on input "6997" at bounding box center [274, 62] width 462 height 15
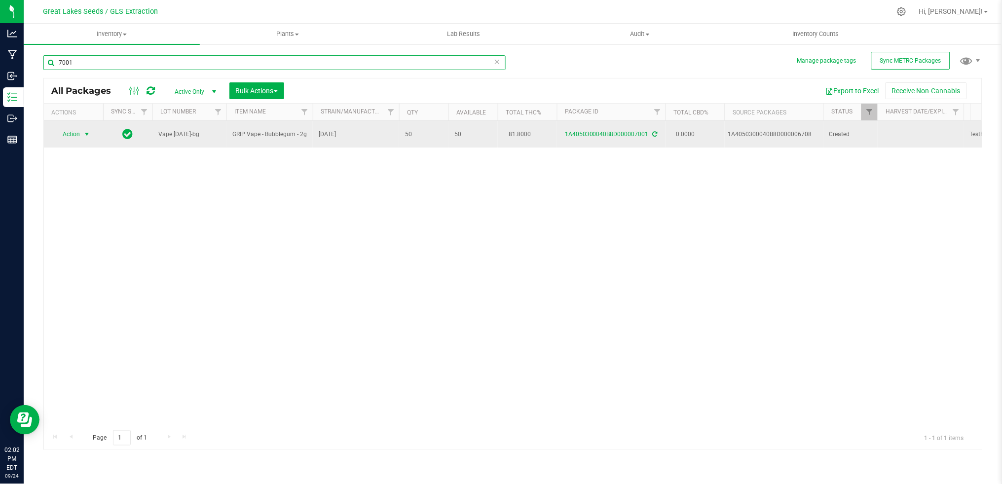
type input "7001"
click at [74, 134] on span "Action" at bounding box center [67, 134] width 27 height 14
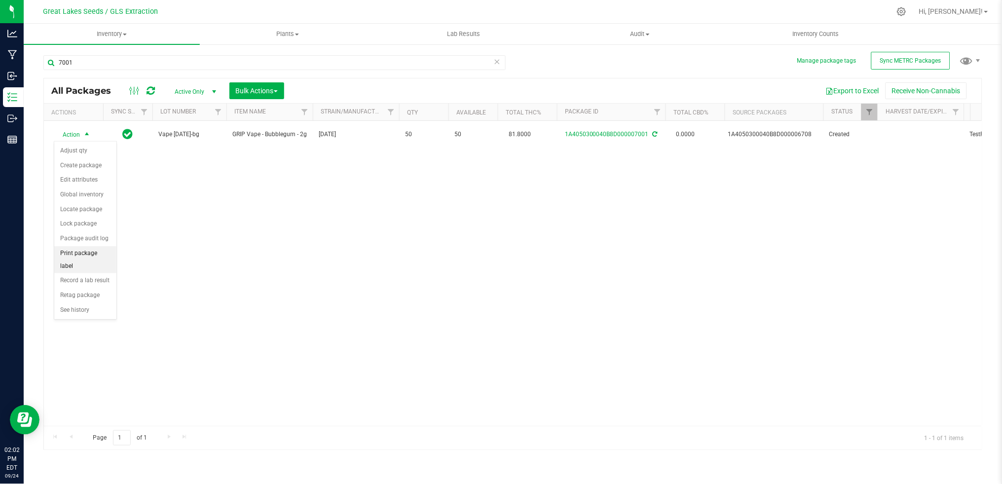
click at [92, 261] on li "Print package label" at bounding box center [85, 259] width 62 height 27
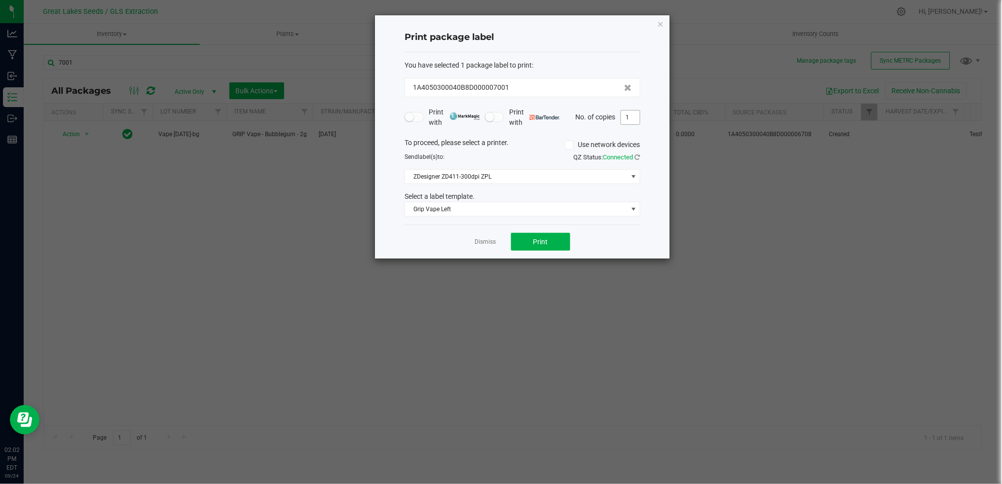
click at [633, 113] on input "1" at bounding box center [630, 118] width 19 height 14
type input "33"
click at [534, 235] on button "Print" at bounding box center [540, 242] width 59 height 18
click at [659, 24] on icon "button" at bounding box center [660, 24] width 7 height 12
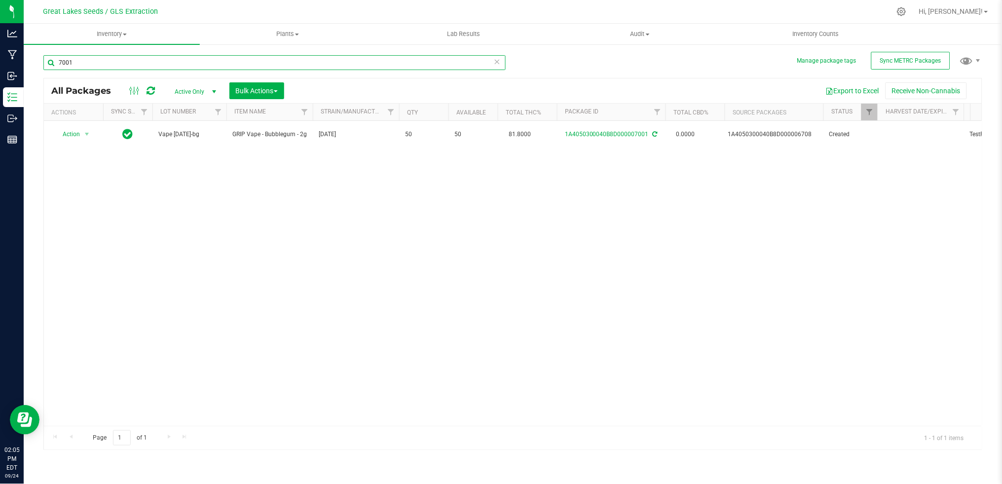
drag, startPoint x: 90, startPoint y: 66, endPoint x: 44, endPoint y: 61, distance: 46.1
click at [44, 61] on input "7001" at bounding box center [274, 62] width 462 height 15
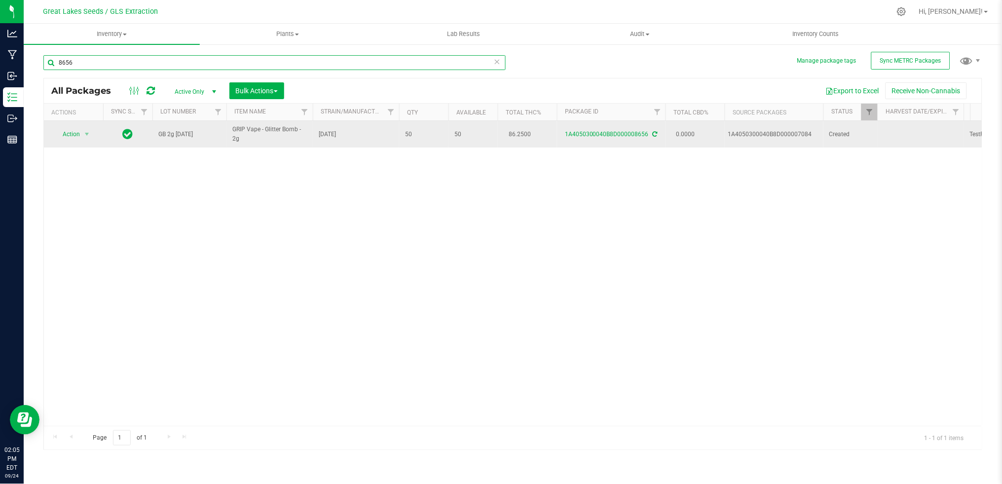
type input "8656"
click at [73, 135] on span "Action" at bounding box center [67, 134] width 27 height 14
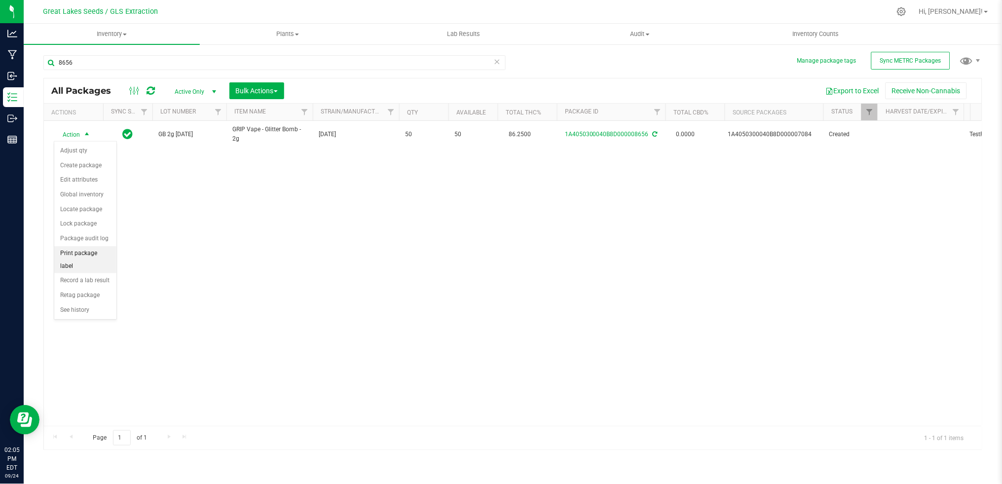
click at [97, 258] on li "Print package label" at bounding box center [85, 259] width 62 height 27
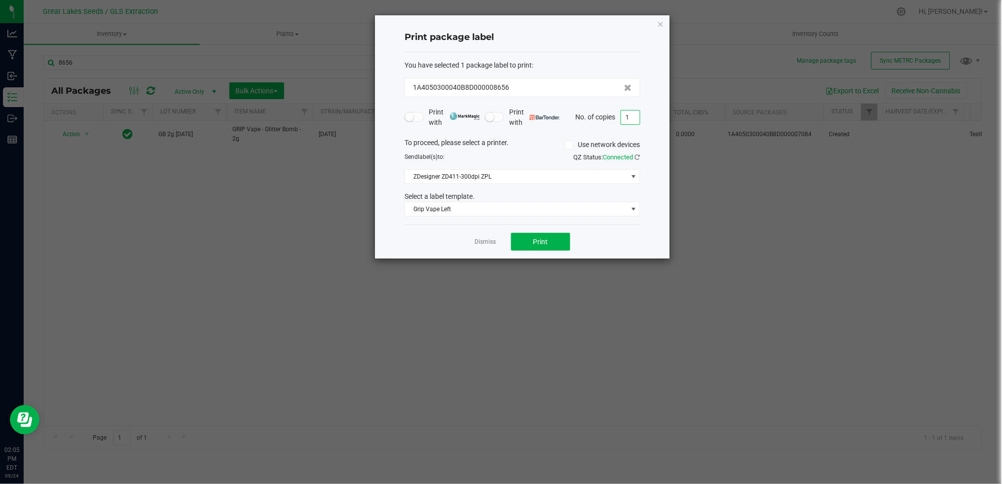
click at [629, 122] on input "1" at bounding box center [630, 118] width 19 height 14
type input "3"
click at [531, 247] on button "Print" at bounding box center [540, 242] width 59 height 18
click at [662, 20] on icon "button" at bounding box center [660, 24] width 7 height 12
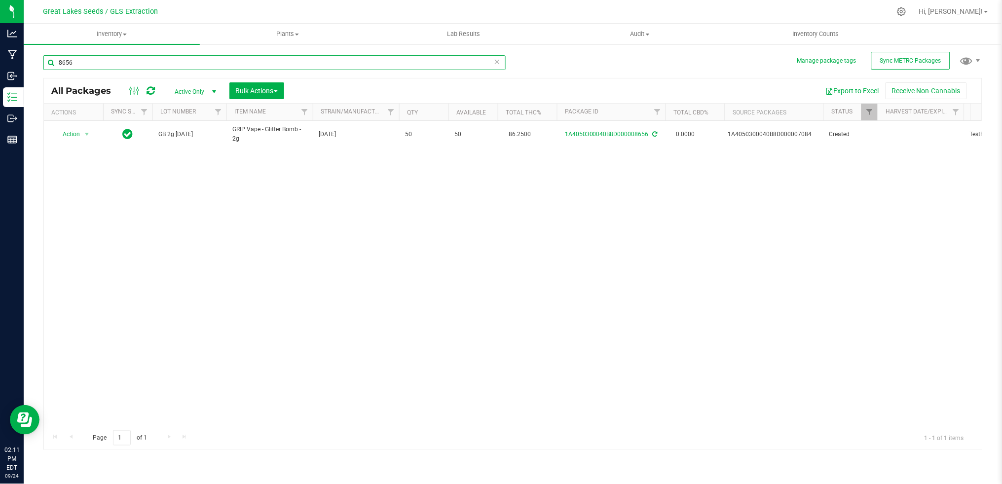
drag, startPoint x: 81, startPoint y: 62, endPoint x: 44, endPoint y: 56, distance: 38.1
click at [45, 57] on input "8656" at bounding box center [274, 62] width 462 height 15
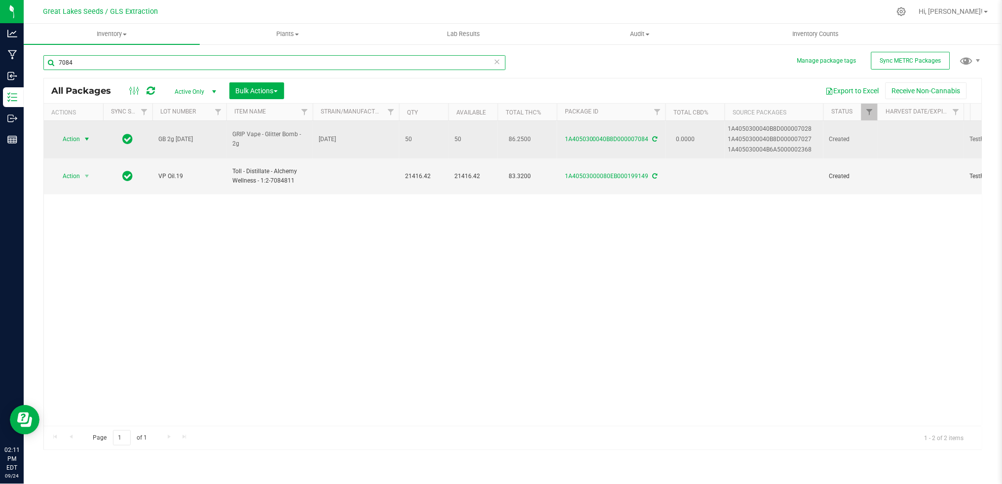
type input "7084"
click at [68, 141] on span "Action" at bounding box center [67, 139] width 27 height 14
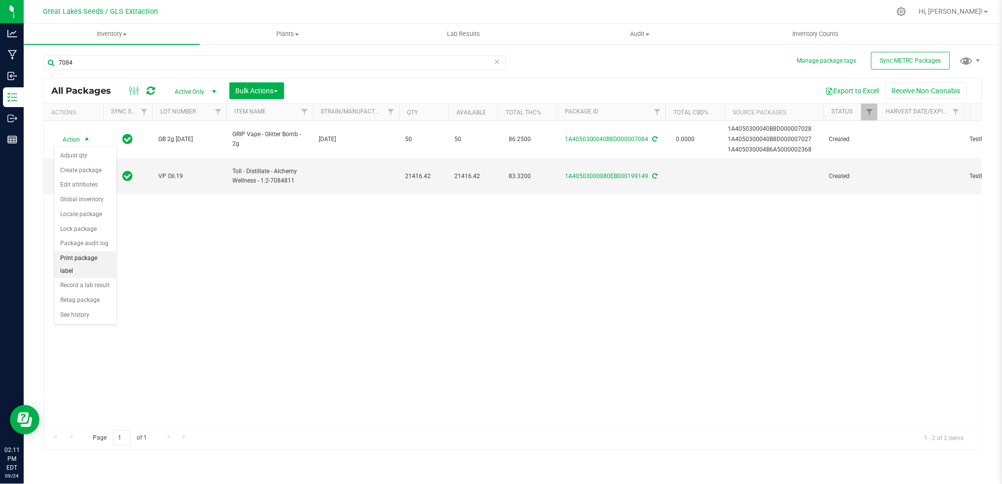
click at [77, 259] on li "Print package label" at bounding box center [85, 264] width 62 height 27
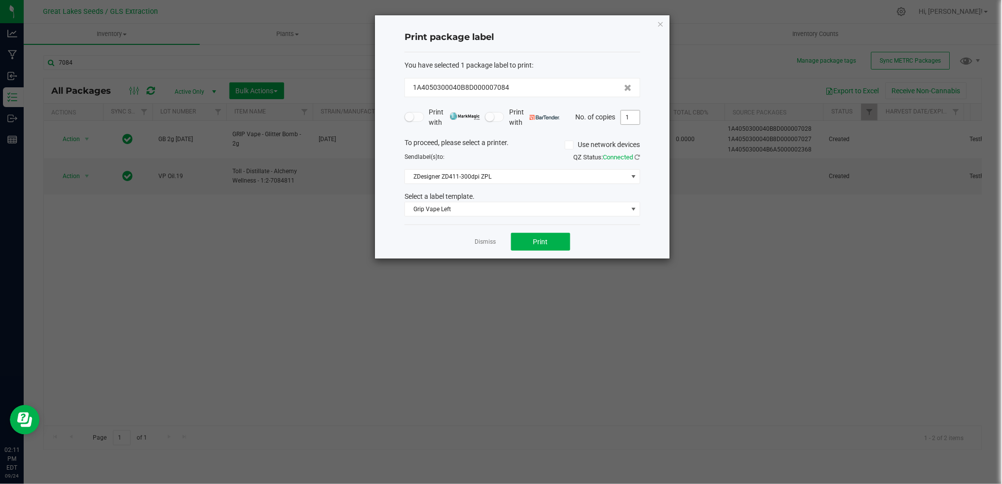
click at [629, 119] on input "1" at bounding box center [630, 118] width 19 height 14
type input "31"
click at [549, 236] on button "Print" at bounding box center [540, 242] width 59 height 18
click at [661, 23] on icon "button" at bounding box center [660, 24] width 7 height 12
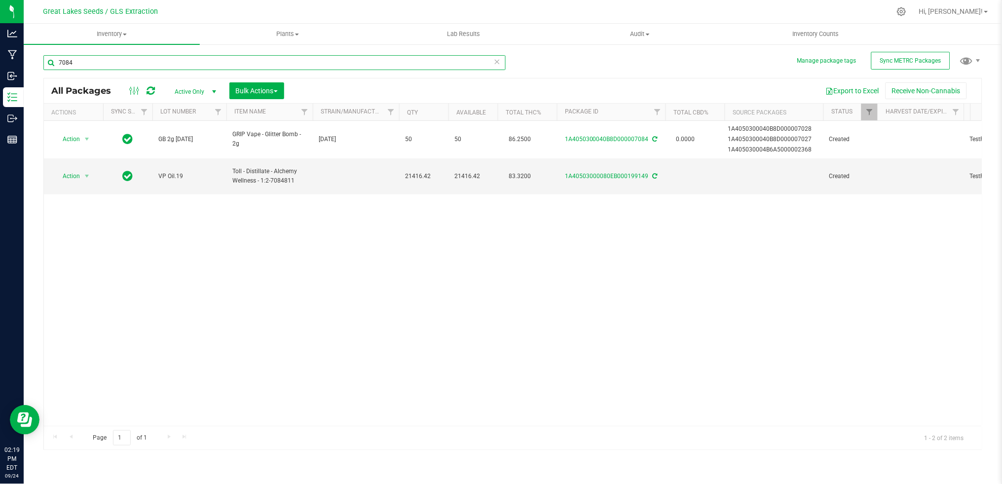
drag, startPoint x: 77, startPoint y: 63, endPoint x: 33, endPoint y: 53, distance: 45.9
click at [33, 53] on div "Manage package tags Sync METRC Packages 7084 All Packages Active Only Active On…" at bounding box center [513, 193] width 979 height 301
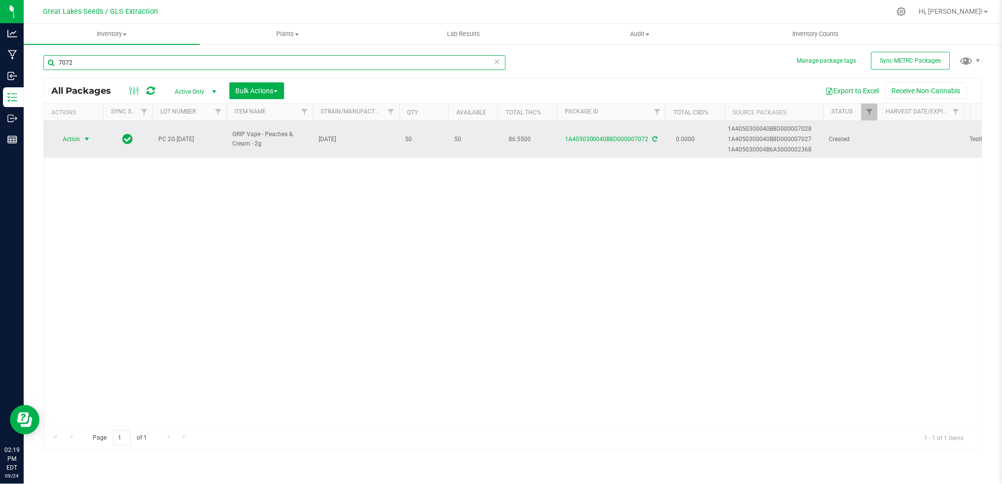
type input "7072"
click at [77, 140] on span "Action" at bounding box center [67, 139] width 27 height 14
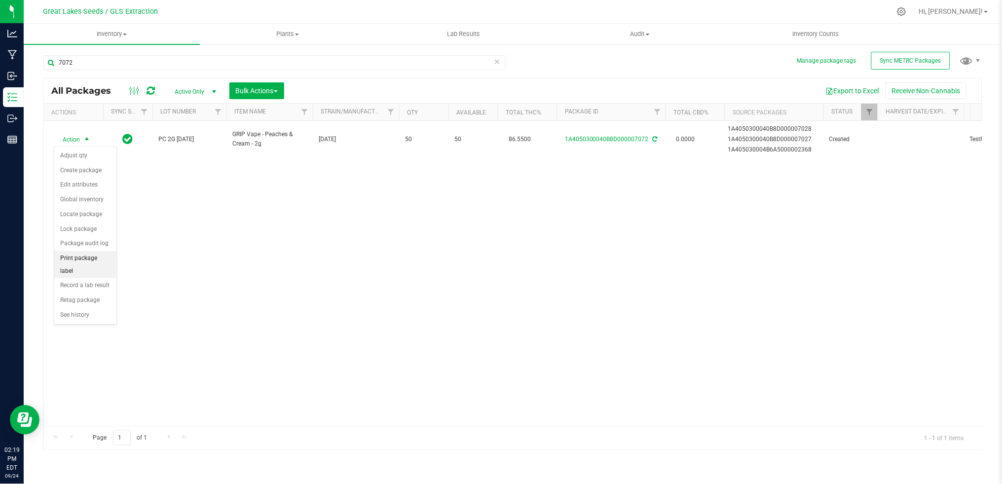
click at [97, 262] on li "Print package label" at bounding box center [85, 264] width 62 height 27
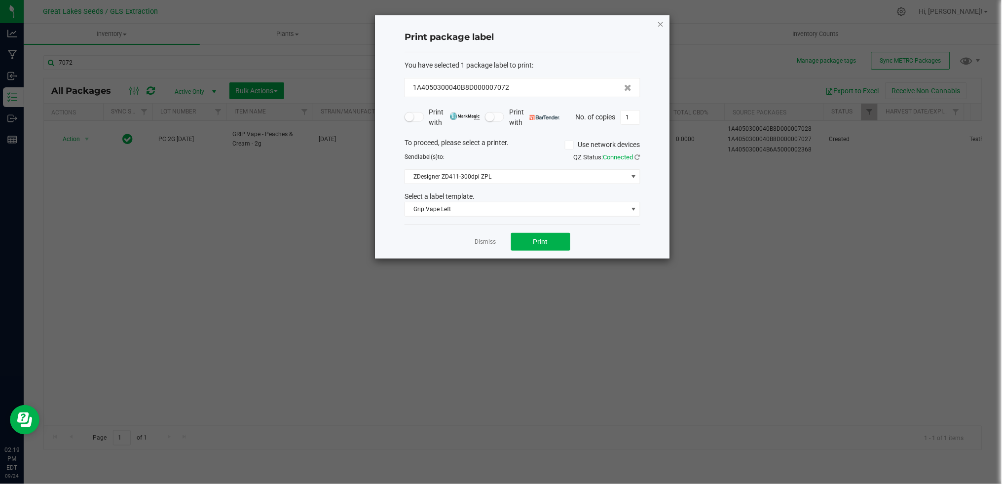
click at [660, 22] on icon "button" at bounding box center [660, 24] width 7 height 12
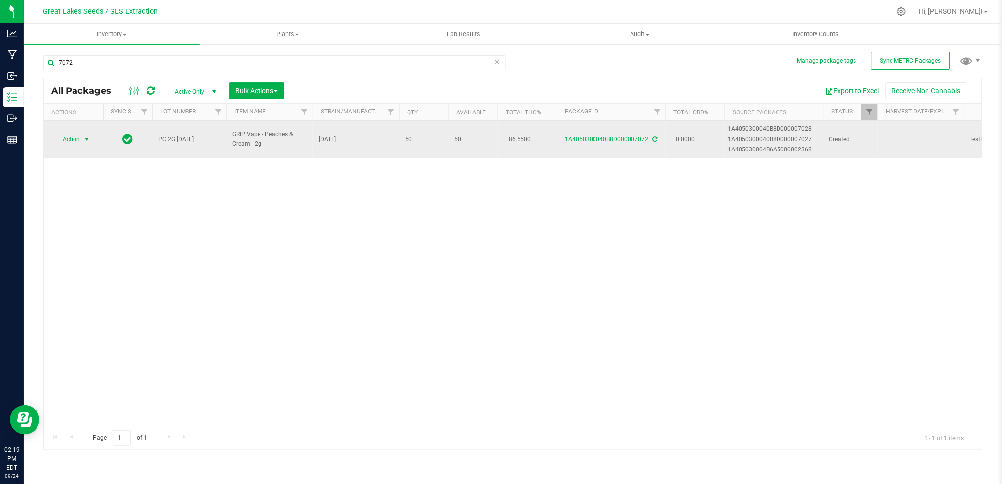
click at [75, 139] on span "Action" at bounding box center [67, 139] width 27 height 14
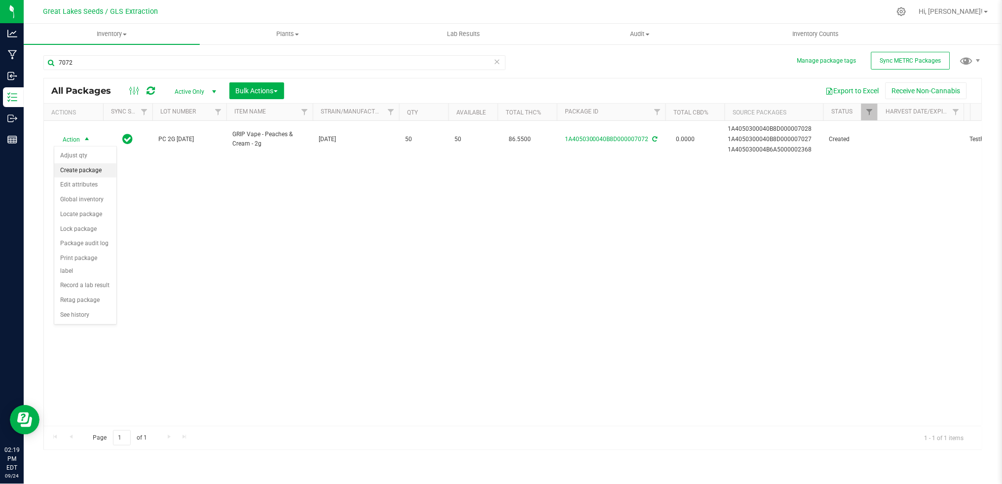
click at [82, 169] on li "Create package" at bounding box center [85, 170] width 62 height 15
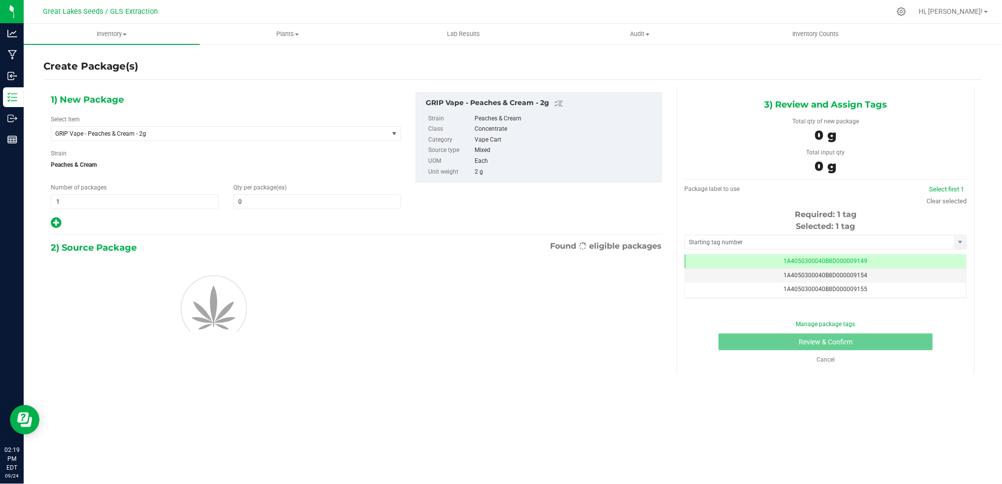
scroll to position [0, 0]
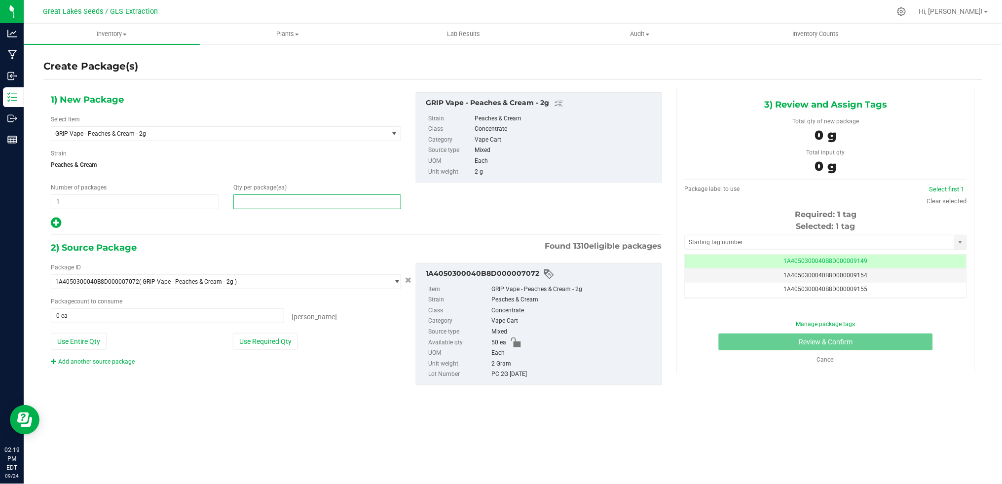
click at [281, 196] on span at bounding box center [317, 201] width 168 height 15
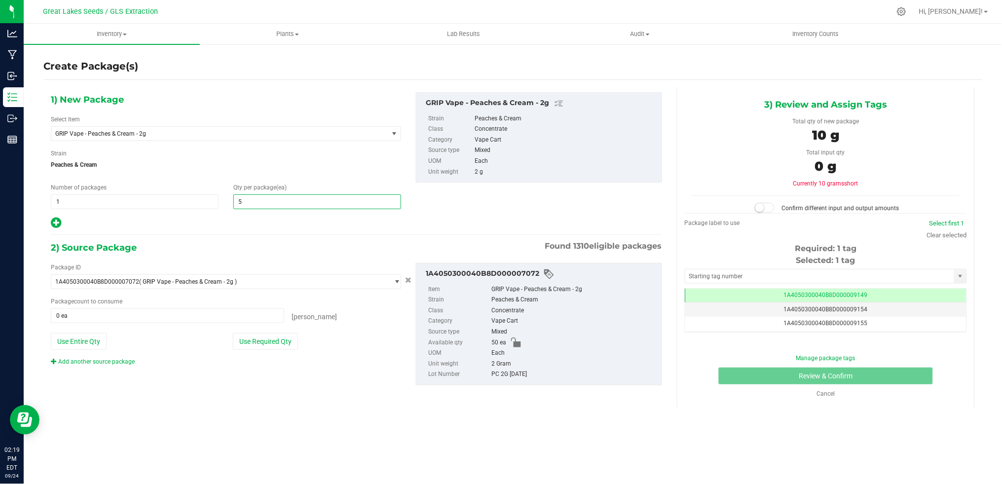
type input "50"
drag, startPoint x: 248, startPoint y: 344, endPoint x: 255, endPoint y: 345, distance: 6.9
click at [248, 344] on button "Use Required Qty" at bounding box center [265, 341] width 65 height 17
type input "50 ea"
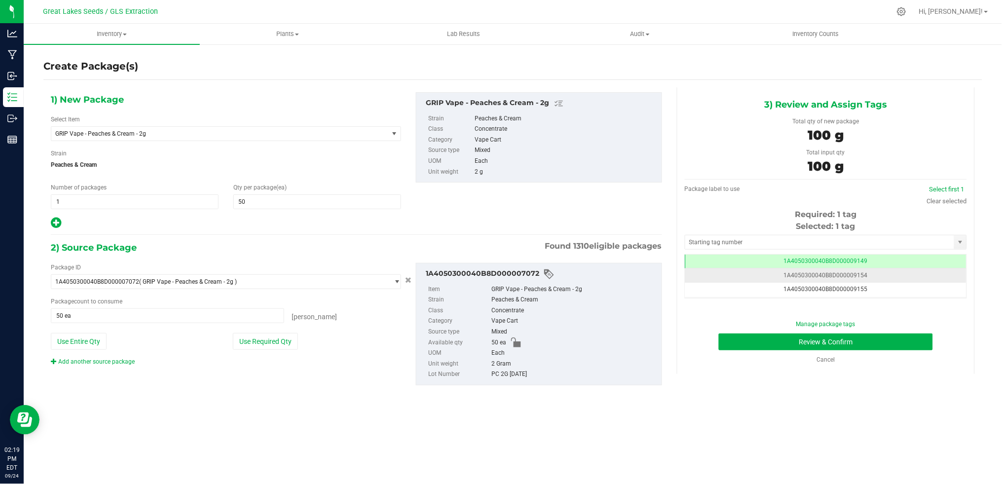
click at [886, 279] on td "1A4050300040B8D000009154" at bounding box center [826, 275] width 281 height 14
click at [886, 263] on td "1A4050300040B8D000009149" at bounding box center [826, 262] width 281 height 14
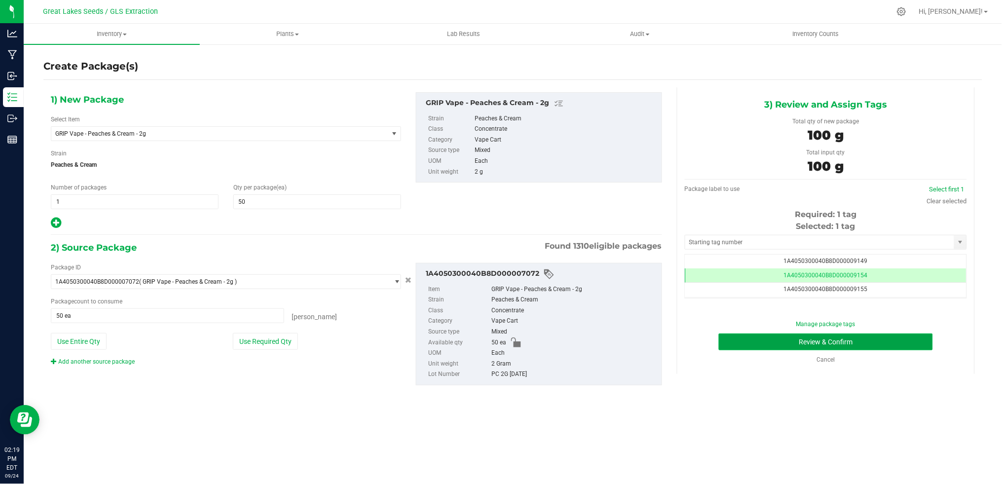
click at [889, 338] on button "Review & Confirm" at bounding box center [826, 342] width 214 height 17
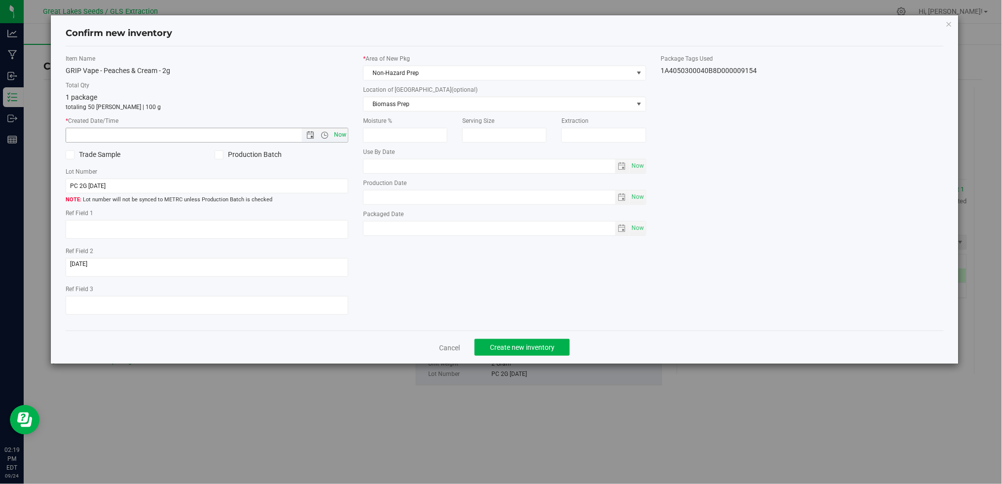
click at [340, 136] on span "Now" at bounding box center [340, 135] width 17 height 14
type input "[DATE] 2:19 PM"
click at [397, 73] on span "Non-Hazard Prep" at bounding box center [498, 73] width 269 height 14
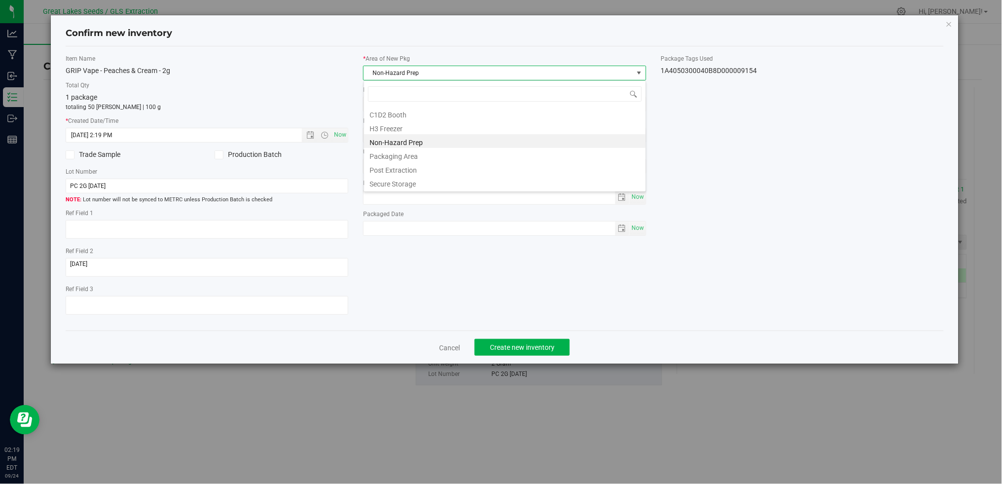
scroll to position [15, 283]
click at [408, 189] on li "Secure Storage" at bounding box center [505, 183] width 282 height 14
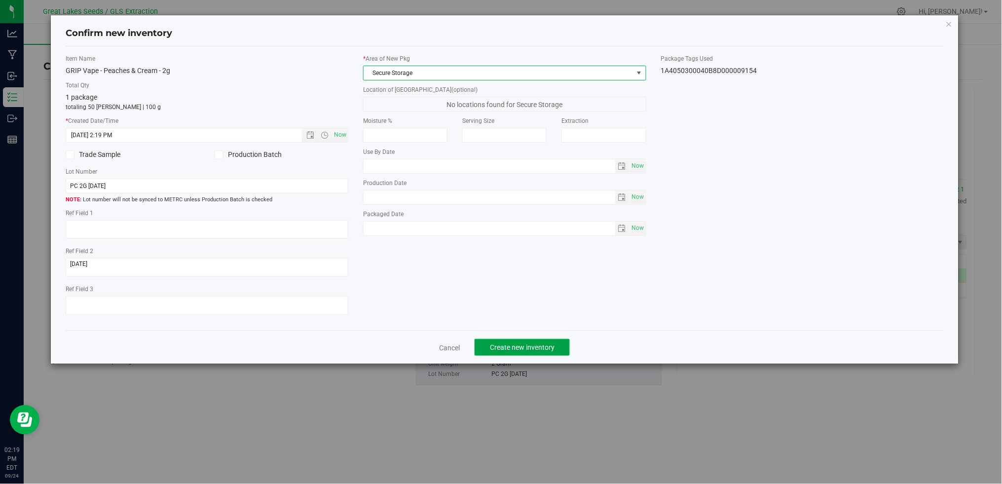
click at [525, 348] on span "Create new inventory" at bounding box center [522, 348] width 65 height 8
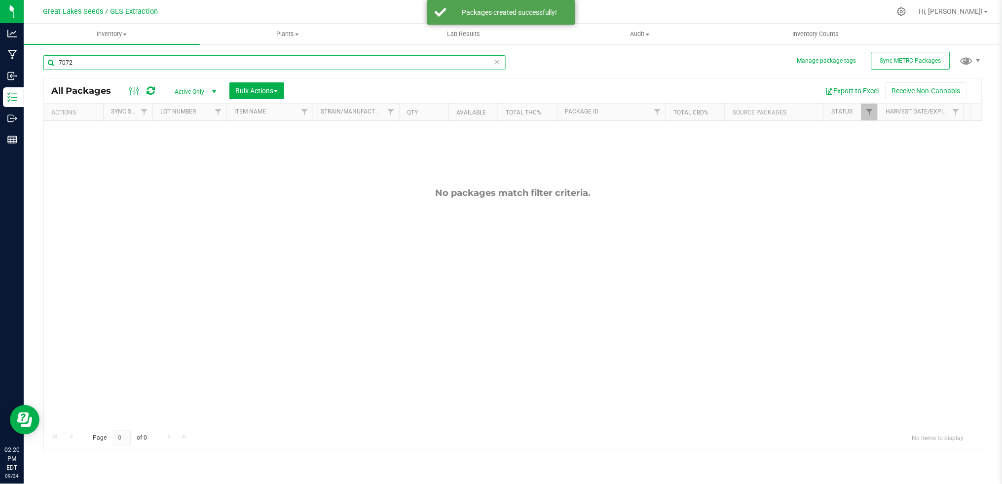
drag, startPoint x: 86, startPoint y: 60, endPoint x: 48, endPoint y: 55, distance: 37.8
click at [48, 55] on input "7072" at bounding box center [274, 62] width 462 height 15
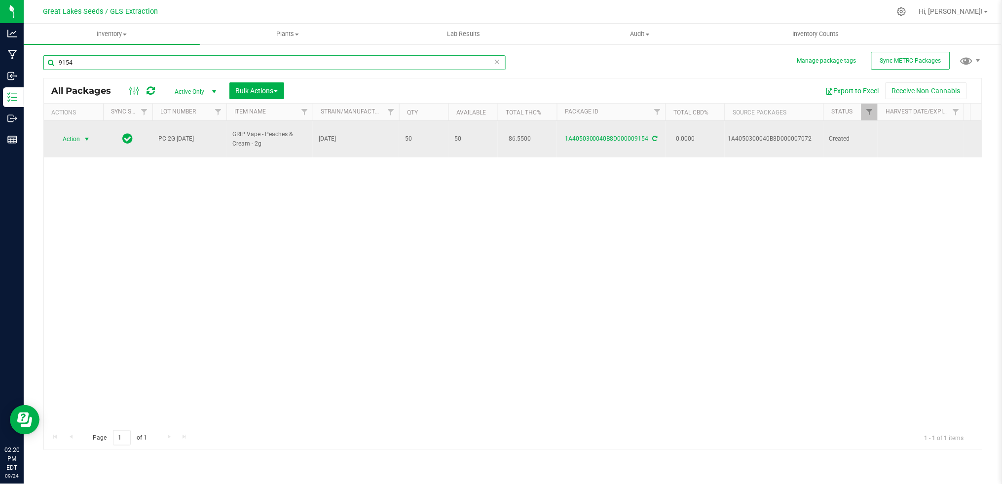
type input "9154"
click at [74, 136] on span "Action" at bounding box center [67, 139] width 27 height 14
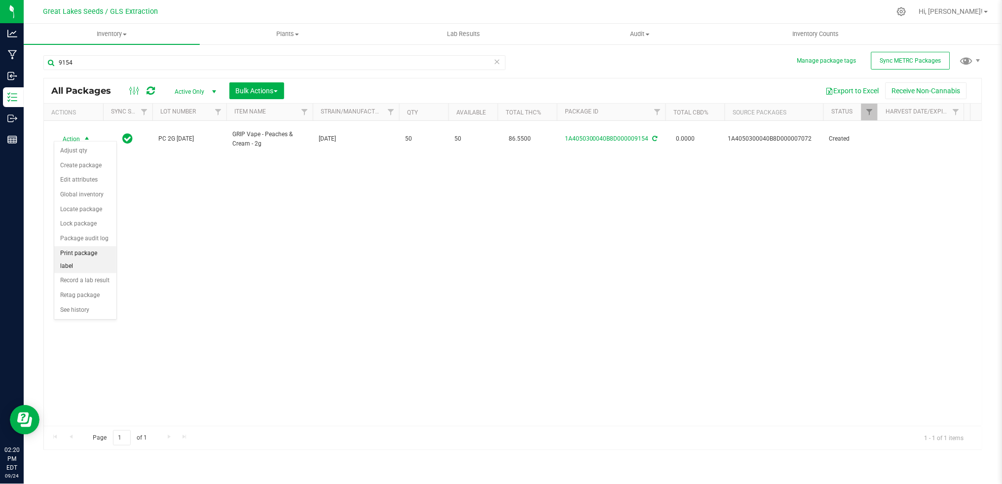
click at [99, 259] on li "Print package label" at bounding box center [85, 259] width 62 height 27
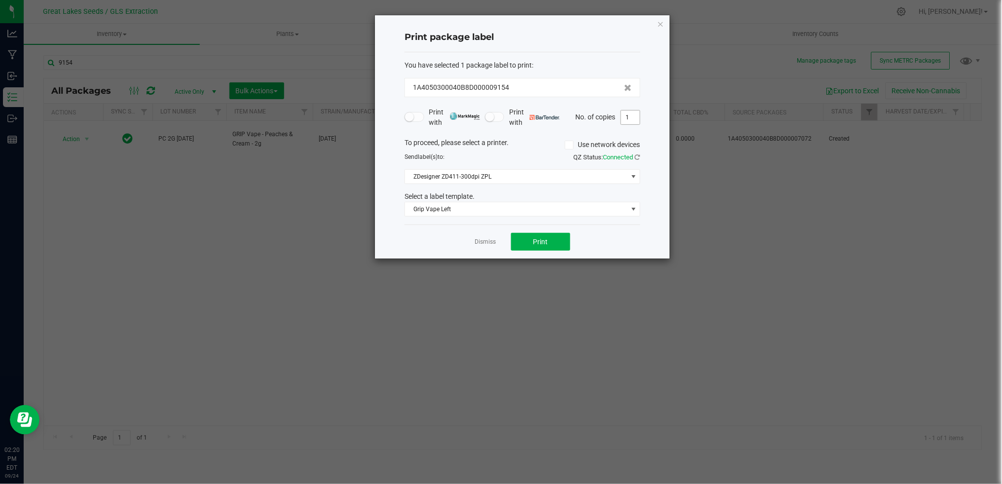
click at [634, 116] on input "1" at bounding box center [630, 118] width 19 height 14
type input "50"
click at [548, 240] on button "Print" at bounding box center [540, 242] width 59 height 18
drag, startPoint x: 661, startPoint y: 25, endPoint x: 618, endPoint y: 25, distance: 42.9
click at [658, 25] on icon "button" at bounding box center [660, 24] width 7 height 12
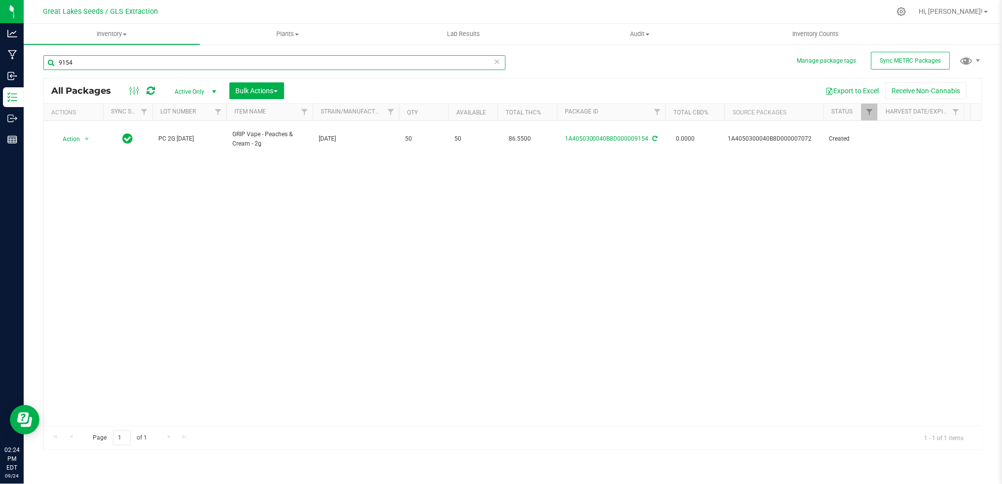
drag, startPoint x: 87, startPoint y: 64, endPoint x: 52, endPoint y: 60, distance: 34.8
click at [52, 60] on input "9154" at bounding box center [274, 62] width 462 height 15
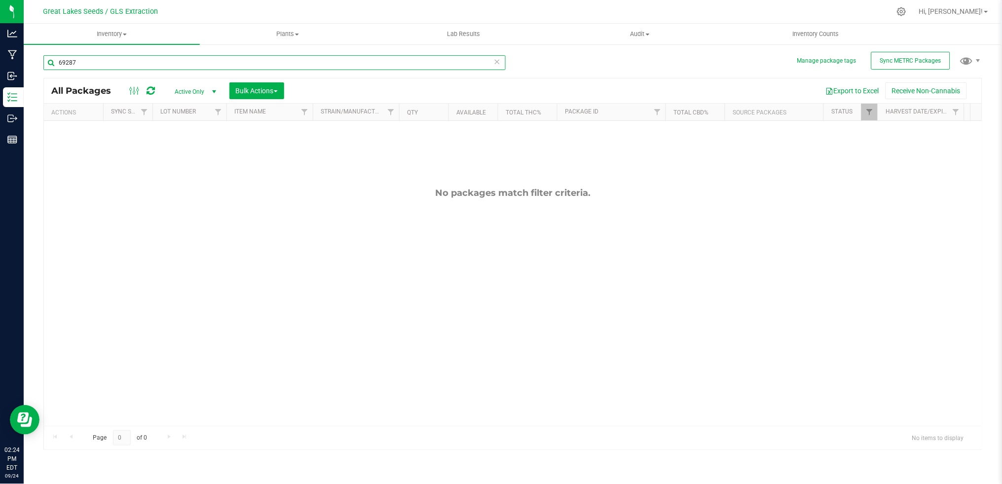
drag, startPoint x: 79, startPoint y: 63, endPoint x: 53, endPoint y: 54, distance: 28.1
click at [53, 54] on div "69287" at bounding box center [278, 62] width 470 height 32
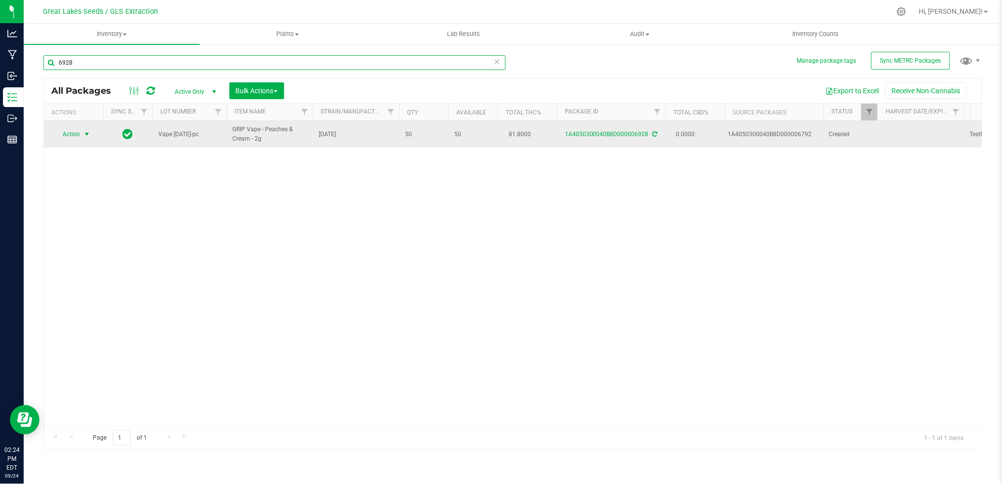
type input "6928"
click at [73, 132] on span "Action" at bounding box center [67, 134] width 27 height 14
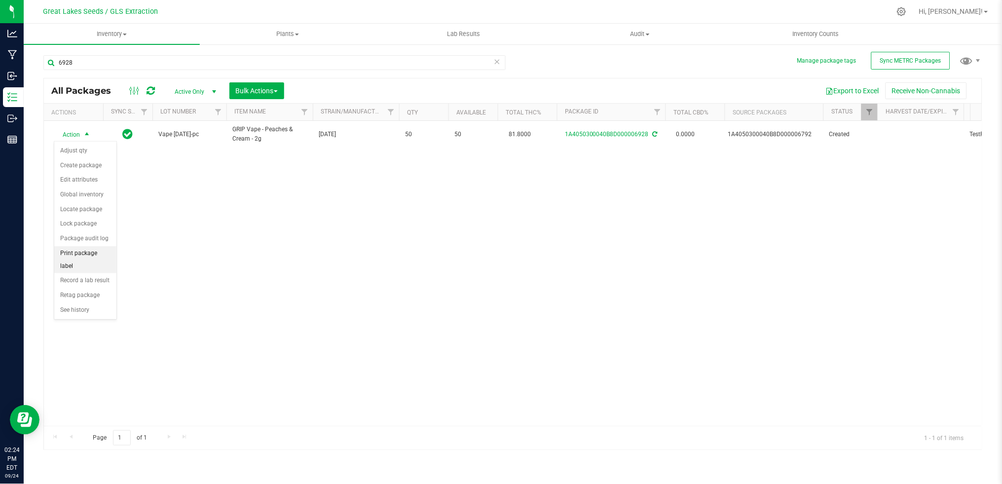
click at [95, 255] on li "Print package label" at bounding box center [85, 259] width 62 height 27
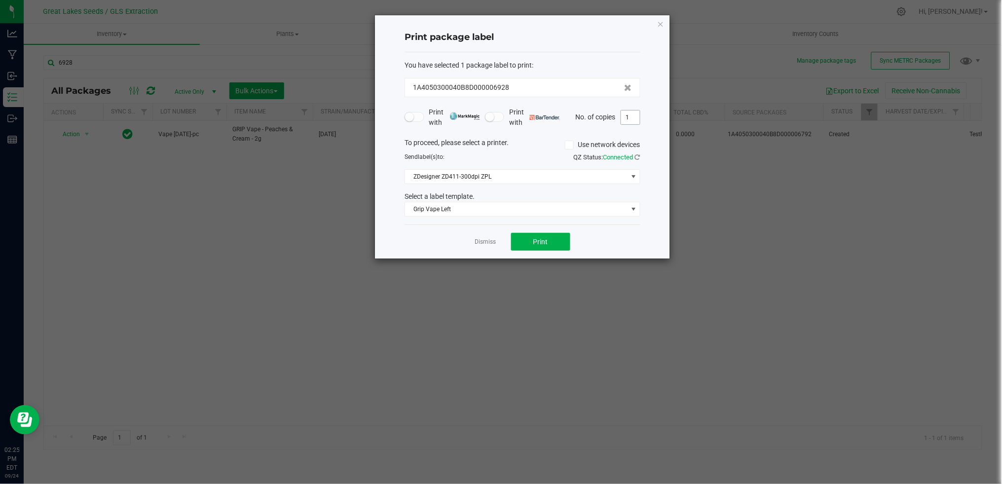
click at [633, 116] on input "1" at bounding box center [630, 118] width 19 height 14
type input "32"
click at [556, 240] on button "Print" at bounding box center [540, 242] width 59 height 18
click at [663, 24] on icon "button" at bounding box center [660, 24] width 7 height 12
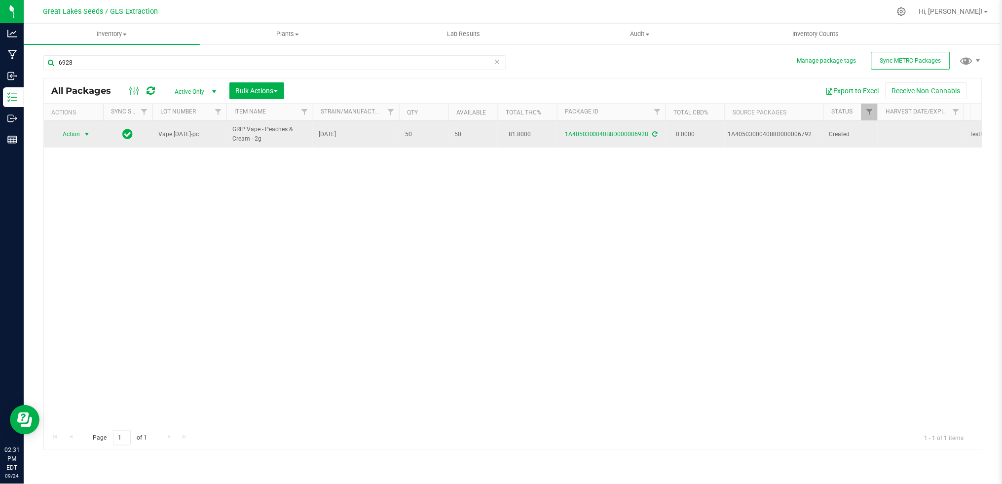
click at [82, 137] on span "select" at bounding box center [87, 134] width 12 height 14
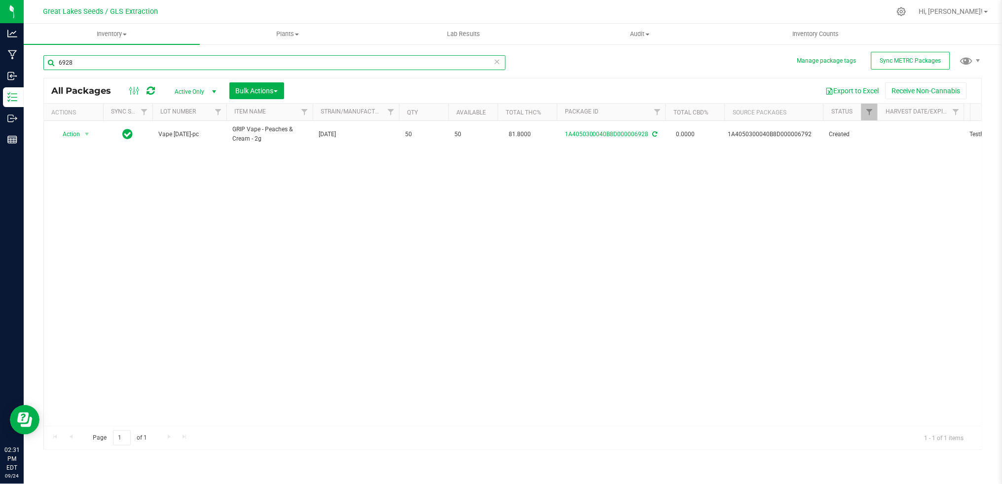
drag, startPoint x: 81, startPoint y: 63, endPoint x: 53, endPoint y: 56, distance: 29.3
click at [53, 56] on input "6928" at bounding box center [274, 62] width 462 height 15
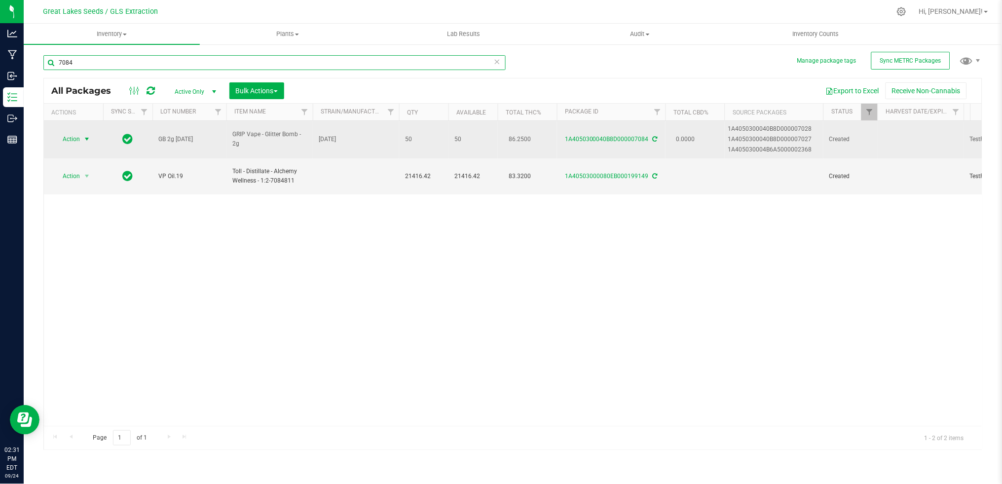
type input "7084"
click at [77, 141] on span "Action" at bounding box center [67, 139] width 27 height 14
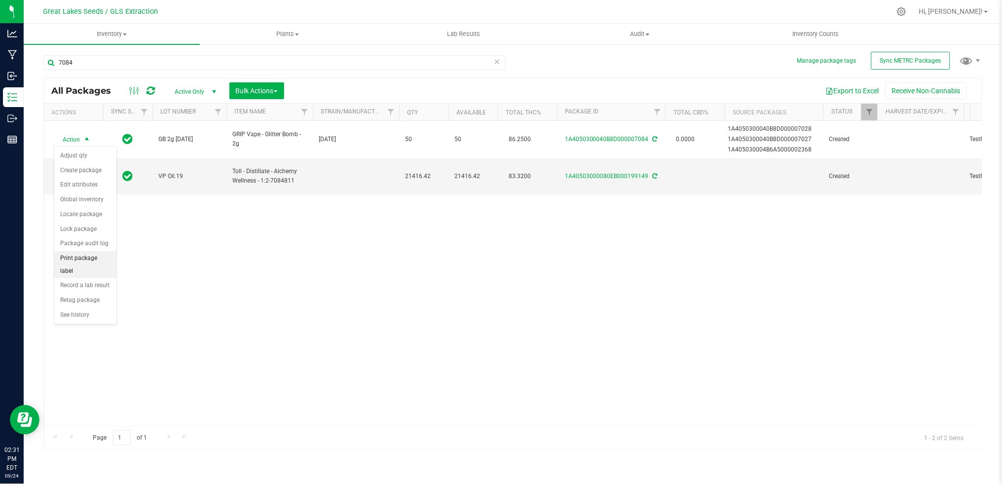
click at [90, 262] on li "Print package label" at bounding box center [85, 264] width 62 height 27
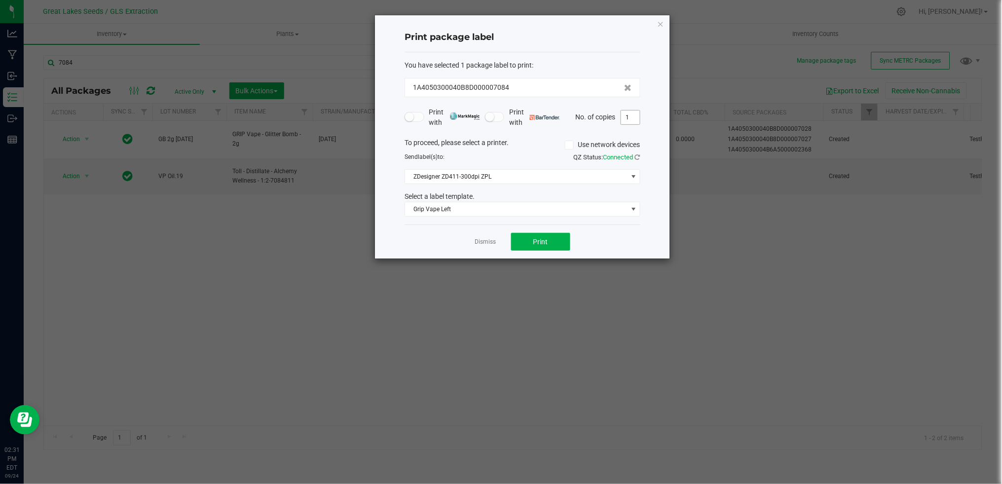
click at [632, 119] on input "1" at bounding box center [630, 118] width 19 height 14
type input "31"
click at [547, 240] on span "Print" at bounding box center [541, 242] width 15 height 8
click at [658, 23] on icon "button" at bounding box center [660, 24] width 7 height 12
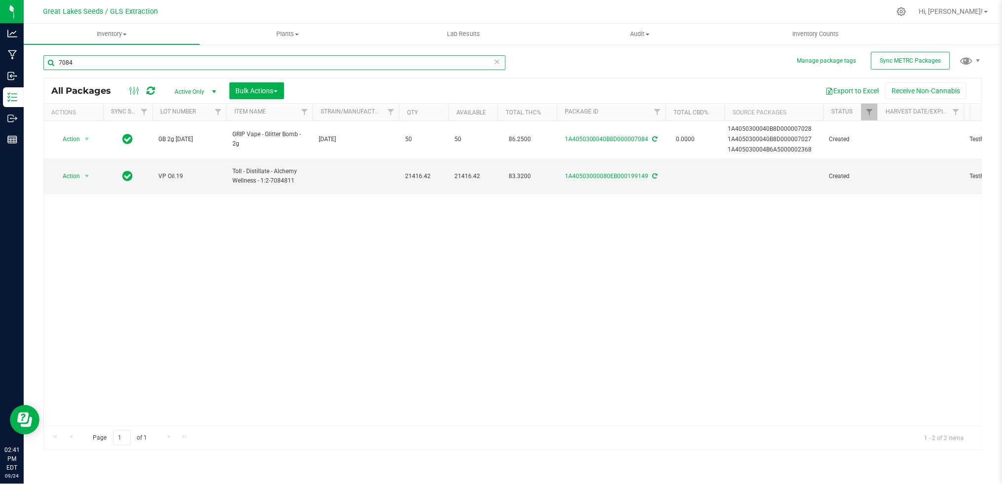
drag, startPoint x: 81, startPoint y: 58, endPoint x: 56, endPoint y: 55, distance: 24.9
click at [56, 55] on input "7084" at bounding box center [274, 62] width 462 height 15
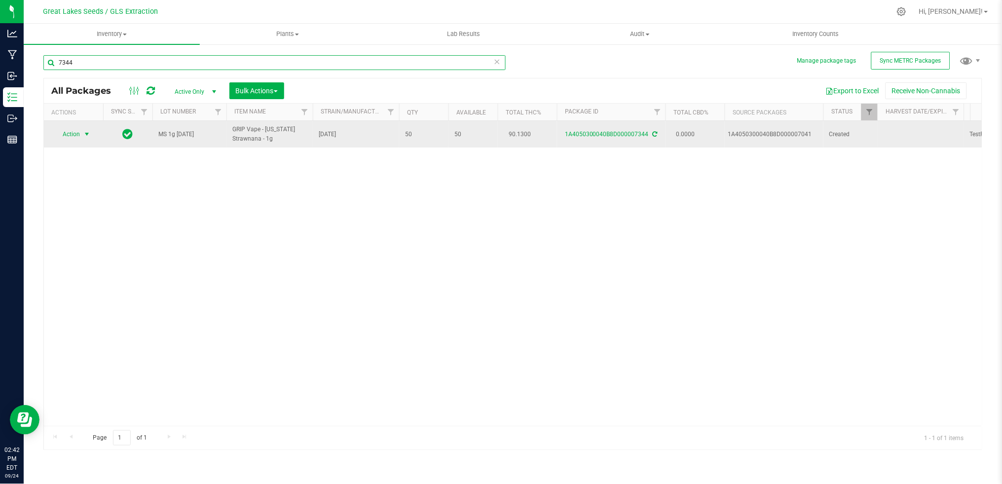
type input "7344"
click at [79, 138] on span "Action" at bounding box center [67, 134] width 27 height 14
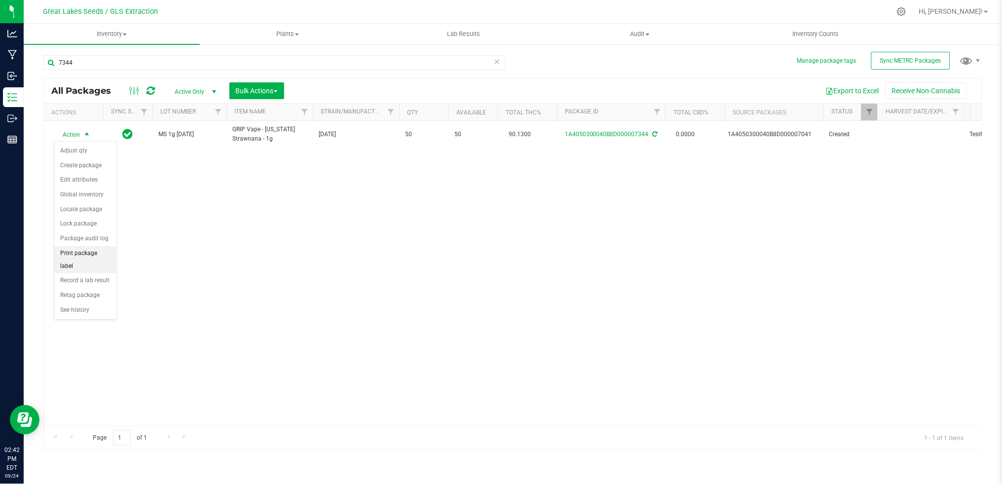
click at [94, 264] on li "Print package label" at bounding box center [85, 259] width 62 height 27
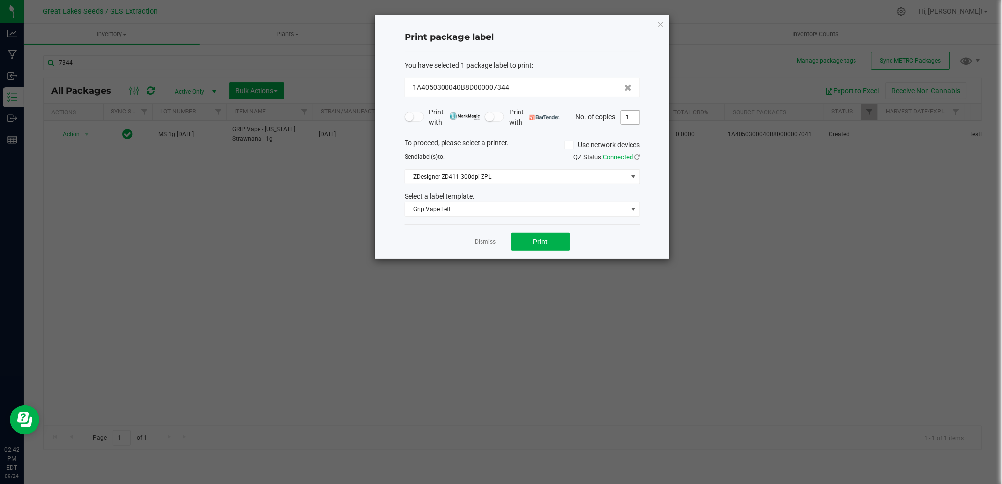
click at [626, 119] on input "1" at bounding box center [630, 118] width 19 height 14
type input "50"
click at [525, 239] on button "Print" at bounding box center [540, 242] width 59 height 18
click at [664, 22] on icon "button" at bounding box center [660, 24] width 7 height 12
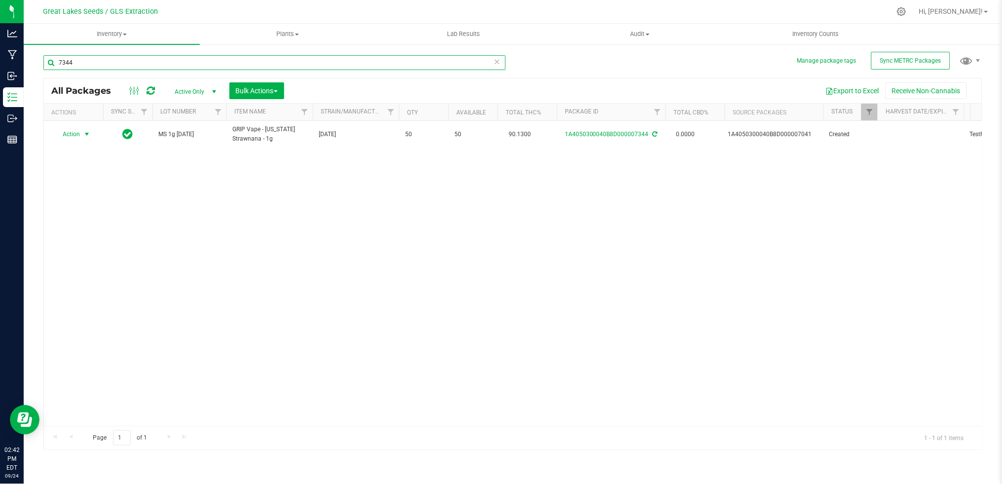
click at [132, 59] on input "7344" at bounding box center [274, 62] width 462 height 15
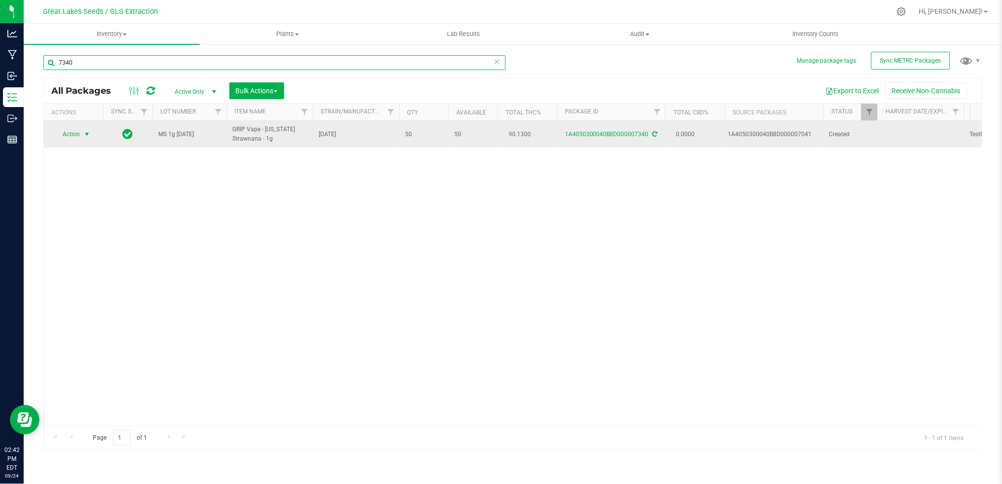
type input "7340"
click at [78, 137] on span "Action" at bounding box center [67, 134] width 27 height 14
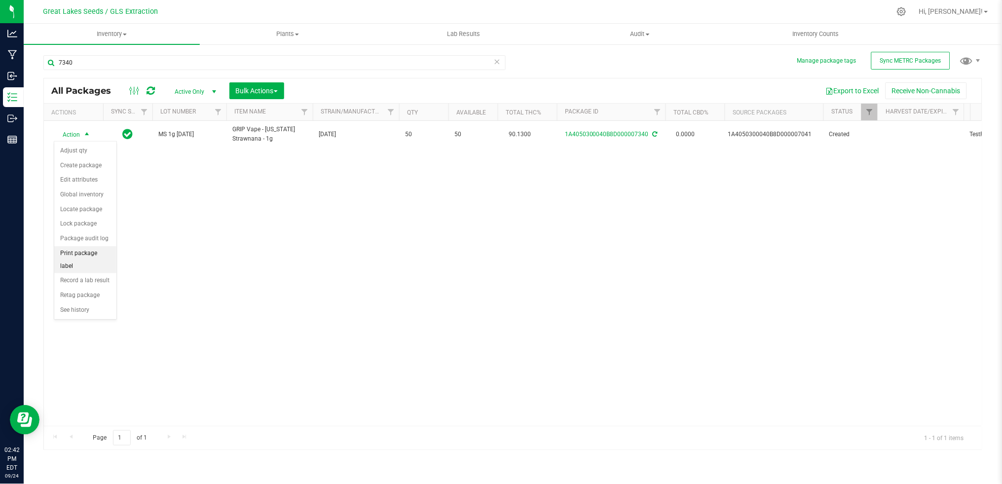
click at [88, 258] on li "Print package label" at bounding box center [85, 259] width 62 height 27
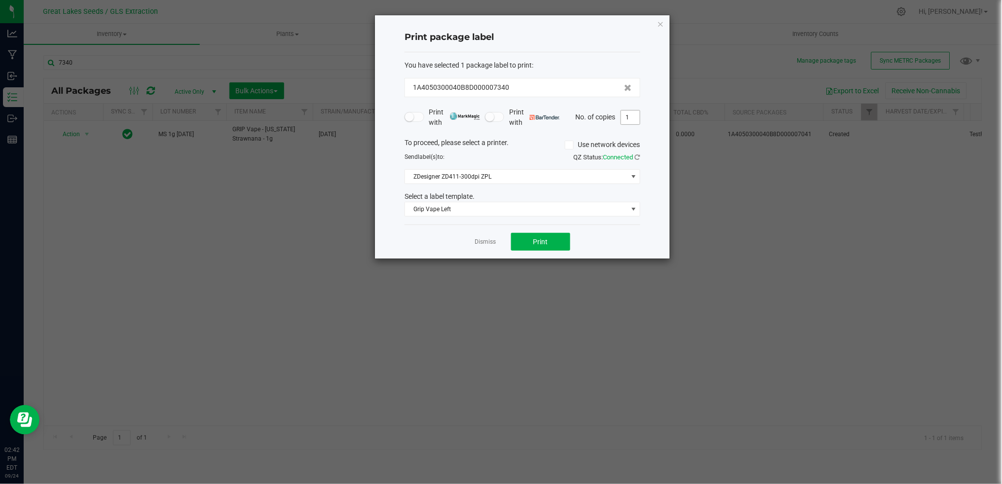
click at [631, 121] on input "1" at bounding box center [630, 118] width 19 height 14
type input "50"
click at [538, 239] on span "Print" at bounding box center [541, 242] width 15 height 8
click at [664, 23] on icon "button" at bounding box center [660, 24] width 7 height 12
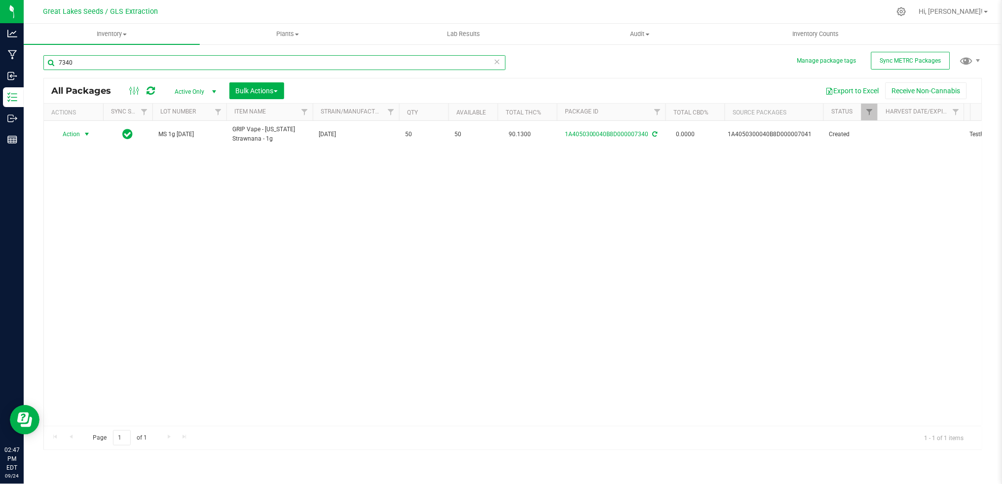
click at [103, 60] on input "7340" at bounding box center [274, 62] width 462 height 15
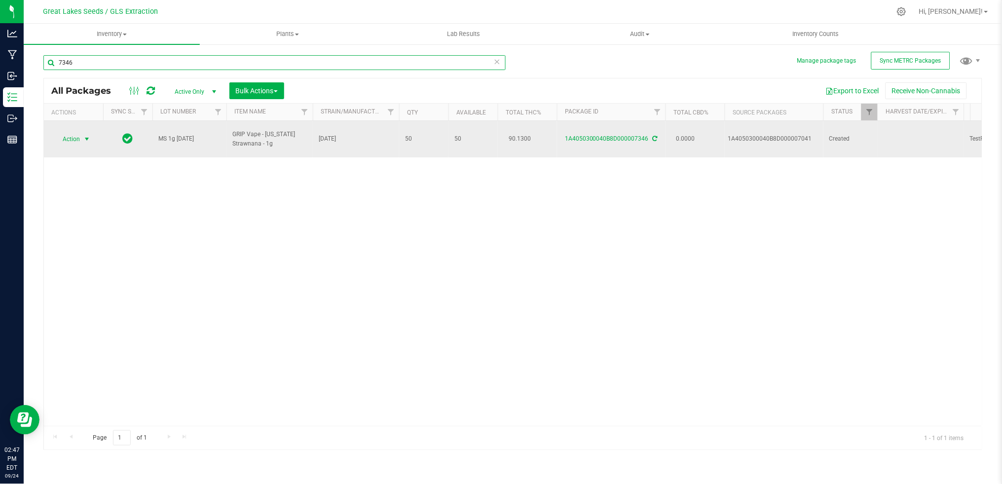
type input "7346"
click at [73, 135] on span "Action" at bounding box center [67, 139] width 27 height 14
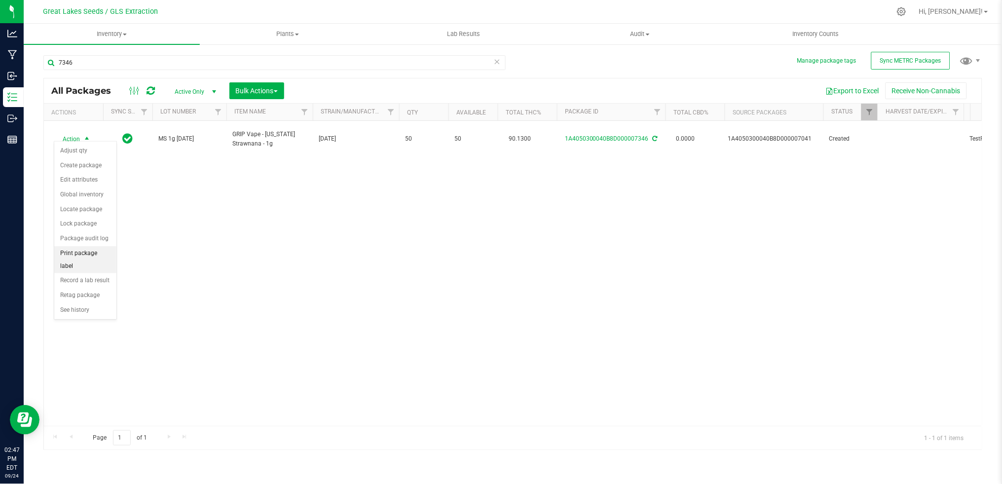
click at [93, 263] on li "Print package label" at bounding box center [85, 259] width 62 height 27
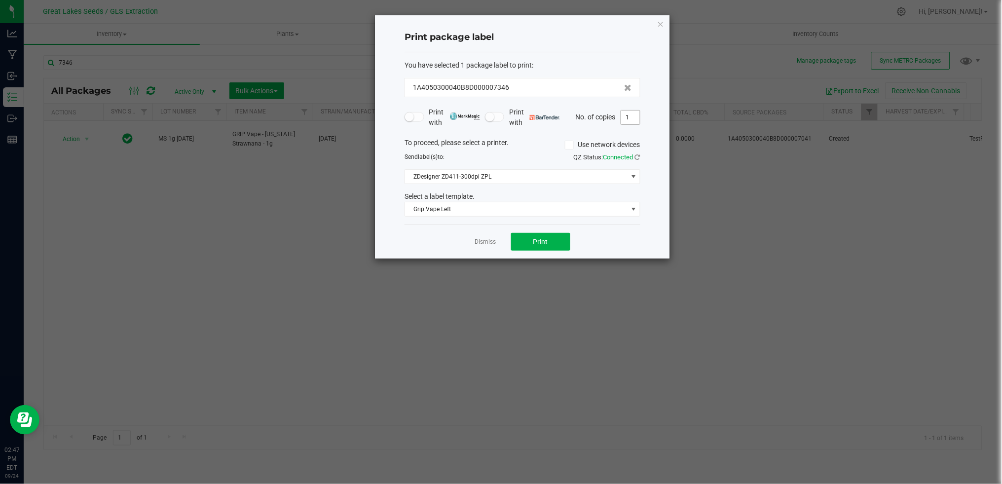
click at [627, 115] on input "1" at bounding box center [630, 118] width 19 height 14
type input "50"
click at [547, 243] on span "Print" at bounding box center [541, 242] width 15 height 8
click at [661, 25] on icon "button" at bounding box center [660, 24] width 7 height 12
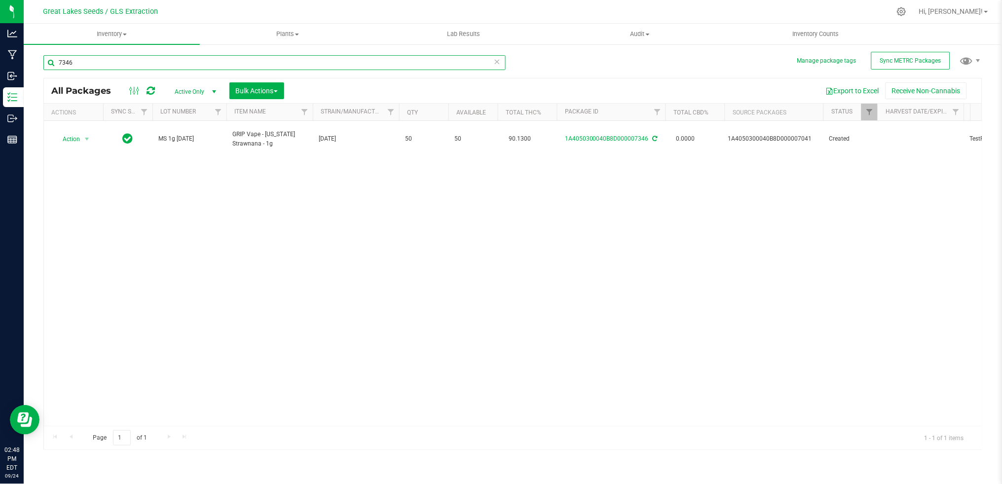
drag, startPoint x: 93, startPoint y: 62, endPoint x: 57, endPoint y: 58, distance: 35.8
click at [57, 58] on input "7346" at bounding box center [274, 62] width 462 height 15
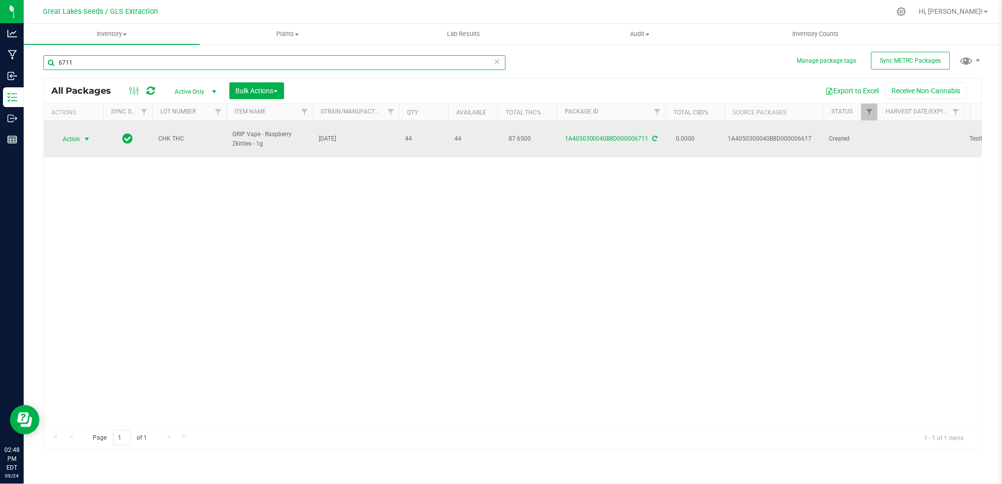
type input "6711"
click at [78, 135] on span "Action" at bounding box center [67, 139] width 27 height 14
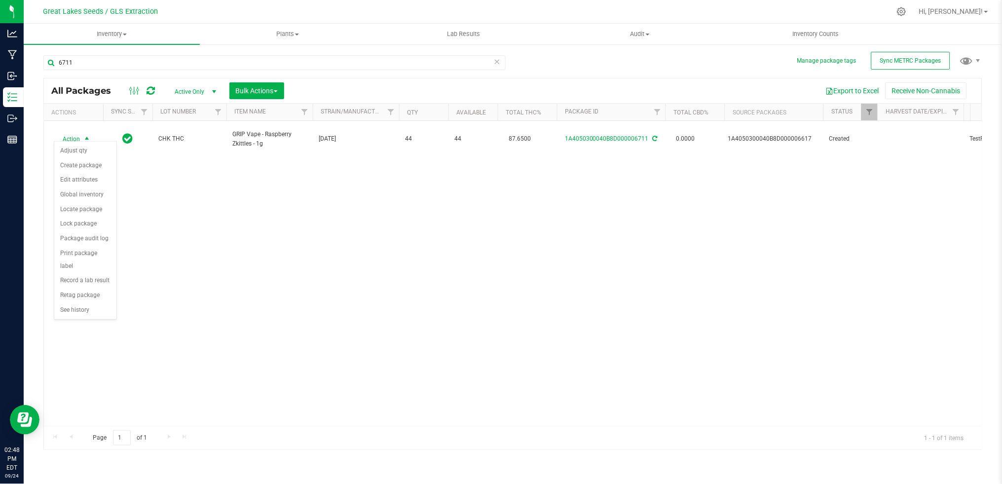
drag, startPoint x: 86, startPoint y: 253, endPoint x: 195, endPoint y: 223, distance: 113.0
click at [195, 223] on body "Analytics Manufacturing Inbound Inventory Outbound Reports 02:48 PM EDT [DATE] …" at bounding box center [501, 242] width 1002 height 484
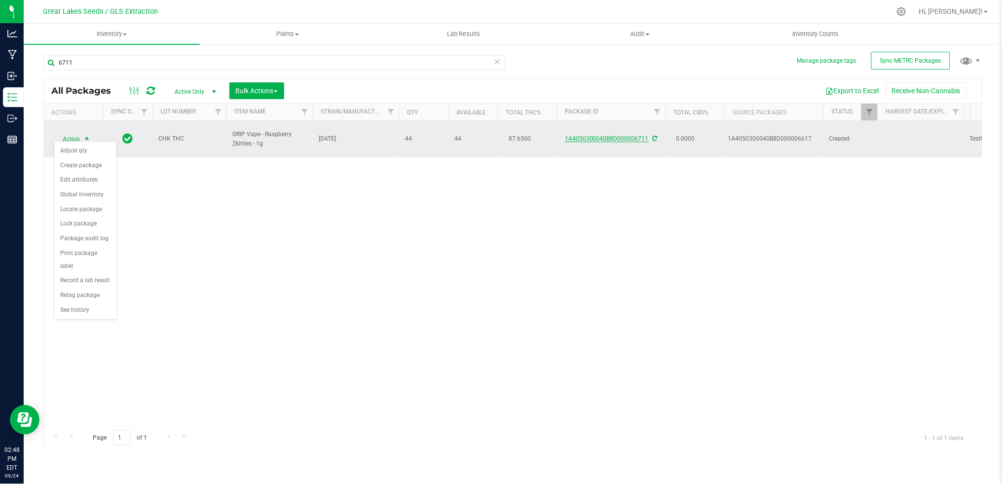
click at [629, 137] on link "1A4050300040B8D000006711" at bounding box center [607, 138] width 84 height 7
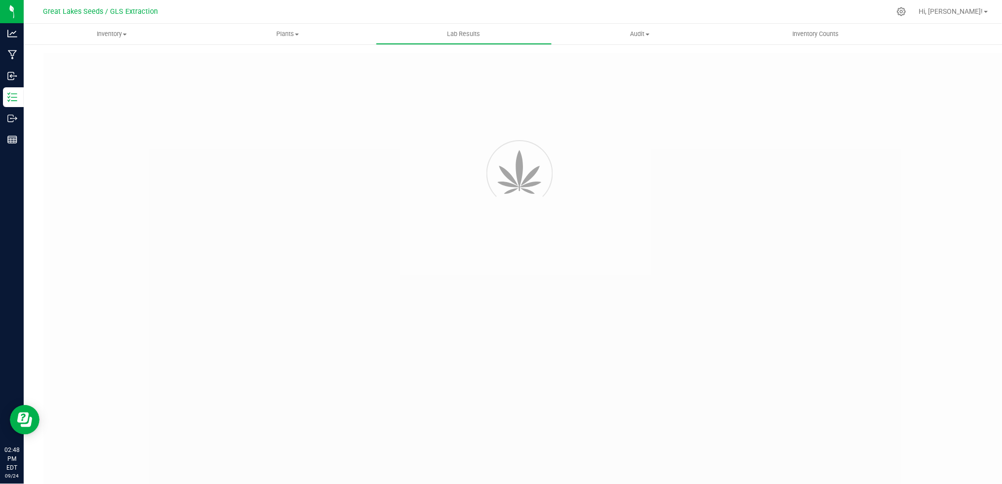
type input "1A4050300040B8D000006705"
type input "daf"
type input "1A4050300040B8D000006705"
type input "[DATE] 9:21 AM"
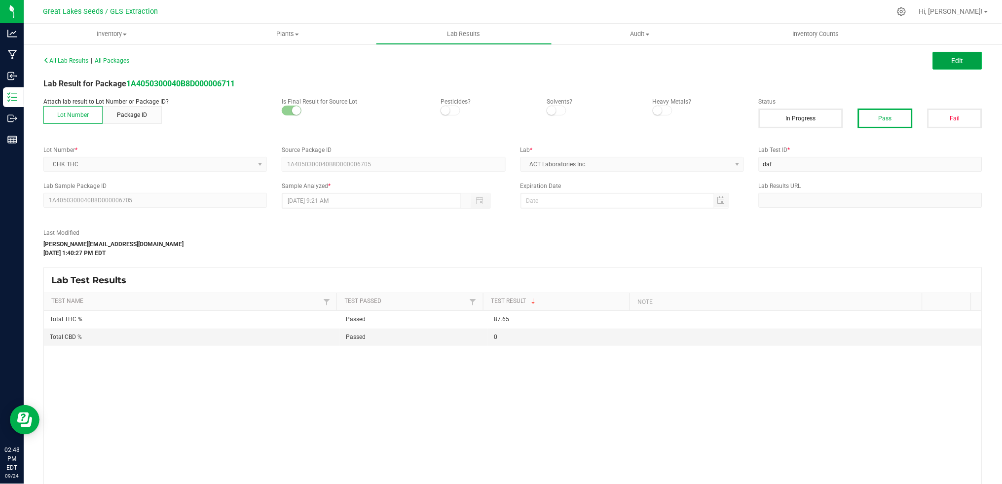
click at [933, 64] on button "Edit" at bounding box center [957, 61] width 49 height 18
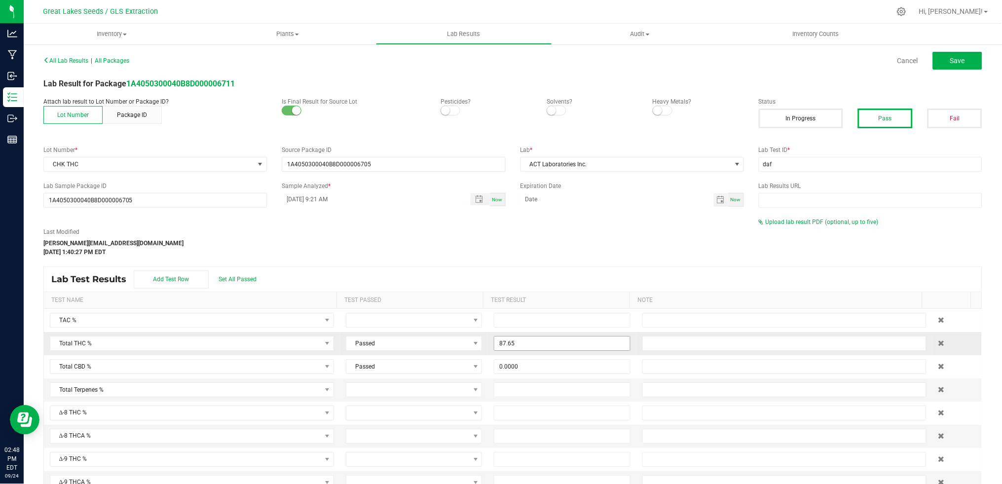
click at [513, 342] on input "87.65" at bounding box center [562, 344] width 135 height 14
type input "87.6300"
click at [956, 59] on button "Save" at bounding box center [957, 61] width 49 height 18
type input "87.6300"
type input "0.0000"
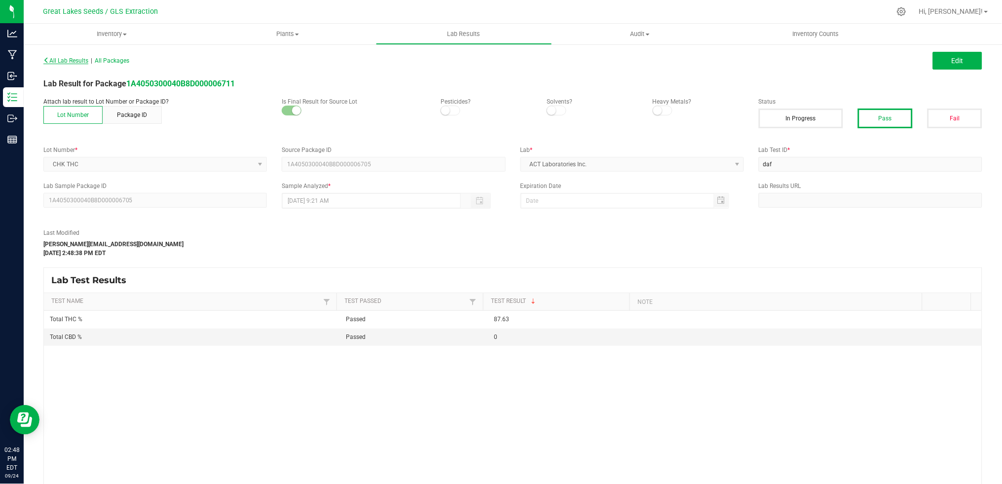
click at [76, 59] on span "All Lab Results" at bounding box center [65, 60] width 45 height 7
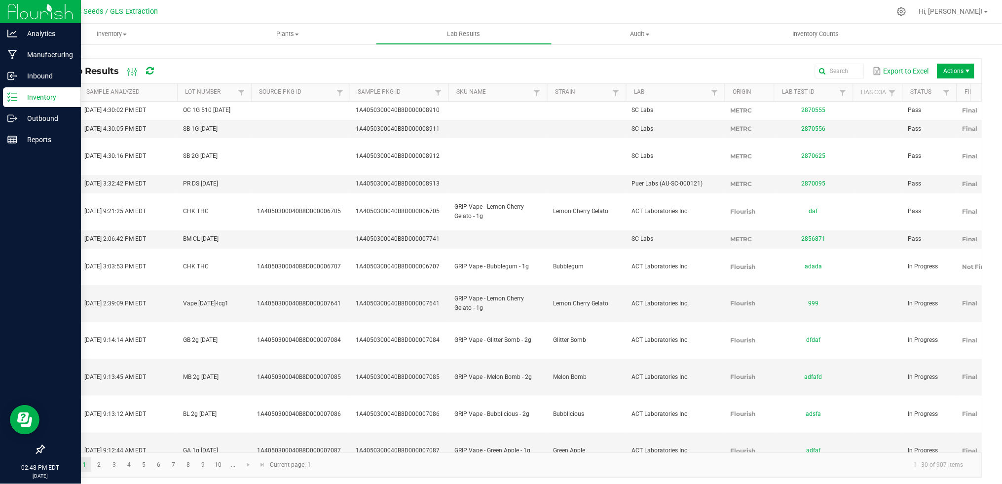
click at [19, 99] on p "Inventory" at bounding box center [46, 97] width 59 height 12
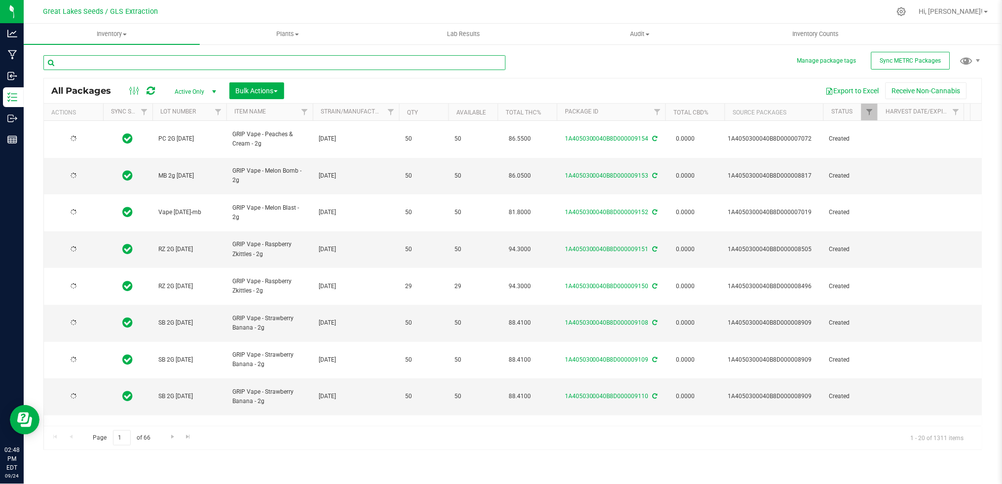
click at [118, 59] on input "text" at bounding box center [274, 62] width 462 height 15
type input "8"
click at [60, 61] on input "text" at bounding box center [274, 62] width 462 height 15
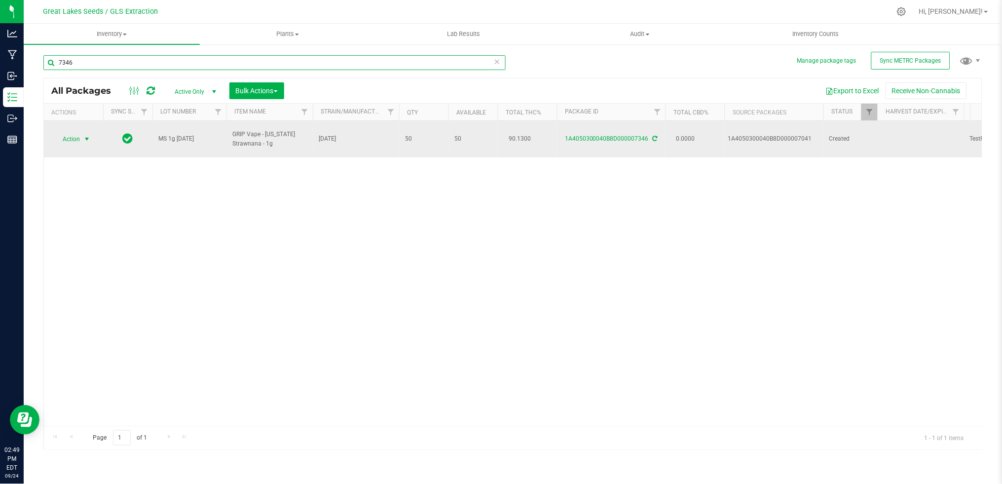
type input "7346"
click at [76, 133] on span "Action" at bounding box center [67, 139] width 27 height 14
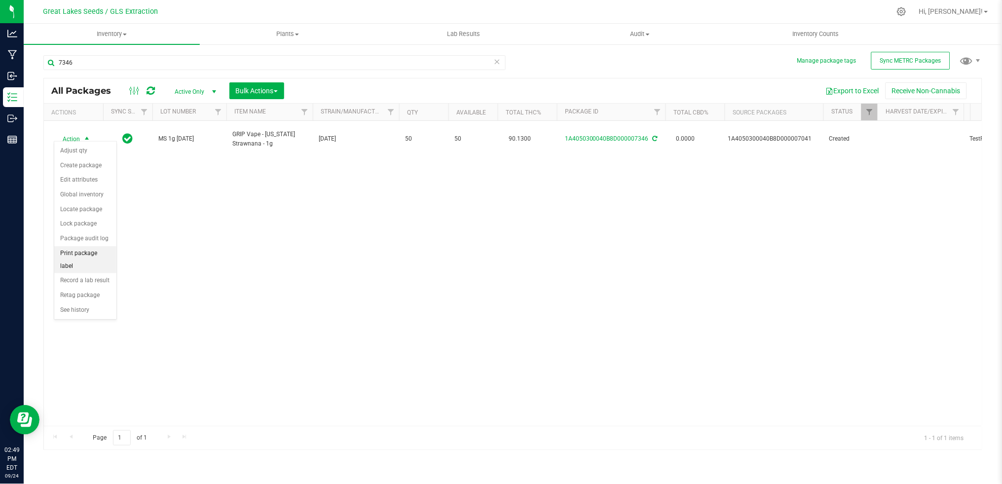
click at [95, 254] on li "Print package label" at bounding box center [85, 259] width 62 height 27
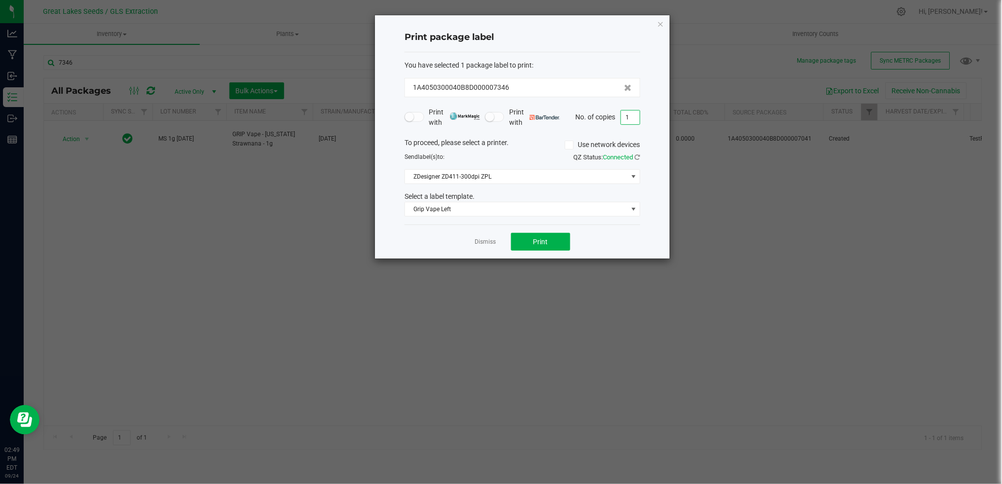
click at [629, 116] on input "1" at bounding box center [630, 118] width 19 height 14
type input "50"
click at [545, 242] on span "Print" at bounding box center [541, 242] width 15 height 8
drag, startPoint x: 658, startPoint y: 24, endPoint x: 321, endPoint y: 73, distance: 341.1
click at [655, 23] on div "Print package label You have selected 1 package label to print : 1A4050300040B8…" at bounding box center [522, 136] width 295 height 243
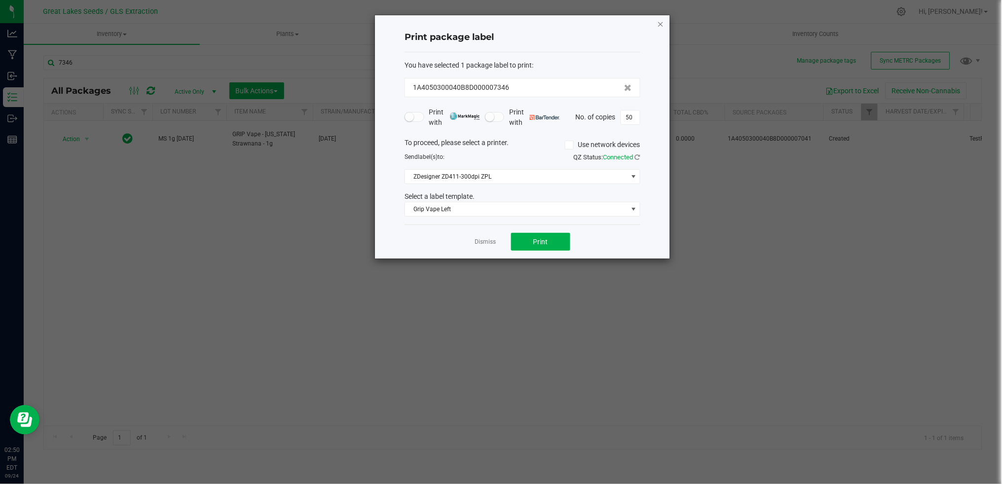
click at [662, 23] on icon "button" at bounding box center [660, 24] width 7 height 12
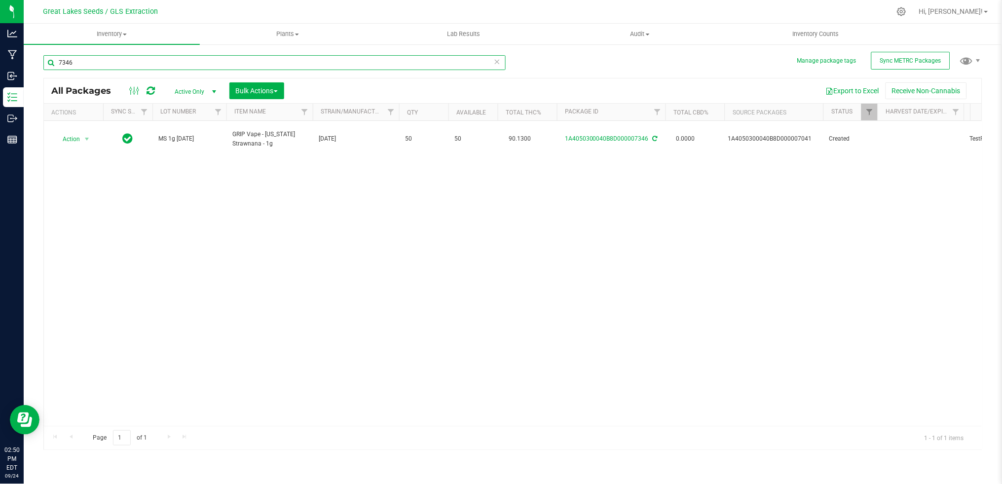
drag, startPoint x: 90, startPoint y: 65, endPoint x: 58, endPoint y: 62, distance: 32.2
click at [58, 62] on input "7346" at bounding box center [274, 62] width 462 height 15
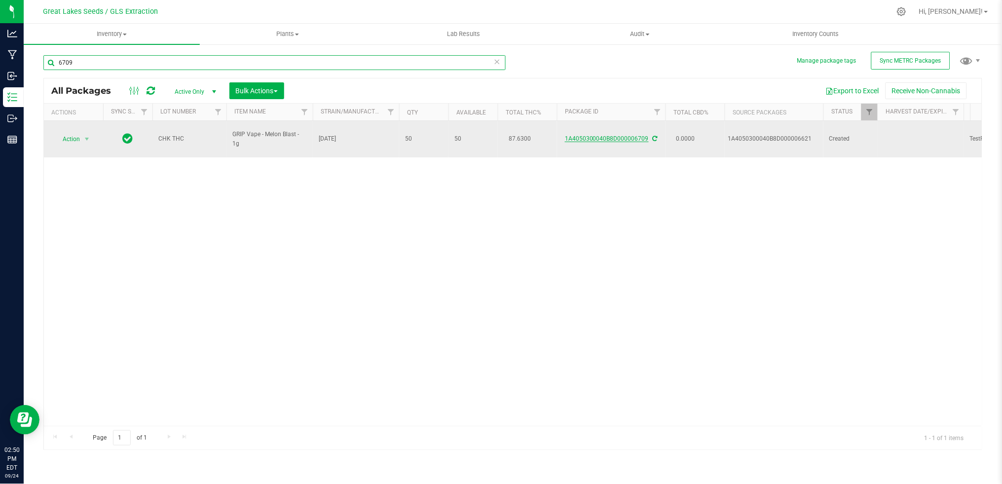
type input "6709"
click at [608, 135] on link "1A4050300040B8D000006709" at bounding box center [607, 138] width 84 height 7
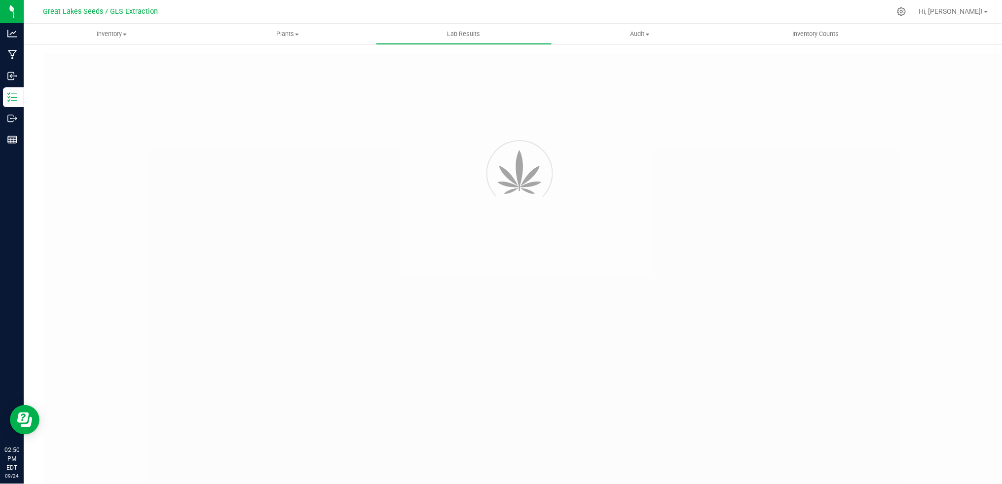
type input "1A4050300040B8D000006705"
type input "daf"
type input "1A4050300040B8D000006705"
type input "[DATE] 9:21 AM"
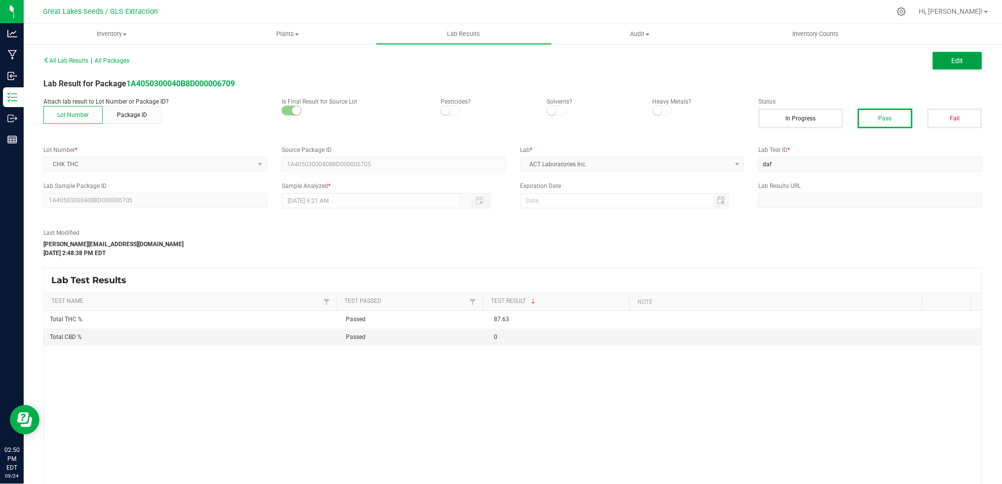
click at [963, 63] on button "Edit" at bounding box center [957, 61] width 49 height 18
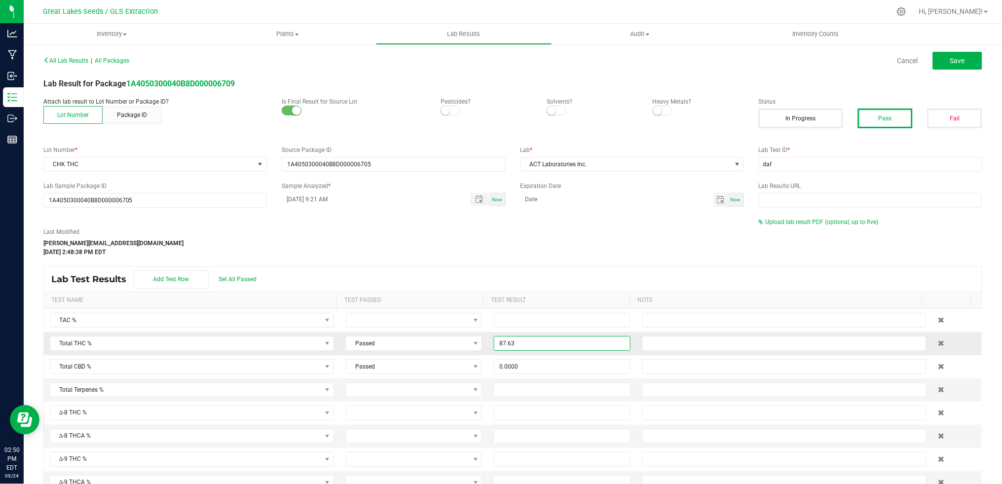
drag, startPoint x: 536, startPoint y: 344, endPoint x: 500, endPoint y: 343, distance: 35.6
click at [495, 346] on input "87.63" at bounding box center [562, 344] width 135 height 14
drag, startPoint x: 535, startPoint y: 345, endPoint x: 489, endPoint y: 343, distance: 46.5
click at [495, 343] on input "87.63" at bounding box center [562, 344] width 135 height 14
type input "87.9000"
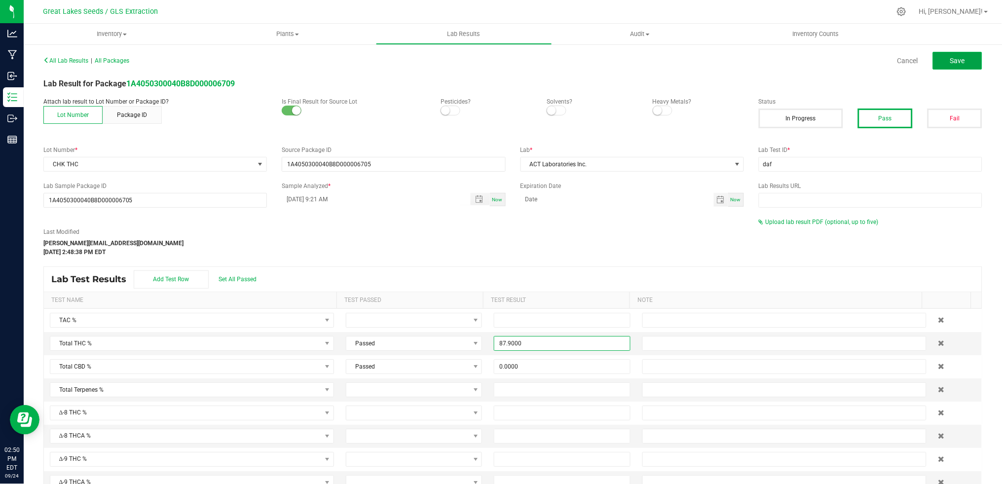
click at [952, 61] on span "Save" at bounding box center [958, 61] width 15 height 8
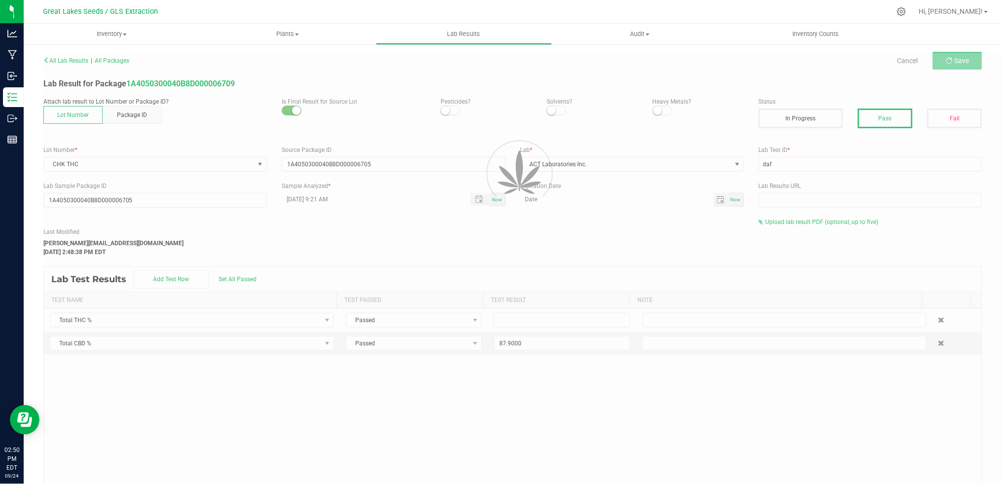
type input "87.9000"
type input "0.0000"
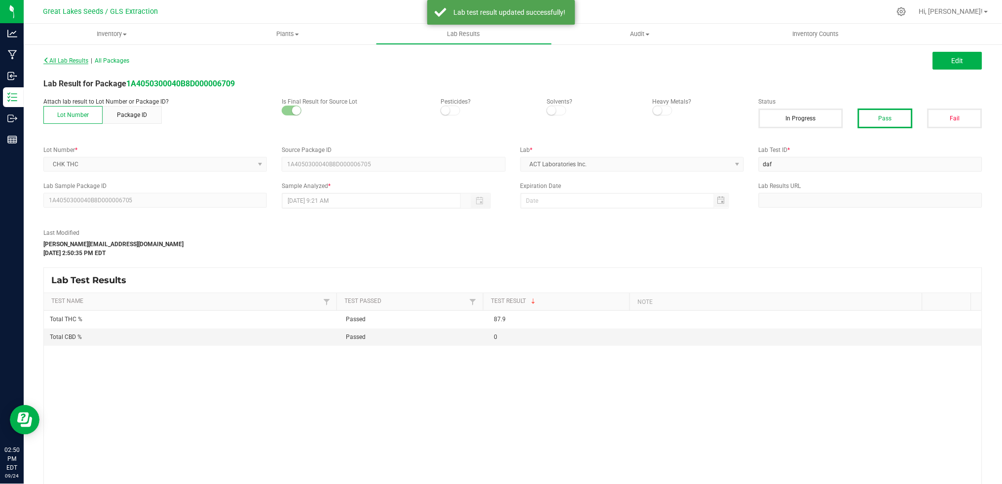
click at [62, 58] on span "All Lab Results" at bounding box center [65, 60] width 45 height 7
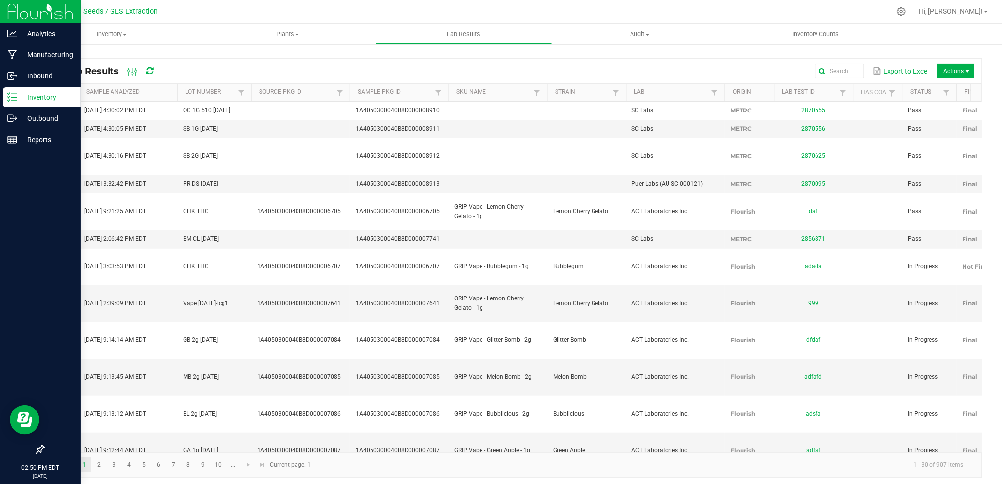
click at [15, 96] on icon at bounding box center [12, 97] width 10 height 10
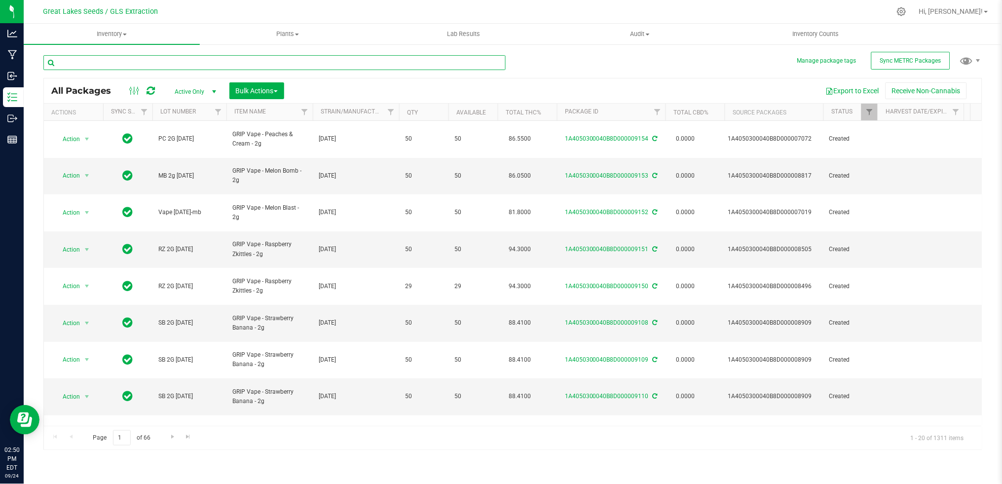
click at [172, 62] on input "text" at bounding box center [274, 62] width 462 height 15
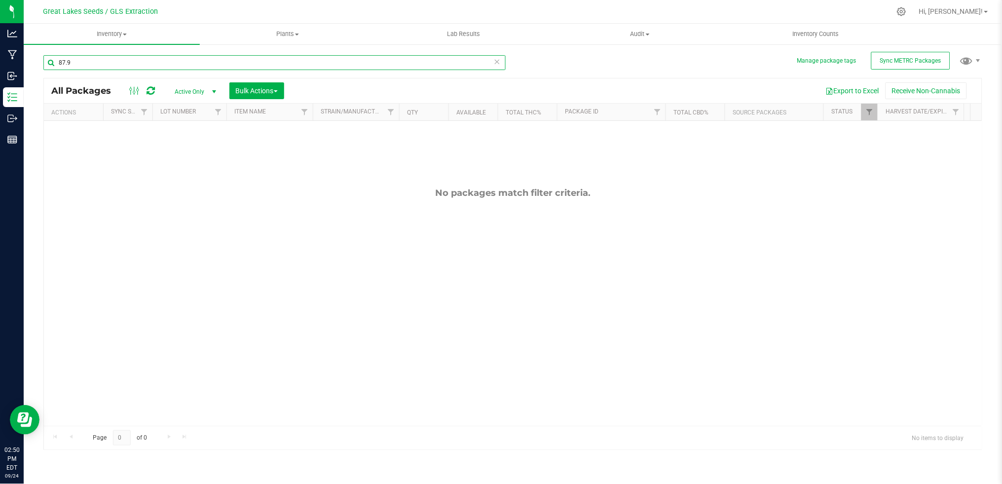
drag, startPoint x: 76, startPoint y: 59, endPoint x: 52, endPoint y: 59, distance: 23.7
click at [52, 59] on input "87.9" at bounding box center [274, 62] width 462 height 15
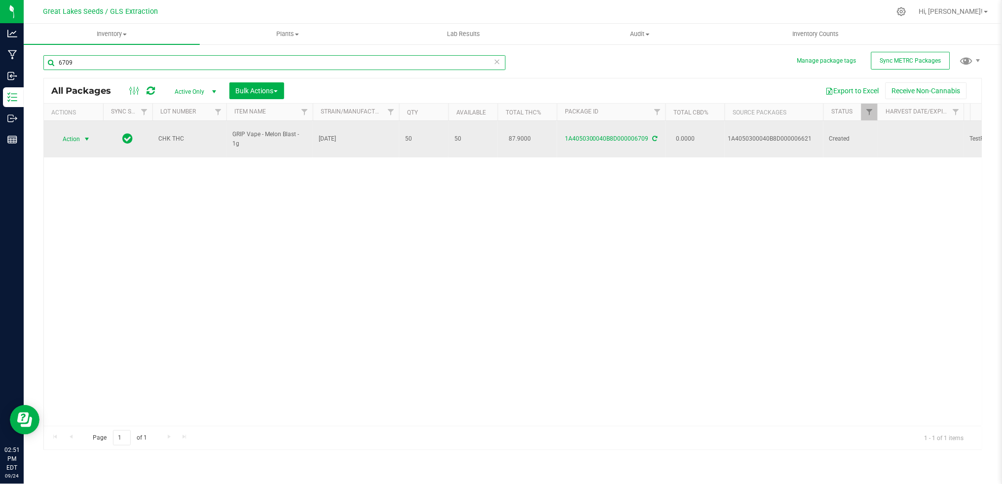
type input "6709"
drag, startPoint x: 78, startPoint y: 133, endPoint x: 82, endPoint y: 135, distance: 5.1
click at [77, 133] on span "Action" at bounding box center [67, 139] width 27 height 14
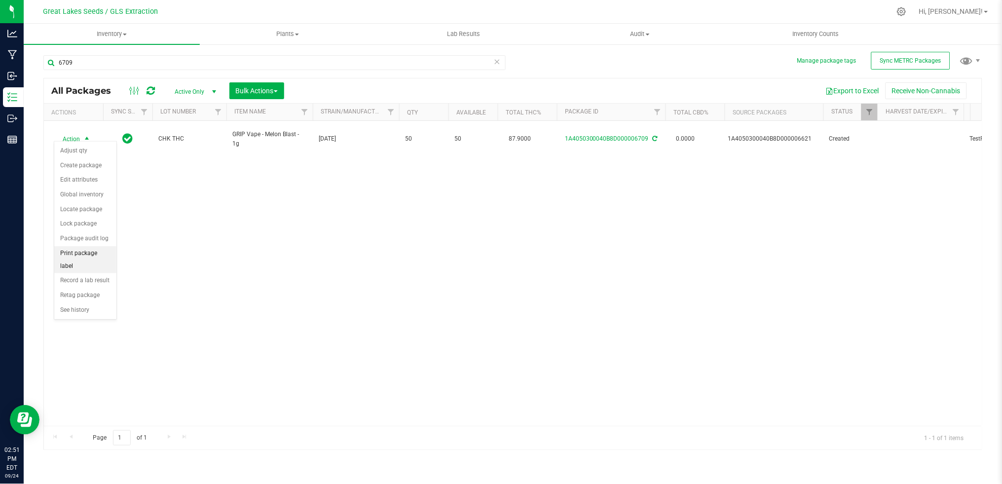
click at [98, 254] on li "Print package label" at bounding box center [85, 259] width 62 height 27
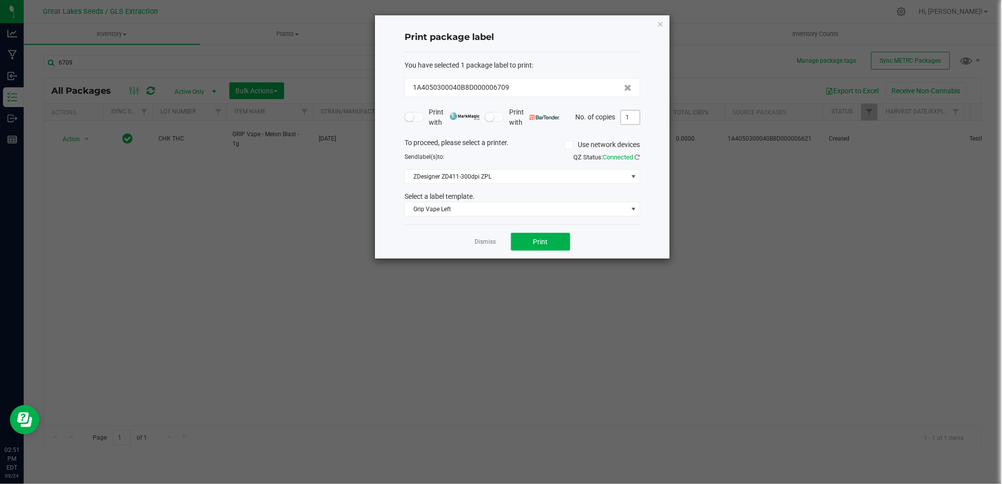
click at [628, 117] on input "1" at bounding box center [630, 118] width 19 height 14
type input "42"
click at [539, 240] on span "Print" at bounding box center [541, 242] width 15 height 8
click at [662, 22] on icon "button" at bounding box center [660, 24] width 7 height 12
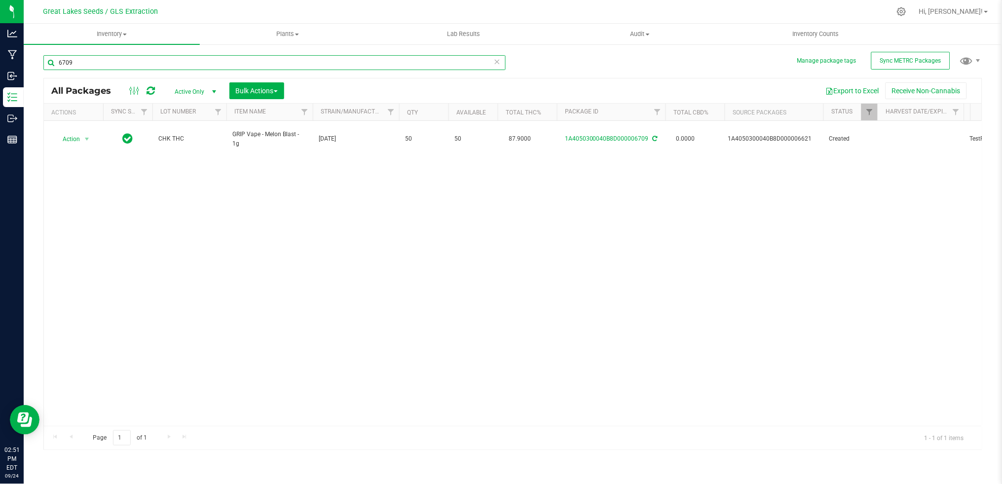
drag, startPoint x: 86, startPoint y: 62, endPoint x: 47, endPoint y: 54, distance: 39.3
click at [47, 54] on div "6709" at bounding box center [278, 62] width 470 height 32
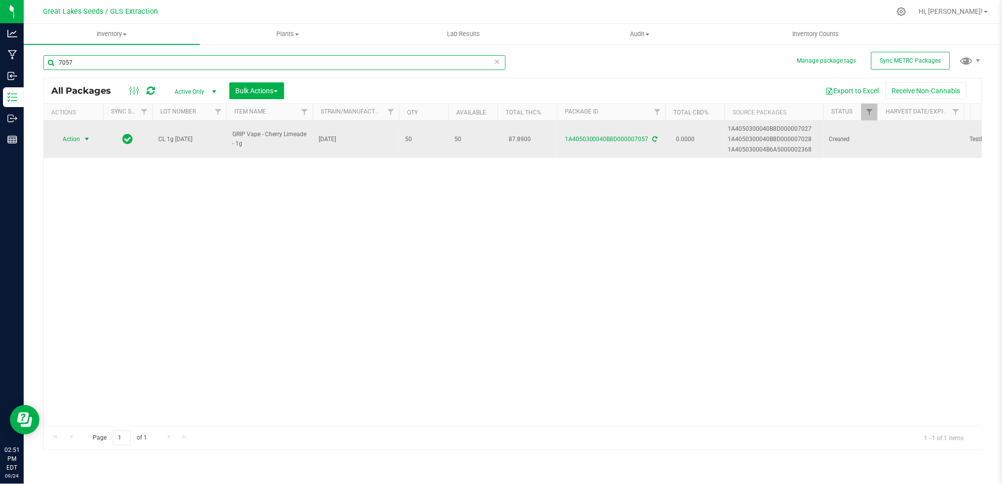
type input "7057"
click at [69, 138] on span "Action" at bounding box center [67, 139] width 27 height 14
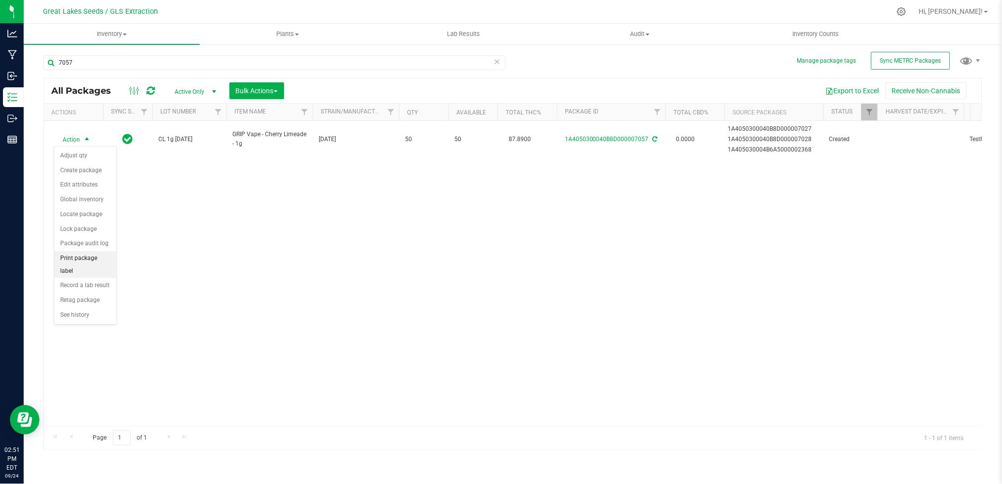
click at [94, 264] on li "Print package label" at bounding box center [85, 264] width 62 height 27
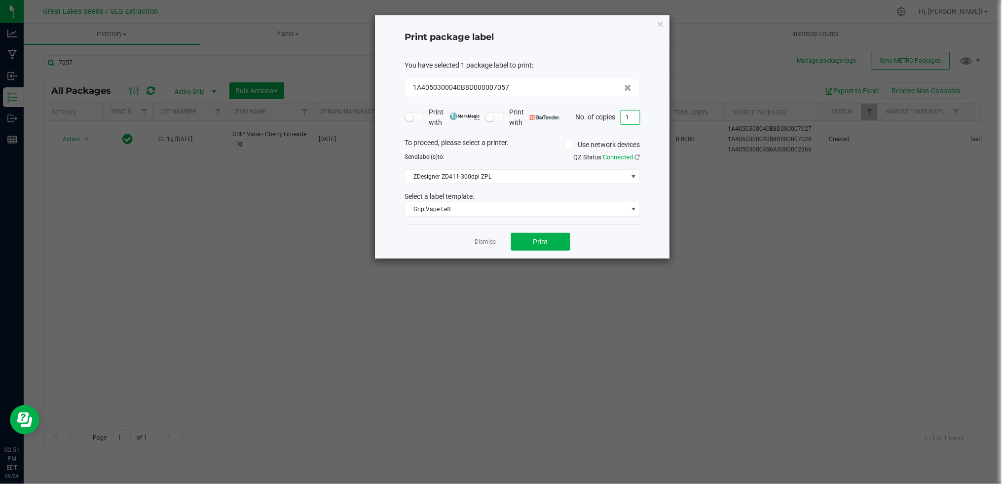
click at [634, 119] on input "1" at bounding box center [630, 118] width 19 height 14
type input "50"
click at [538, 243] on span "Print" at bounding box center [541, 242] width 15 height 8
click at [664, 19] on icon "button" at bounding box center [660, 24] width 7 height 12
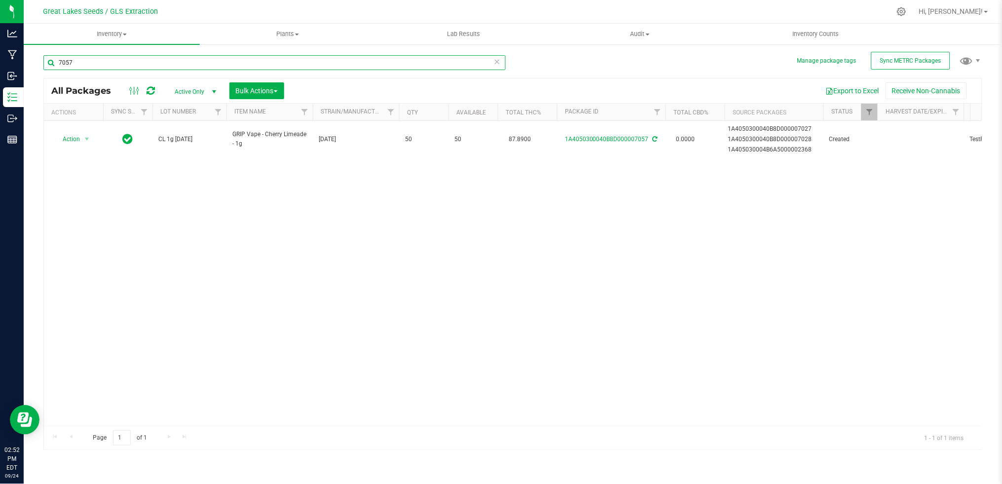
click at [84, 62] on input "7057" at bounding box center [274, 62] width 462 height 15
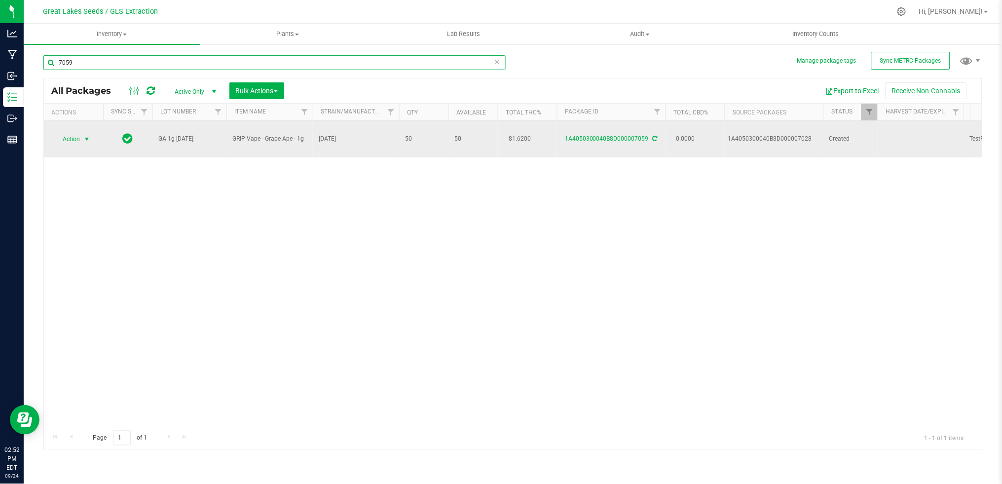
type input "7059"
click at [85, 136] on span "select" at bounding box center [87, 139] width 8 height 8
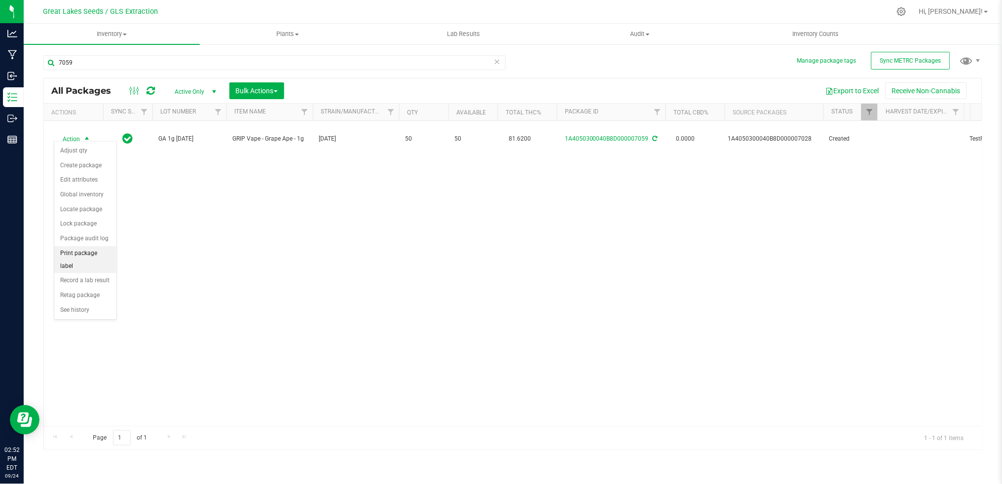
click at [84, 265] on li "Print package label" at bounding box center [85, 259] width 62 height 27
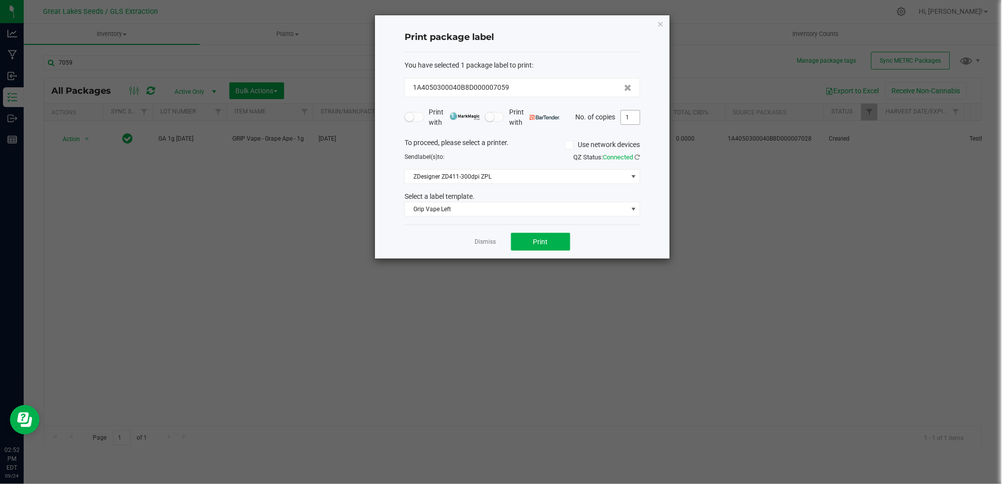
click at [638, 121] on input "1" at bounding box center [630, 118] width 19 height 14
type input "50"
click at [554, 244] on button "Print" at bounding box center [540, 242] width 59 height 18
click at [659, 23] on icon "button" at bounding box center [660, 24] width 7 height 12
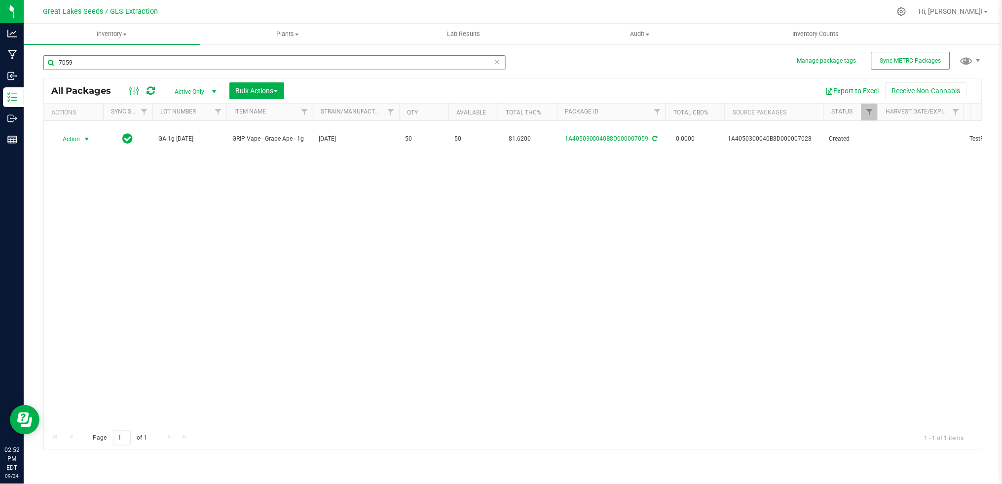
click at [78, 65] on input "7059" at bounding box center [274, 62] width 462 height 15
type input "7"
type input "\"
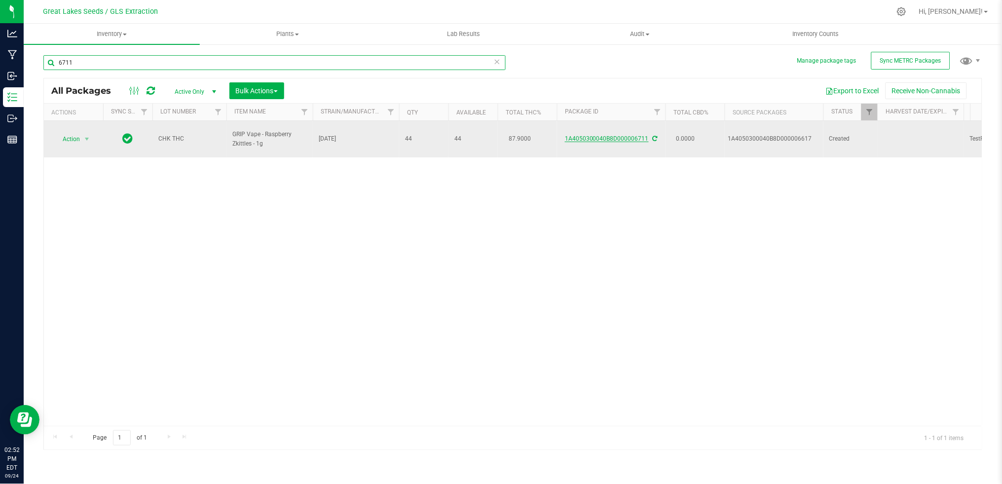
type input "6711"
click at [610, 135] on link "1A4050300040B8D000006711" at bounding box center [607, 138] width 84 height 7
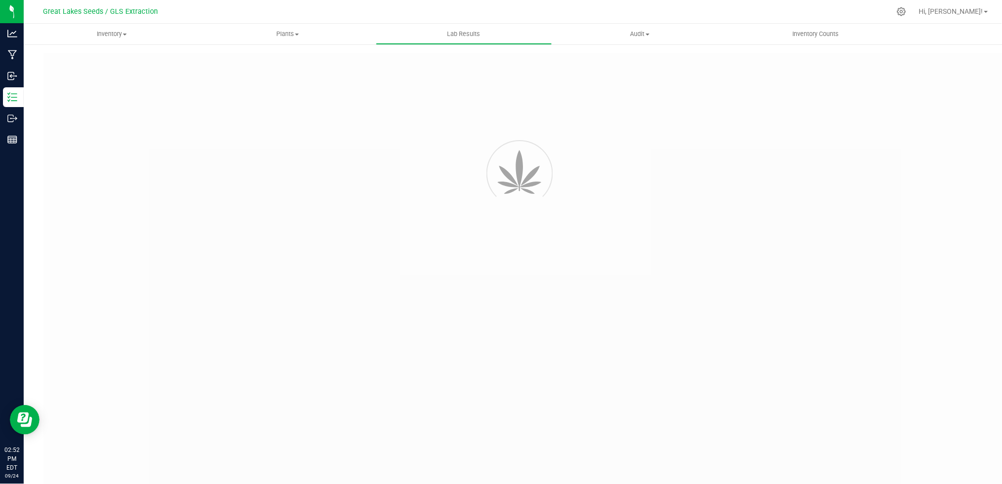
type input "1A4050300040B8D000006705"
type input "daf"
type input "1A4050300040B8D000006705"
type input "[DATE] 9:21 AM"
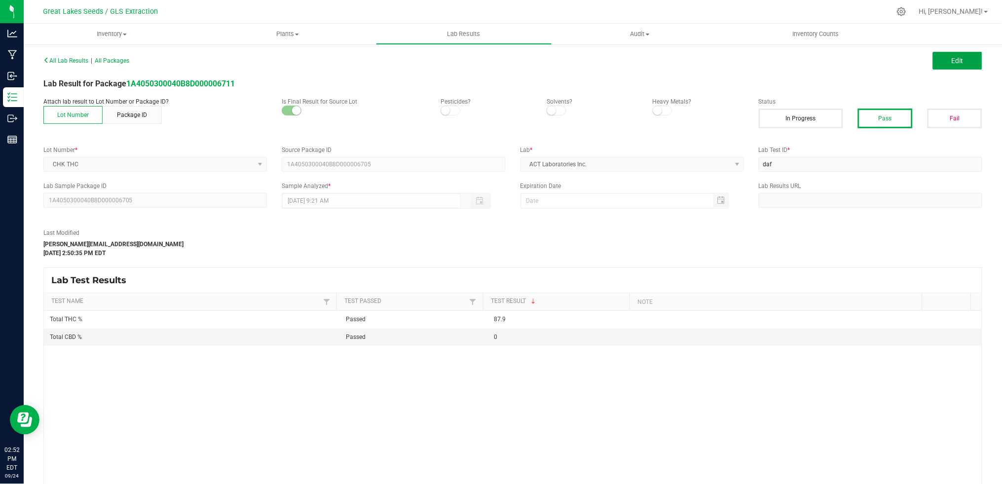
click at [952, 63] on span "Edit" at bounding box center [958, 61] width 12 height 8
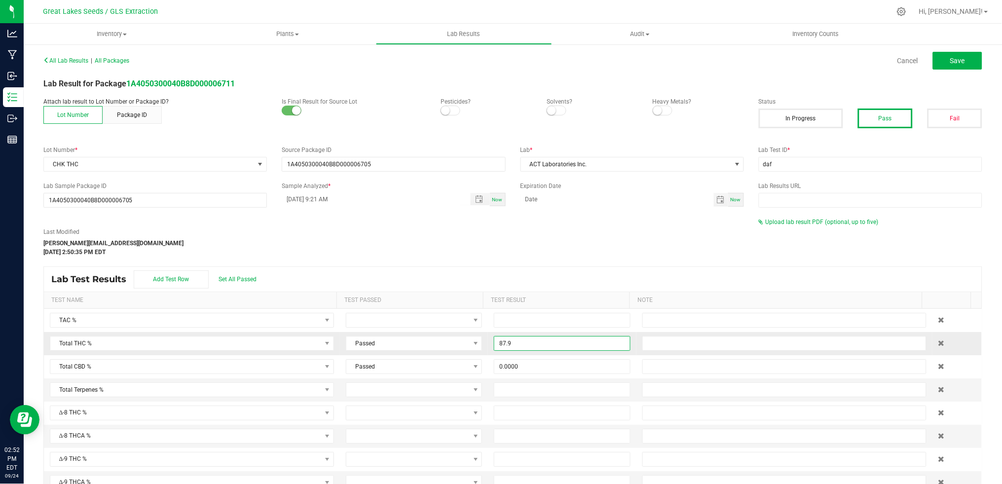
click at [517, 342] on input "87.9" at bounding box center [562, 344] width 135 height 14
type input "87.6300"
click at [956, 63] on button "Save" at bounding box center [957, 61] width 49 height 18
type input "87.6300"
type input "0.0000"
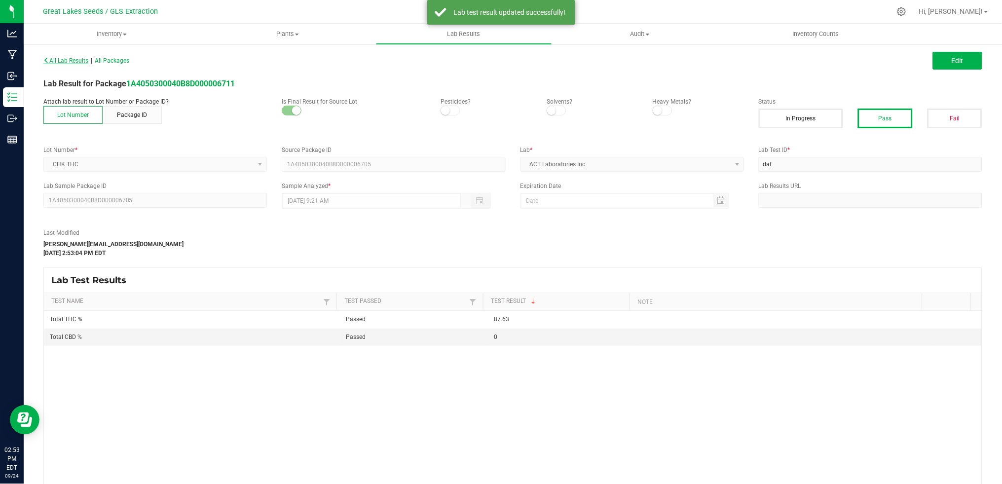
click at [77, 59] on span "All Lab Results" at bounding box center [65, 60] width 45 height 7
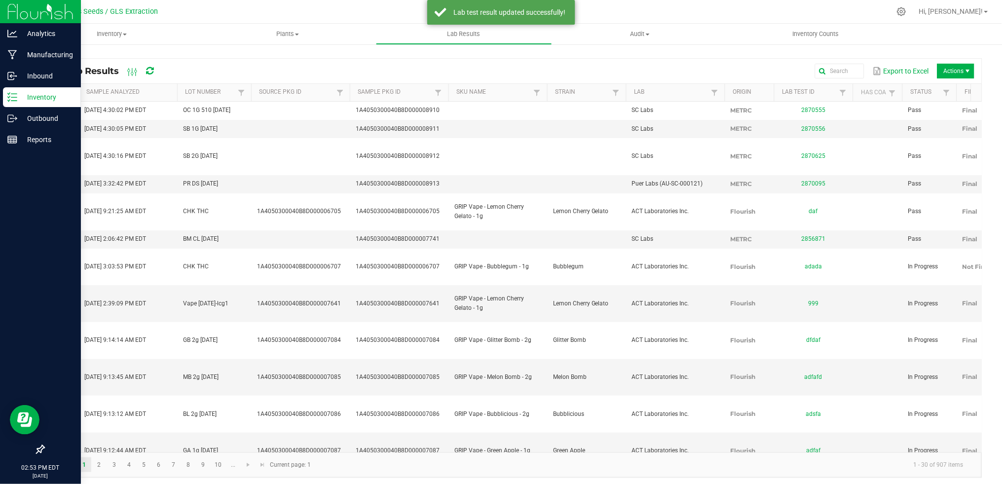
click at [14, 95] on icon at bounding box center [12, 97] width 10 height 10
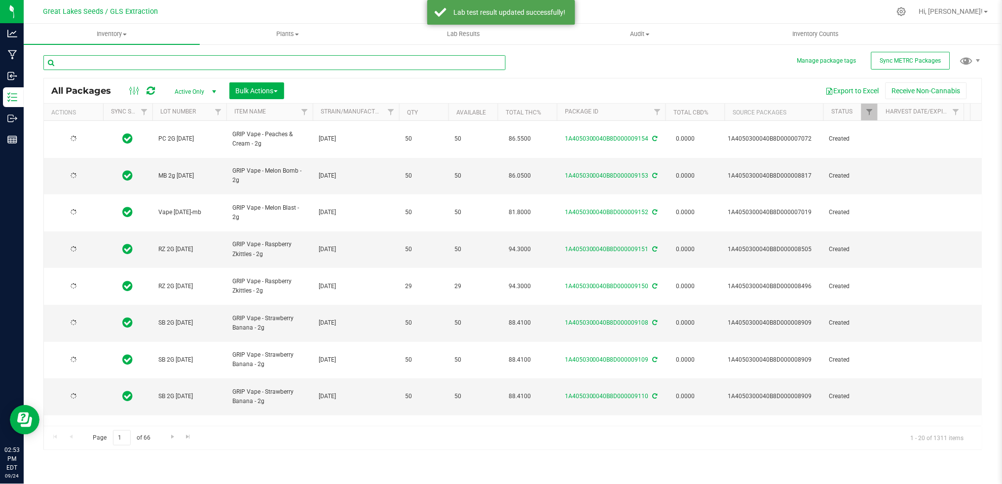
click at [96, 62] on input "text" at bounding box center [274, 62] width 462 height 15
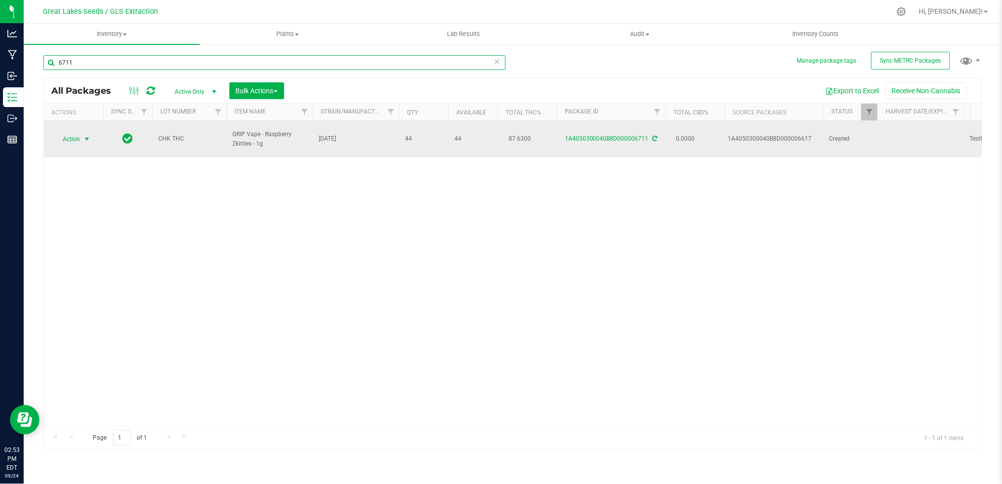
type input "6711"
click at [74, 132] on span "Action" at bounding box center [67, 139] width 27 height 14
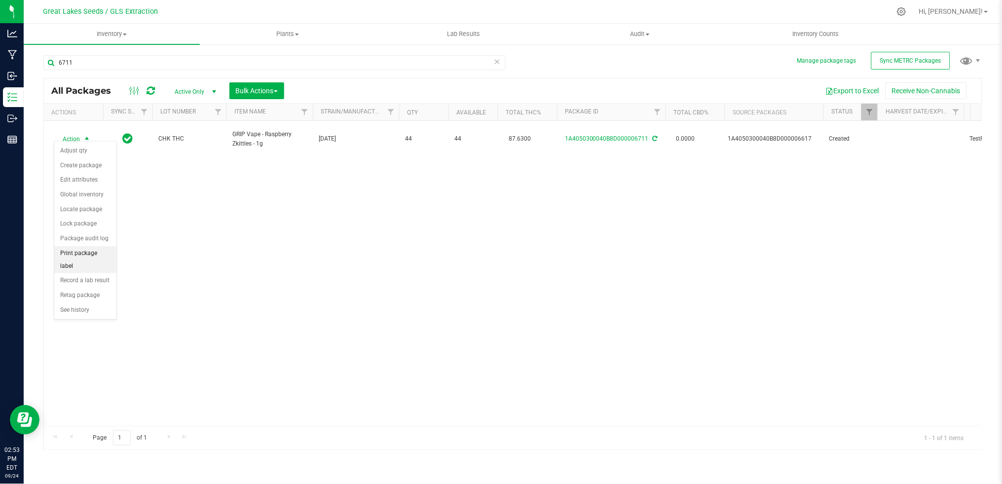
click at [92, 262] on li "Print package label" at bounding box center [85, 259] width 62 height 27
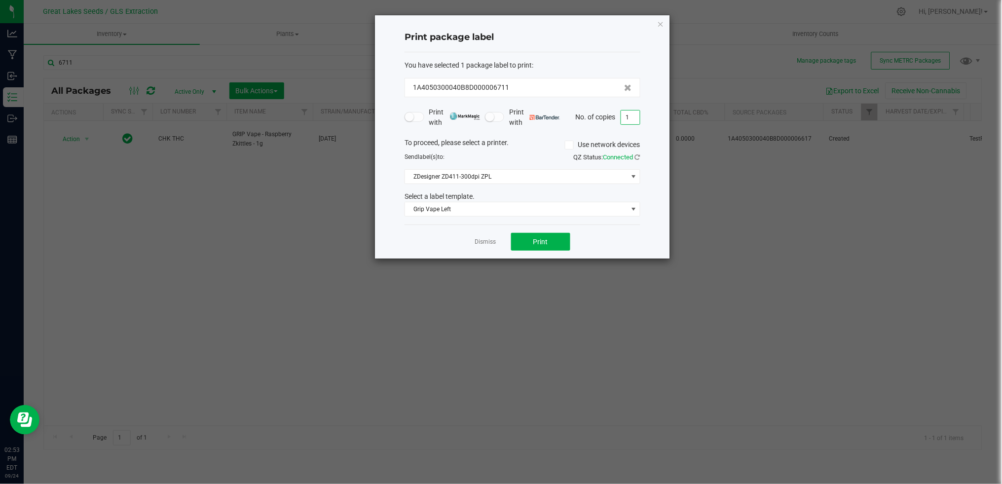
click at [633, 120] on input "1" at bounding box center [630, 118] width 19 height 14
type input "44"
click at [518, 249] on button "Print" at bounding box center [540, 242] width 59 height 18
click at [663, 21] on icon "button" at bounding box center [660, 24] width 7 height 12
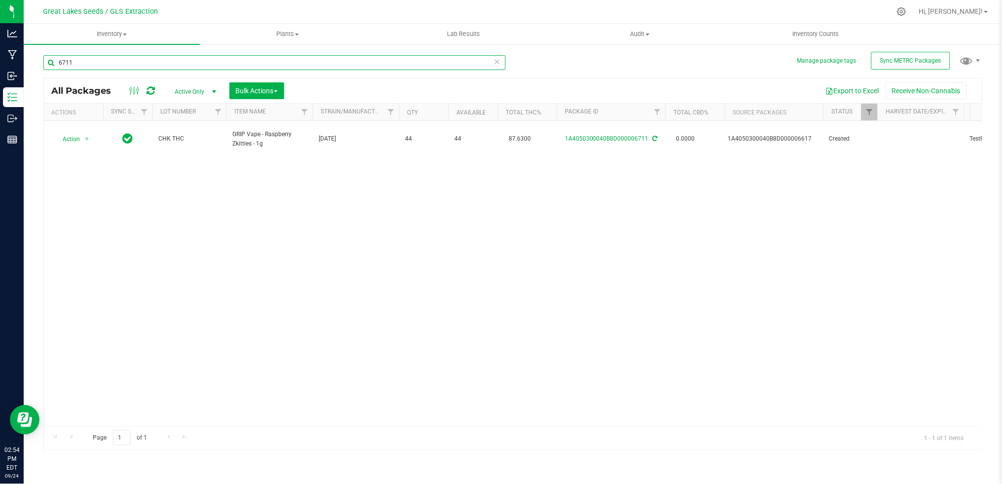
click at [90, 62] on input "6711" at bounding box center [274, 62] width 462 height 15
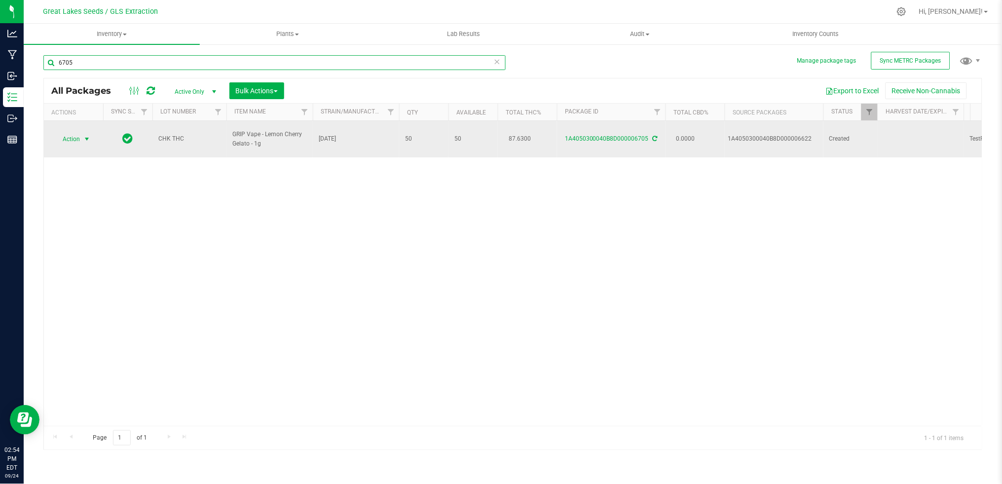
type input "6705"
click at [68, 133] on span "Action" at bounding box center [67, 139] width 27 height 14
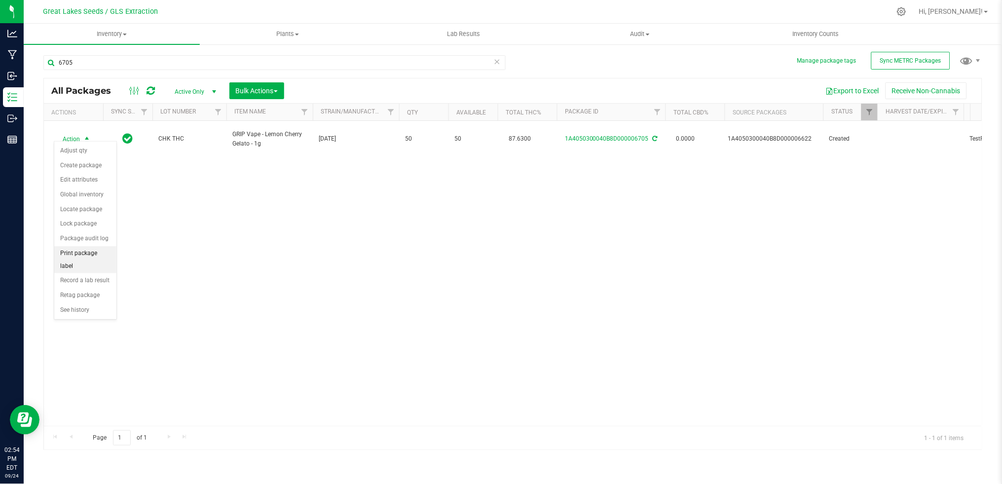
click at [92, 256] on li "Print package label" at bounding box center [85, 259] width 62 height 27
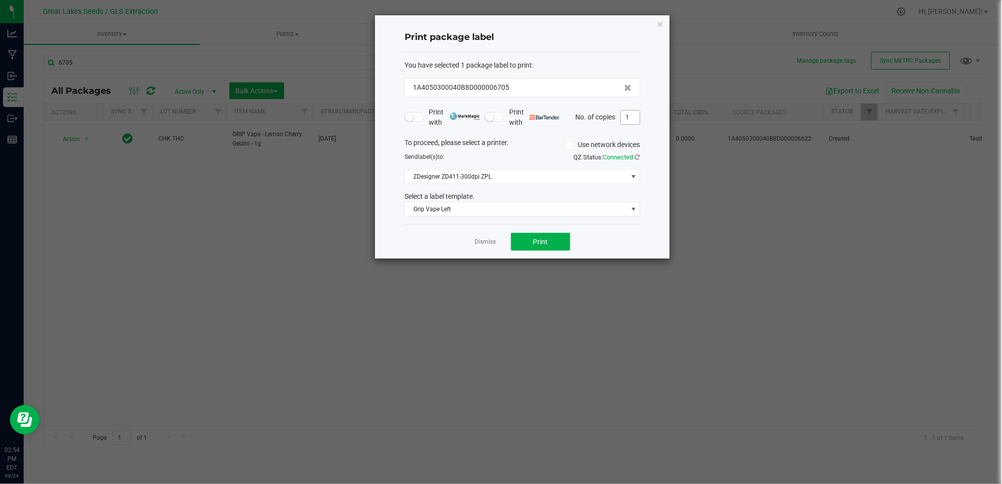
click at [630, 116] on input "1" at bounding box center [630, 118] width 19 height 14
type input "50"
click at [535, 243] on span "Print" at bounding box center [541, 242] width 15 height 8
click at [557, 243] on button "Print" at bounding box center [540, 242] width 59 height 18
click at [662, 24] on icon "button" at bounding box center [660, 24] width 7 height 12
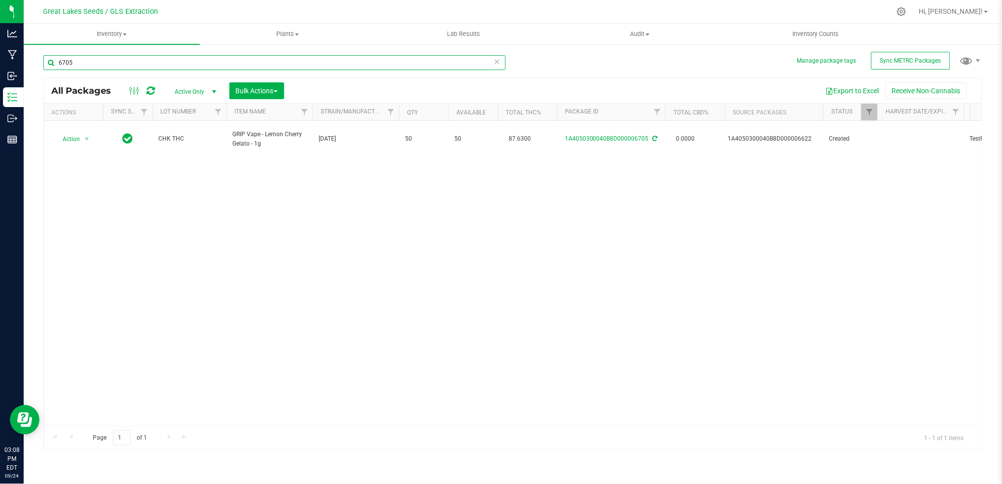
click at [102, 62] on input "6705" at bounding box center [274, 62] width 462 height 15
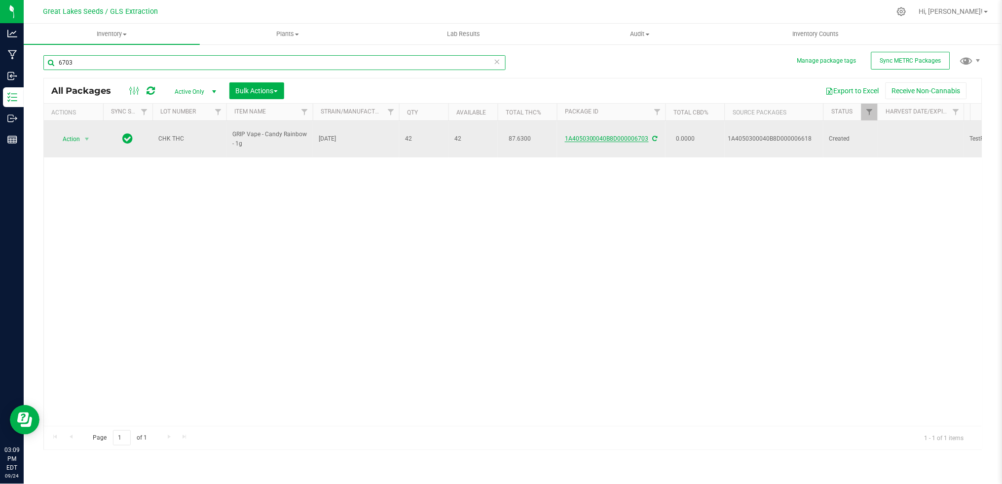
type input "6703"
click at [635, 135] on link "1A4050300040B8D000006703" at bounding box center [607, 138] width 84 height 7
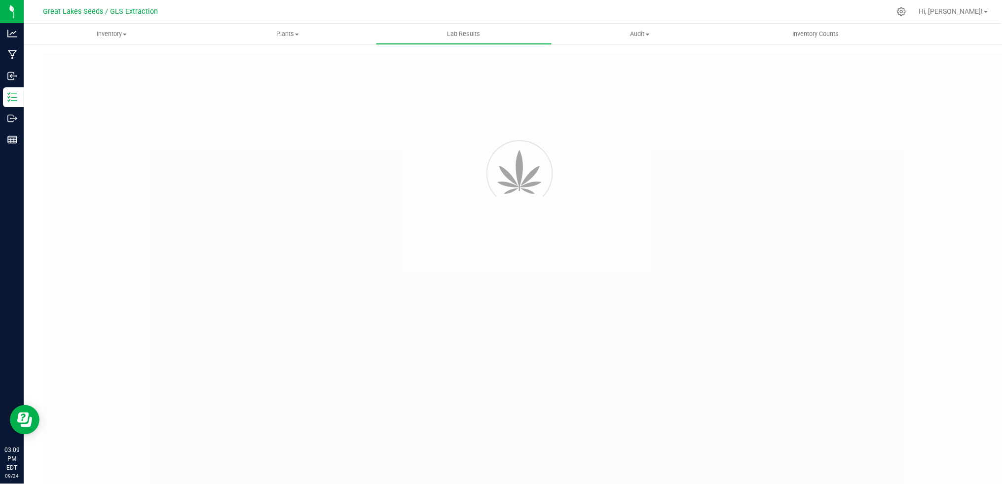
type input "1A4050300040B8D000006705"
type input "daf"
type input "1A4050300040B8D000006705"
type input "[DATE] 9:21 AM"
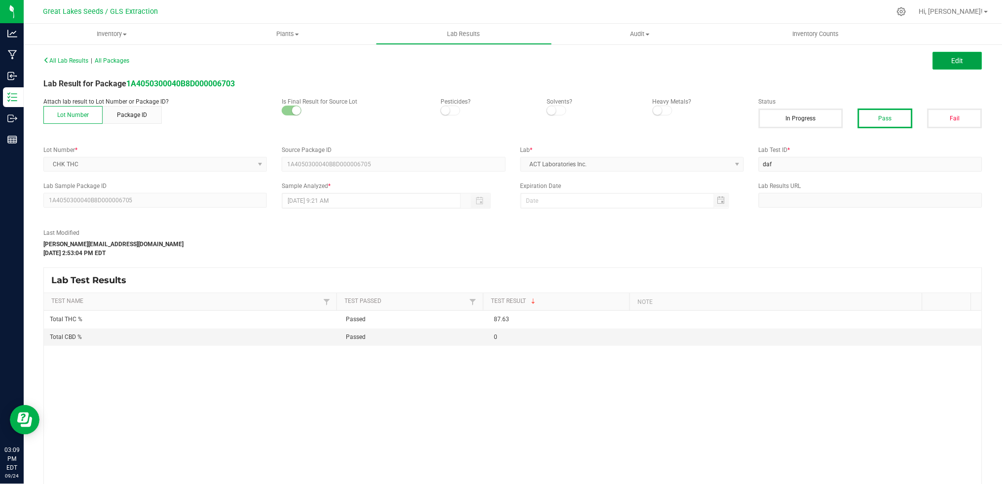
click at [955, 61] on button "Edit" at bounding box center [957, 61] width 49 height 18
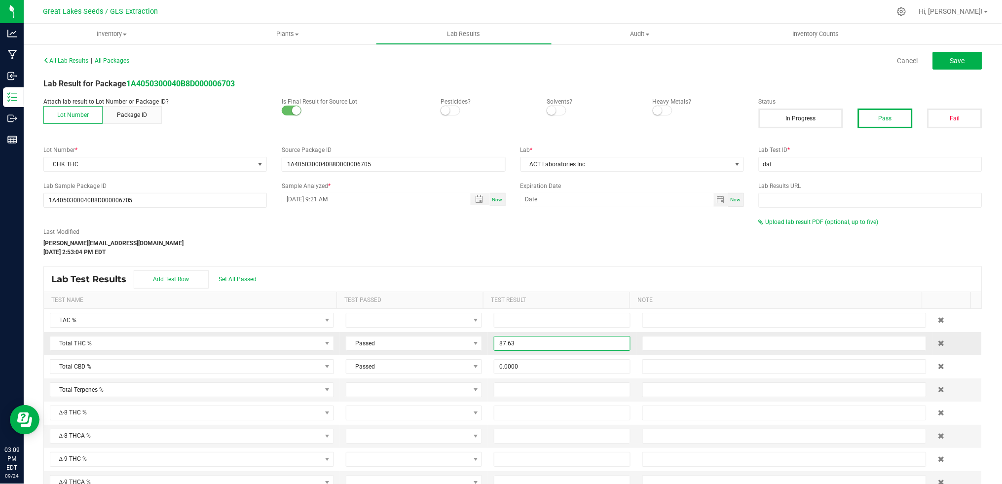
drag, startPoint x: 520, startPoint y: 345, endPoint x: 479, endPoint y: 338, distance: 42.2
click at [488, 338] on td "87.63" at bounding box center [562, 343] width 148 height 23
click at [514, 342] on input "87.63" at bounding box center [562, 344] width 135 height 14
drag, startPoint x: 513, startPoint y: 343, endPoint x: 500, endPoint y: 343, distance: 13.3
click at [500, 343] on input "87.63" at bounding box center [562, 344] width 135 height 14
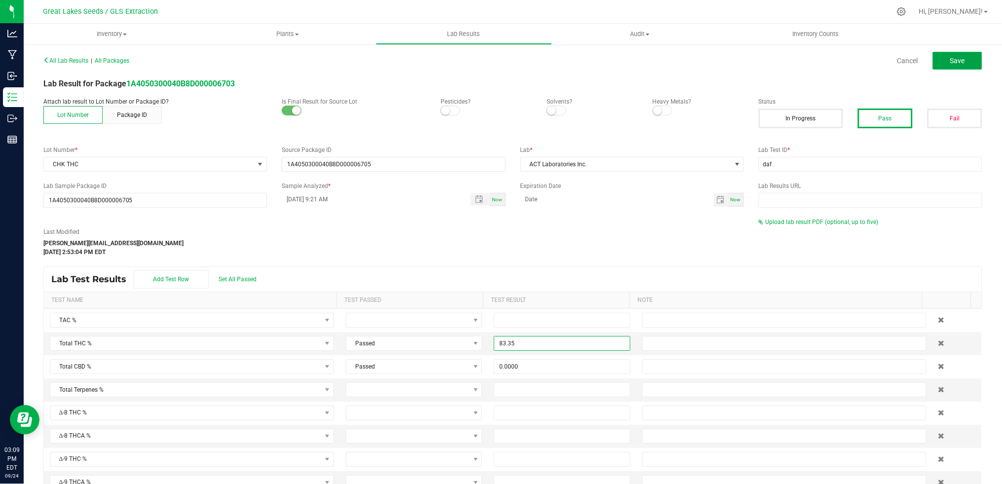
type input "83.3500"
click at [952, 58] on span "Save" at bounding box center [958, 61] width 15 height 8
type input "83.3500"
type input "0.0000"
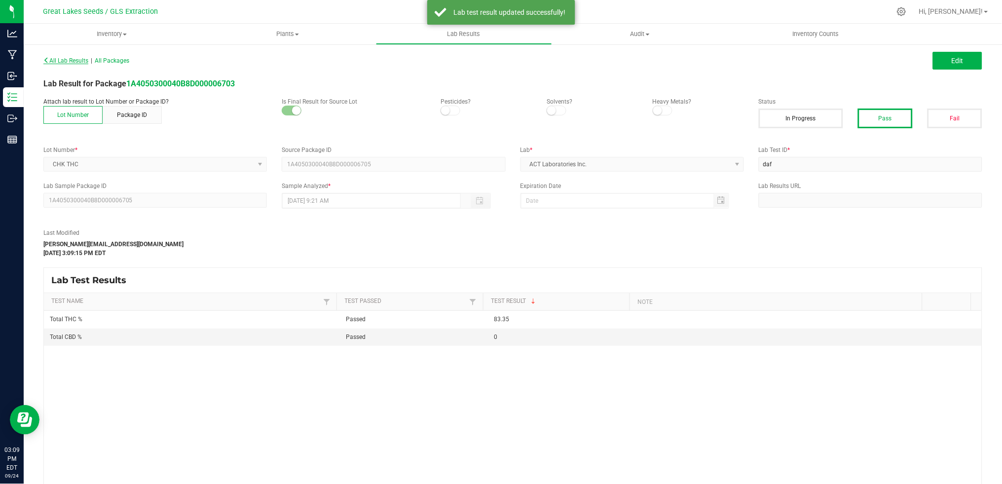
click at [75, 61] on span "All Lab Results" at bounding box center [65, 60] width 45 height 7
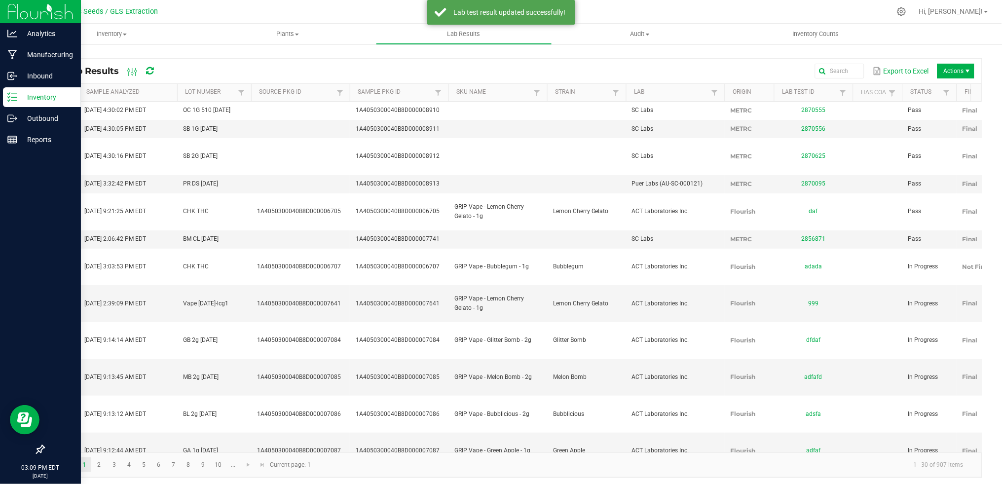
click at [16, 101] on icon at bounding box center [12, 97] width 10 height 10
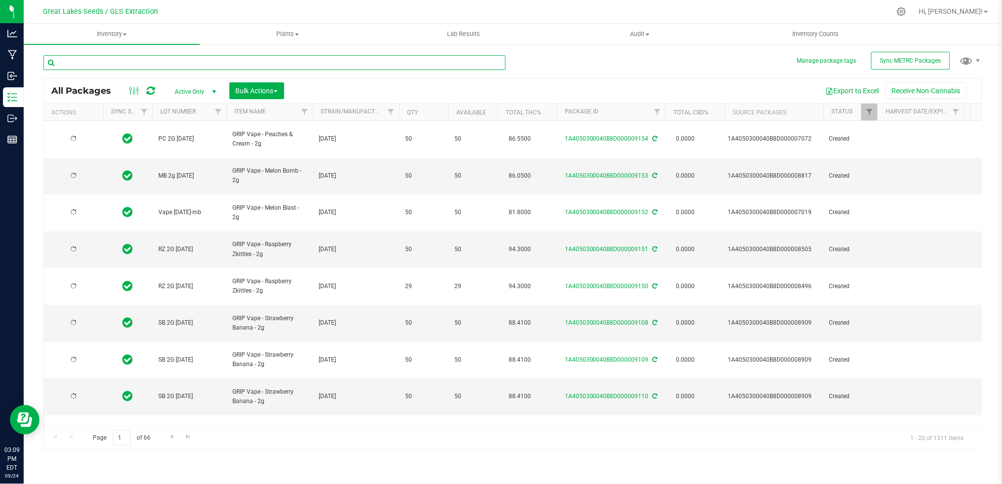
click at [106, 63] on input "text" at bounding box center [274, 62] width 462 height 15
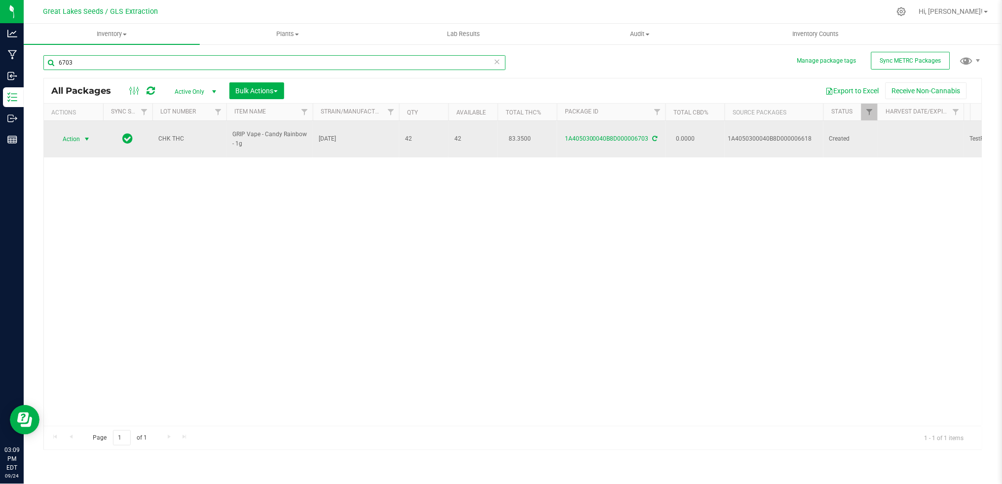
type input "6703"
click at [78, 137] on span "Action" at bounding box center [67, 139] width 27 height 14
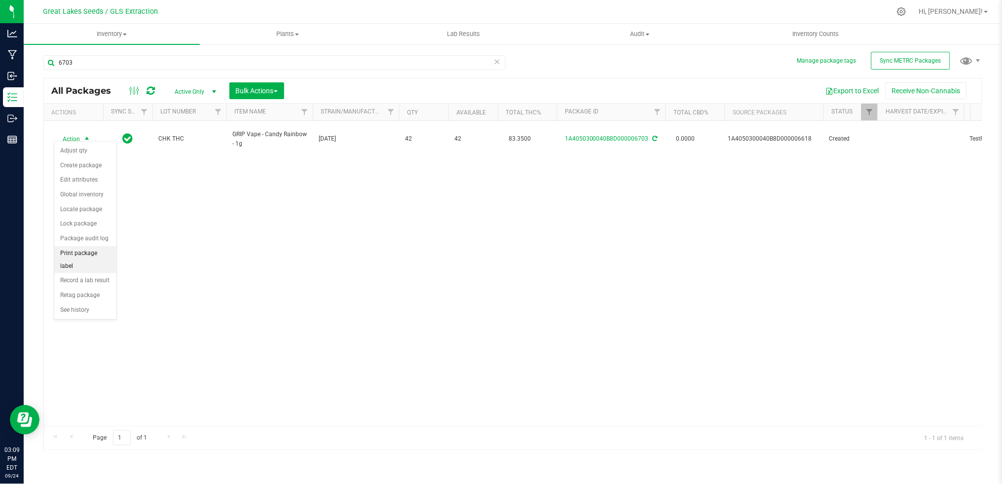
click at [85, 259] on li "Print package label" at bounding box center [85, 259] width 62 height 27
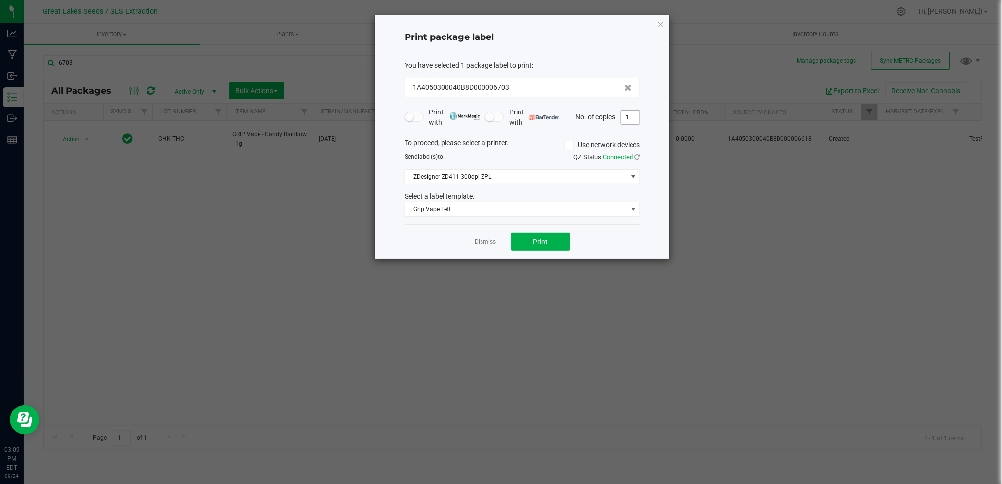
click at [631, 118] on input "1" at bounding box center [630, 118] width 19 height 14
type input "42"
click at [664, 22] on icon "button" at bounding box center [660, 24] width 7 height 12
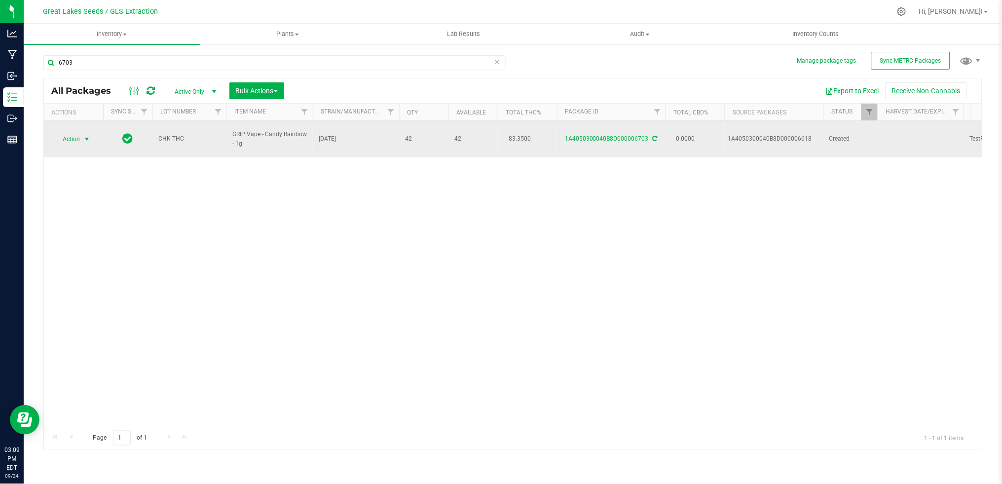
click at [76, 135] on span "Action" at bounding box center [67, 139] width 27 height 14
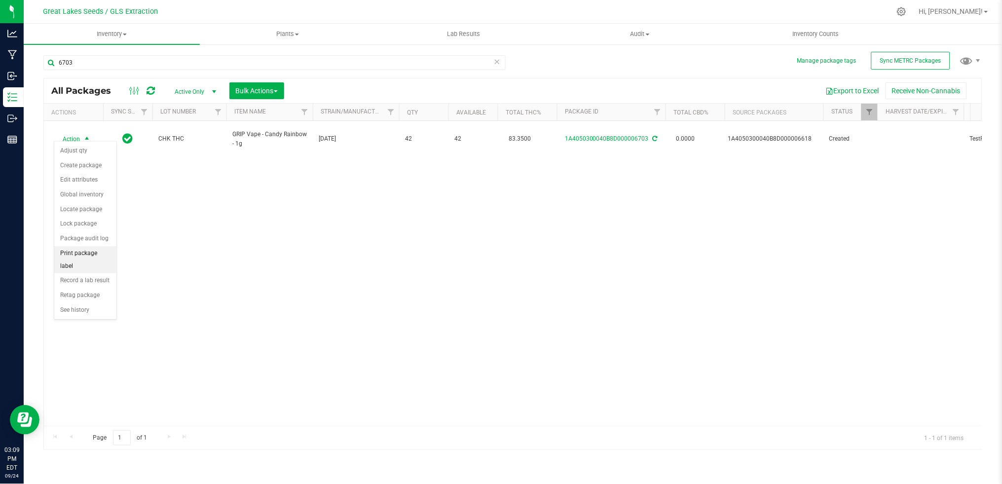
click at [93, 264] on li "Print package label" at bounding box center [85, 259] width 62 height 27
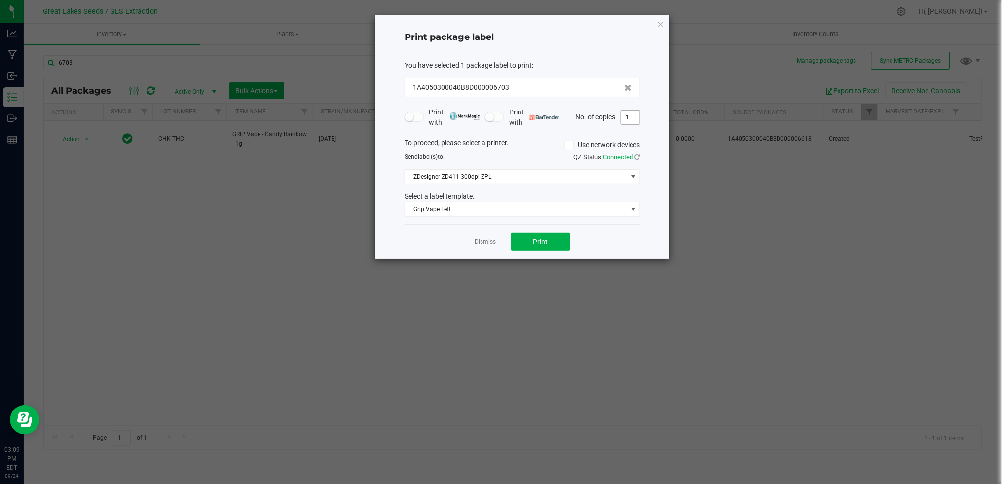
click at [628, 115] on input "1" at bounding box center [630, 118] width 19 height 14
click at [555, 243] on button "Print" at bounding box center [540, 242] width 59 height 18
click at [628, 119] on input "42" at bounding box center [630, 118] width 19 height 14
type input "2"
click at [536, 243] on span "Print" at bounding box center [541, 242] width 15 height 8
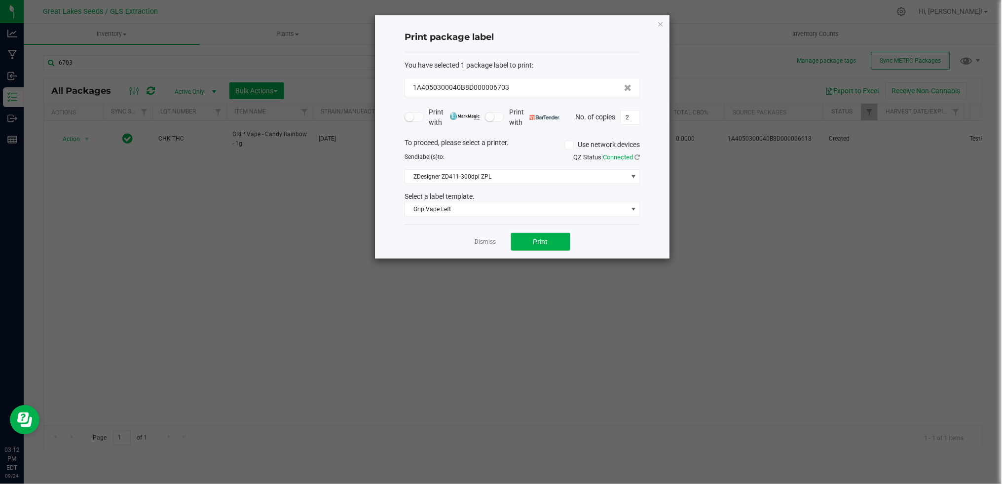
drag, startPoint x: 663, startPoint y: 23, endPoint x: 644, endPoint y: 23, distance: 19.3
click at [663, 23] on icon "button" at bounding box center [660, 24] width 7 height 12
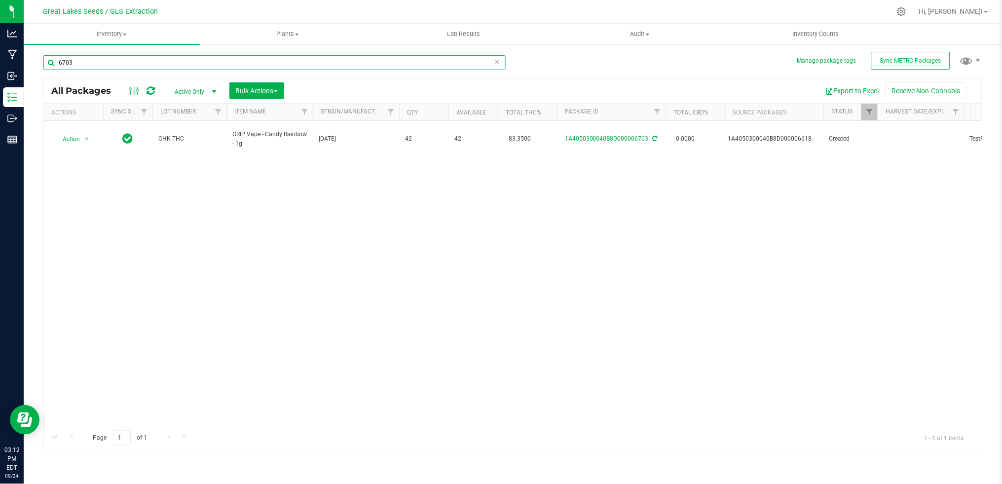
drag, startPoint x: 108, startPoint y: 64, endPoint x: 52, endPoint y: 59, distance: 56.0
click at [52, 59] on input "6703" at bounding box center [274, 62] width 462 height 15
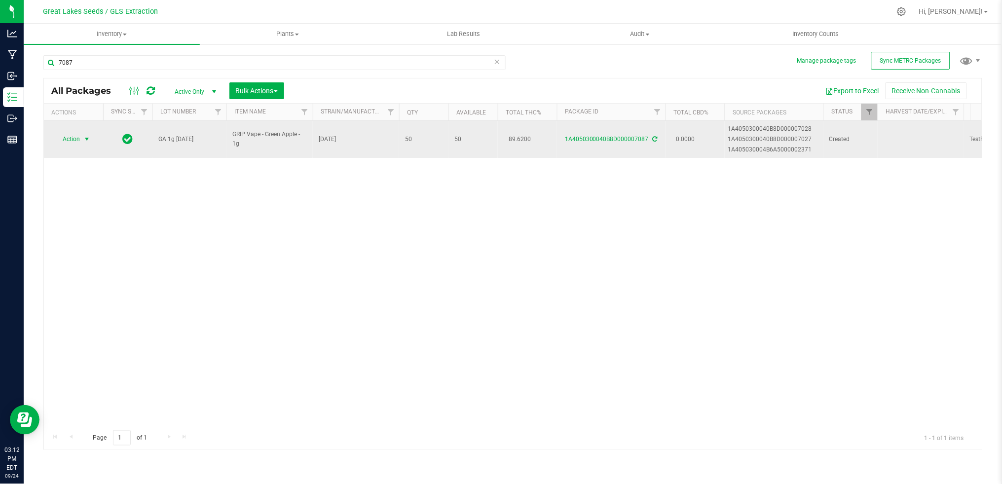
click at [76, 138] on span "Action" at bounding box center [67, 139] width 27 height 14
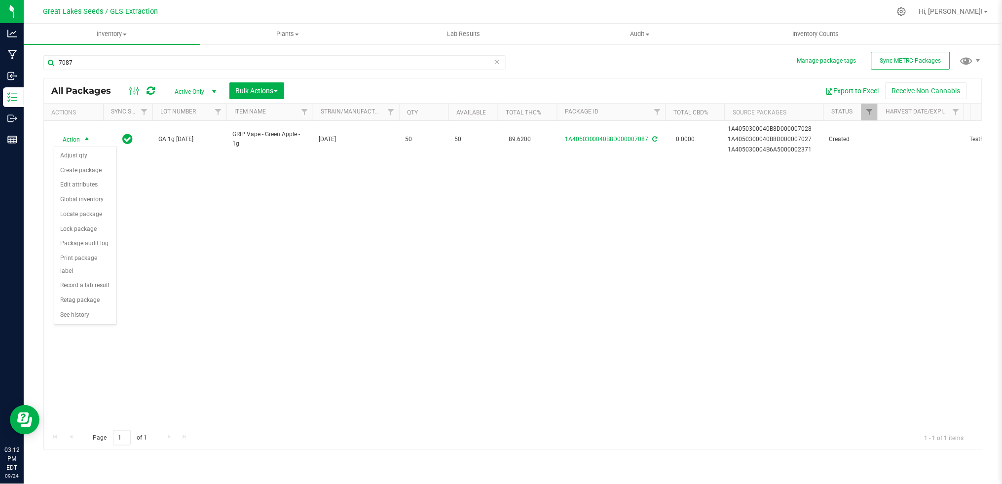
click at [211, 228] on div "Action Action Adjust qty Create package Edit attributes Global inventory Locate…" at bounding box center [513, 273] width 938 height 305
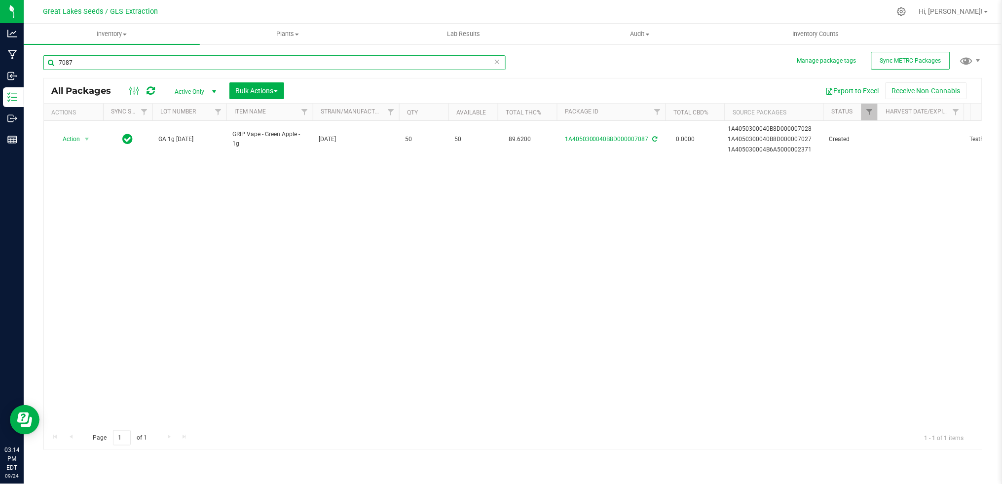
drag, startPoint x: 85, startPoint y: 62, endPoint x: 55, endPoint y: 59, distance: 30.3
click at [55, 59] on input "7087" at bounding box center [274, 62] width 462 height 15
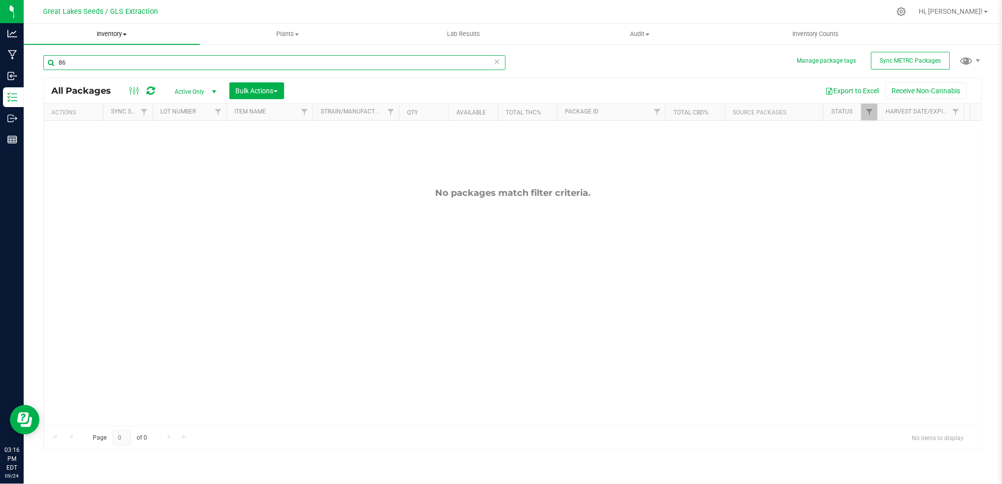
type input "8"
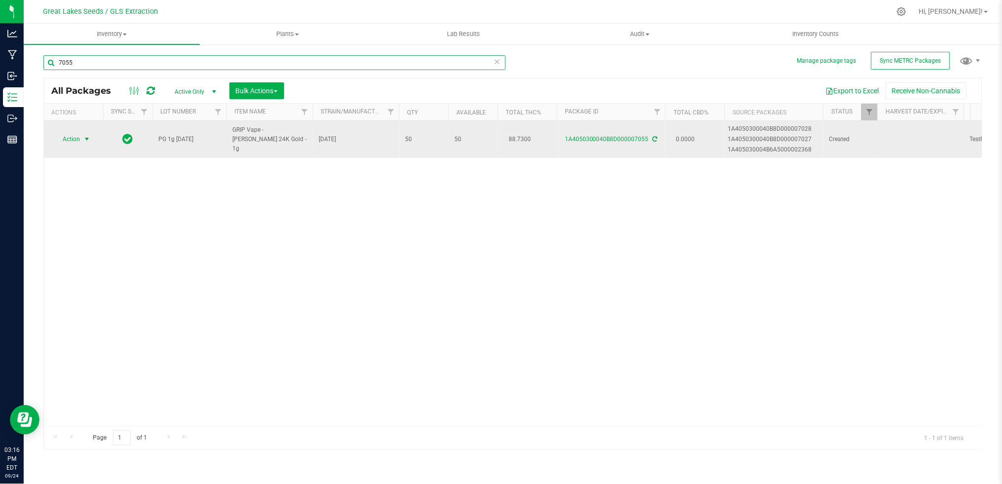
type input "7055"
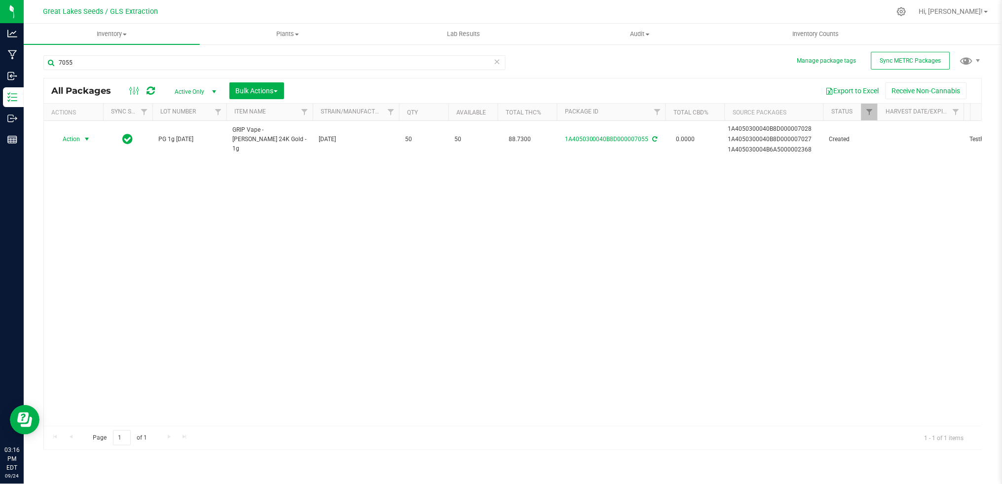
drag, startPoint x: 64, startPoint y: 142, endPoint x: 67, endPoint y: 148, distance: 6.9
click at [64, 142] on span "Action" at bounding box center [67, 139] width 27 height 14
click at [93, 266] on li "Print package label" at bounding box center [85, 264] width 62 height 27
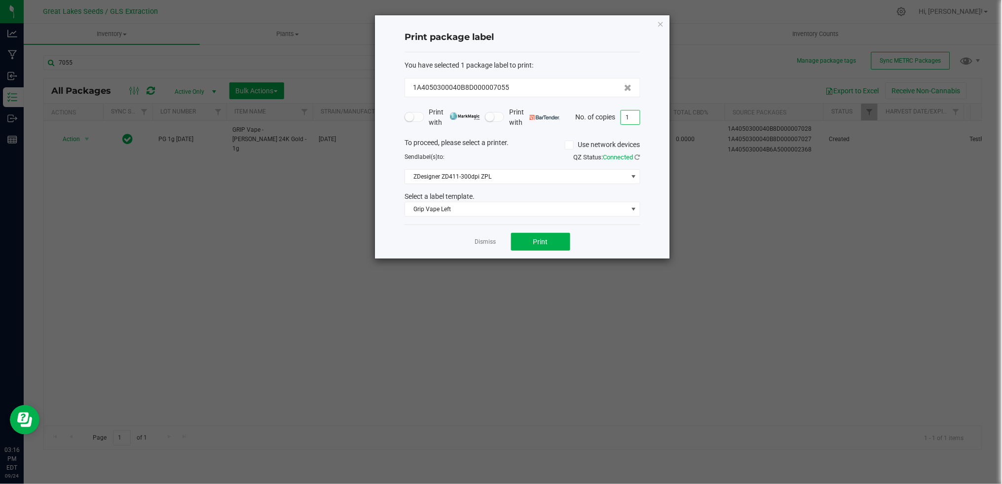
click at [635, 115] on input "1" at bounding box center [630, 118] width 19 height 14
type input "50"
click at [550, 246] on button "Print" at bounding box center [540, 242] width 59 height 18
